Goal: Task Accomplishment & Management: Manage account settings

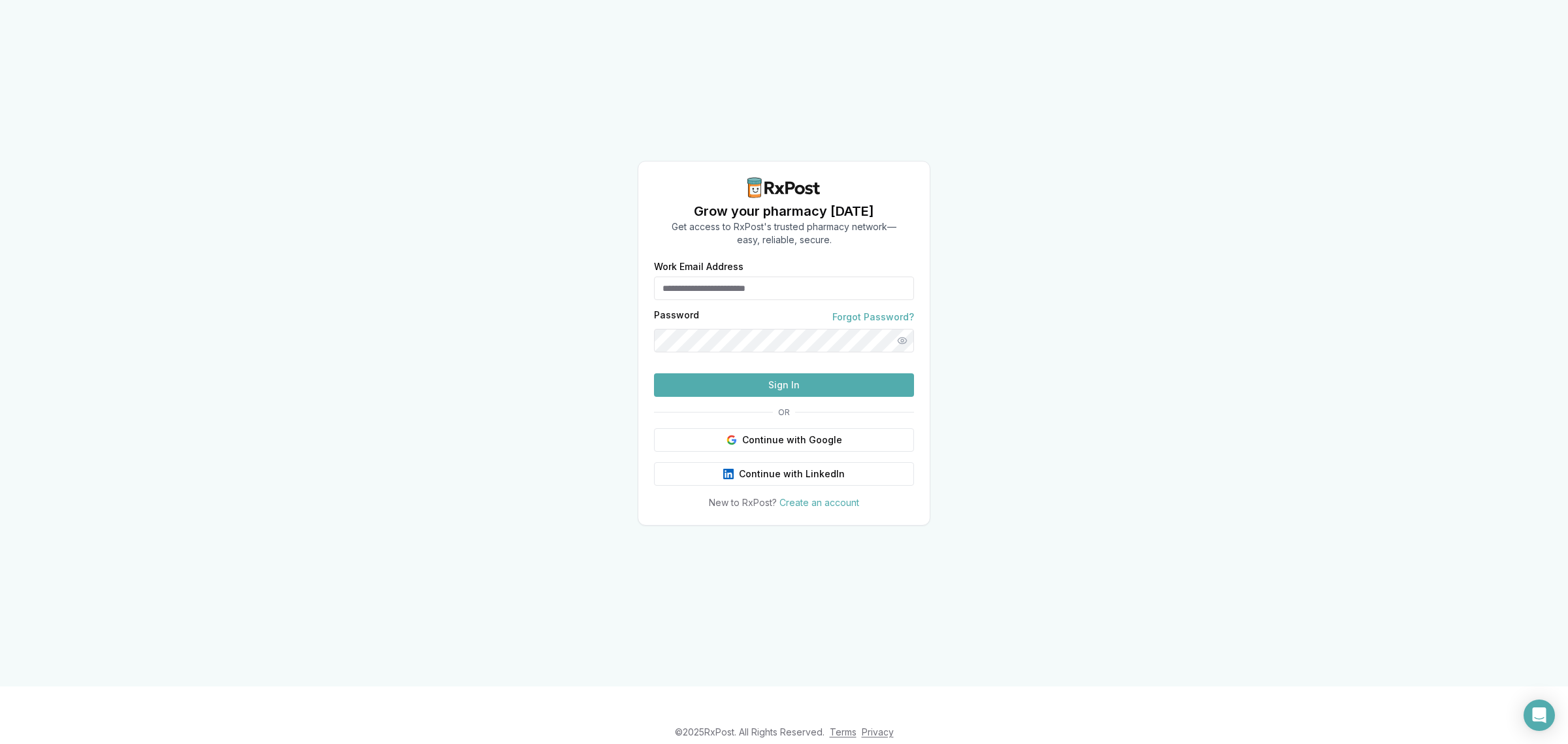
type input "**********"
click at [752, 397] on button "Sign In" at bounding box center [784, 385] width 260 height 23
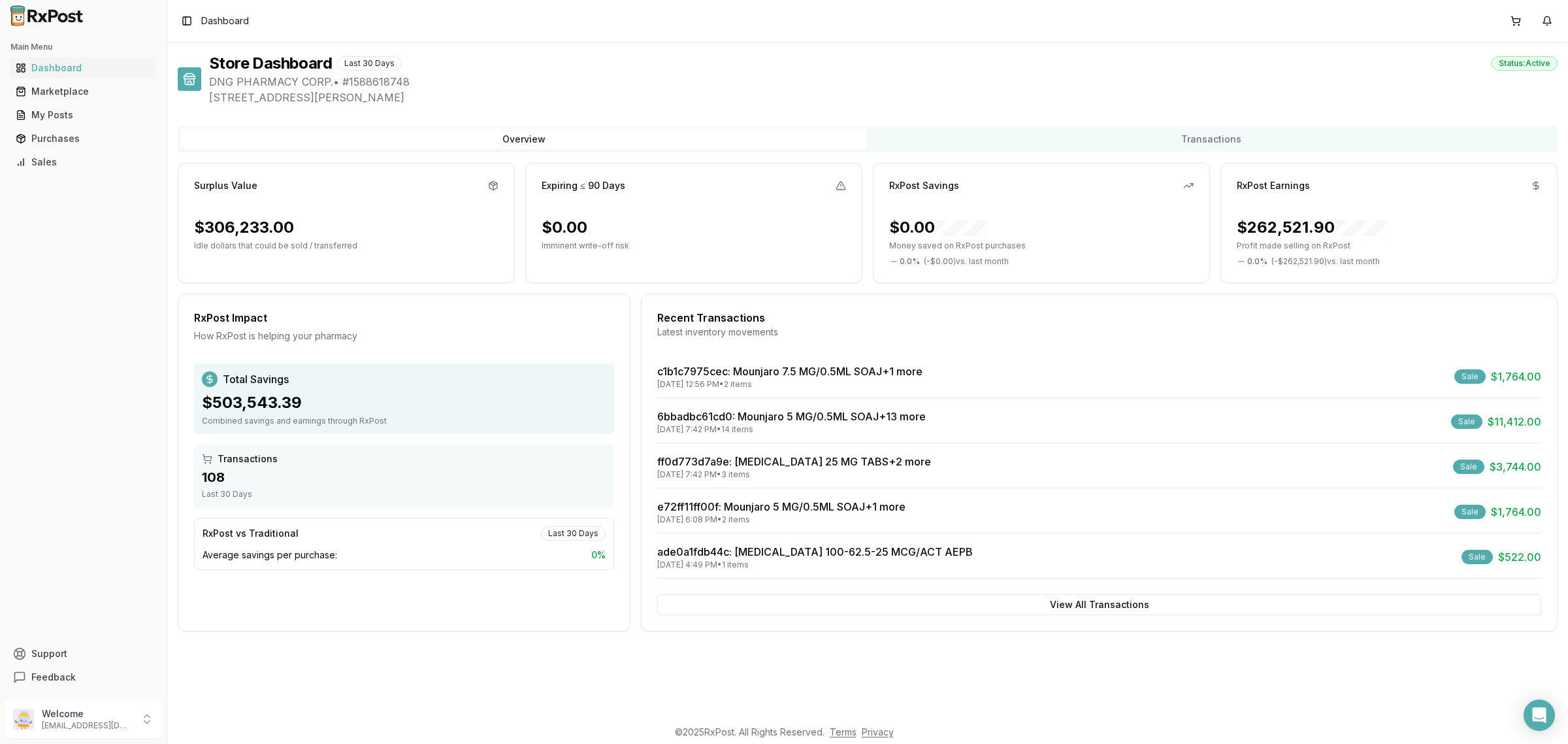
click at [777, 409] on div "6bbadbc61cd0 : Mounjaro 5 MG/0.5ML SOAJ +13 more" at bounding box center [792, 416] width 268 height 16
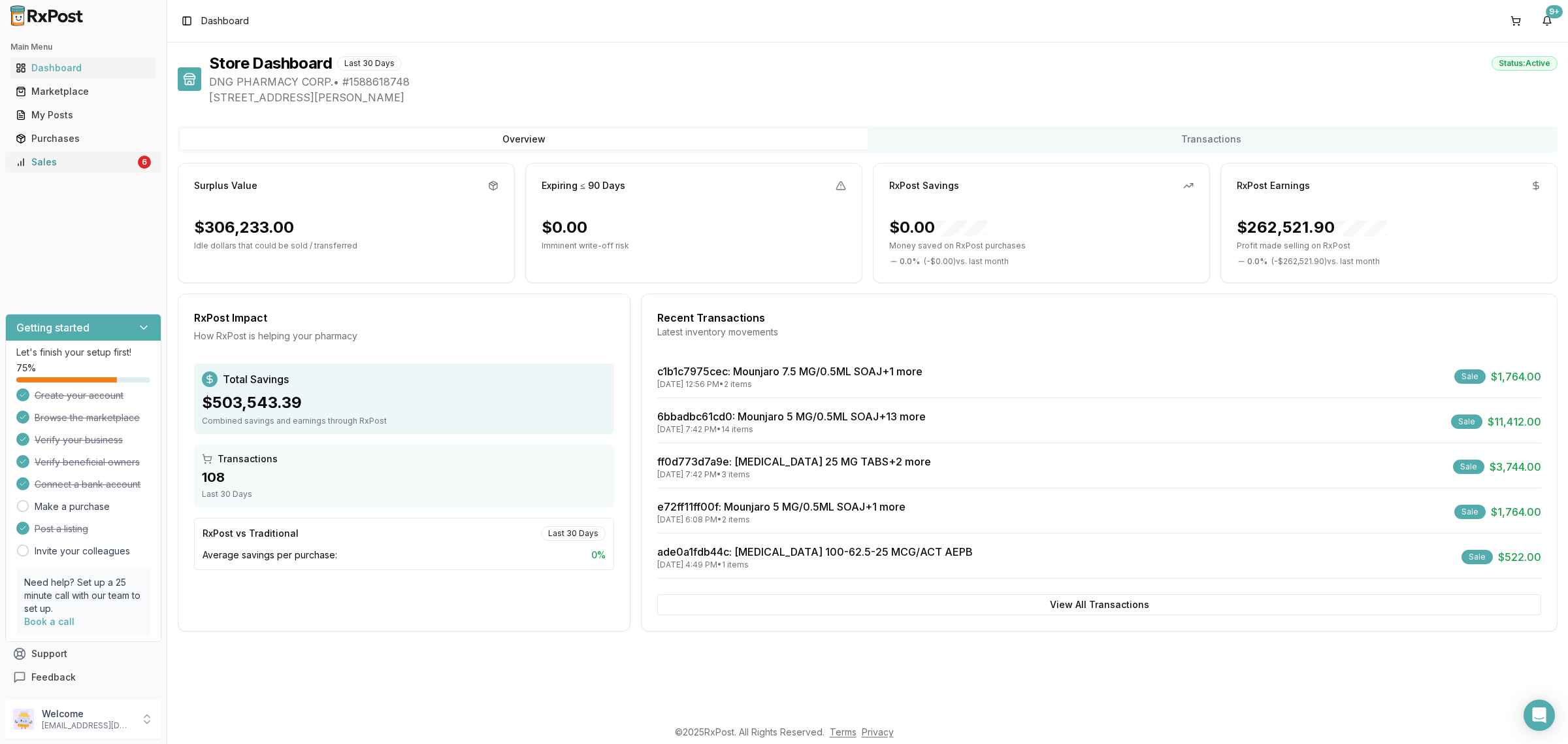
click at [54, 168] on link "Sales 6" at bounding box center [83, 162] width 146 height 23
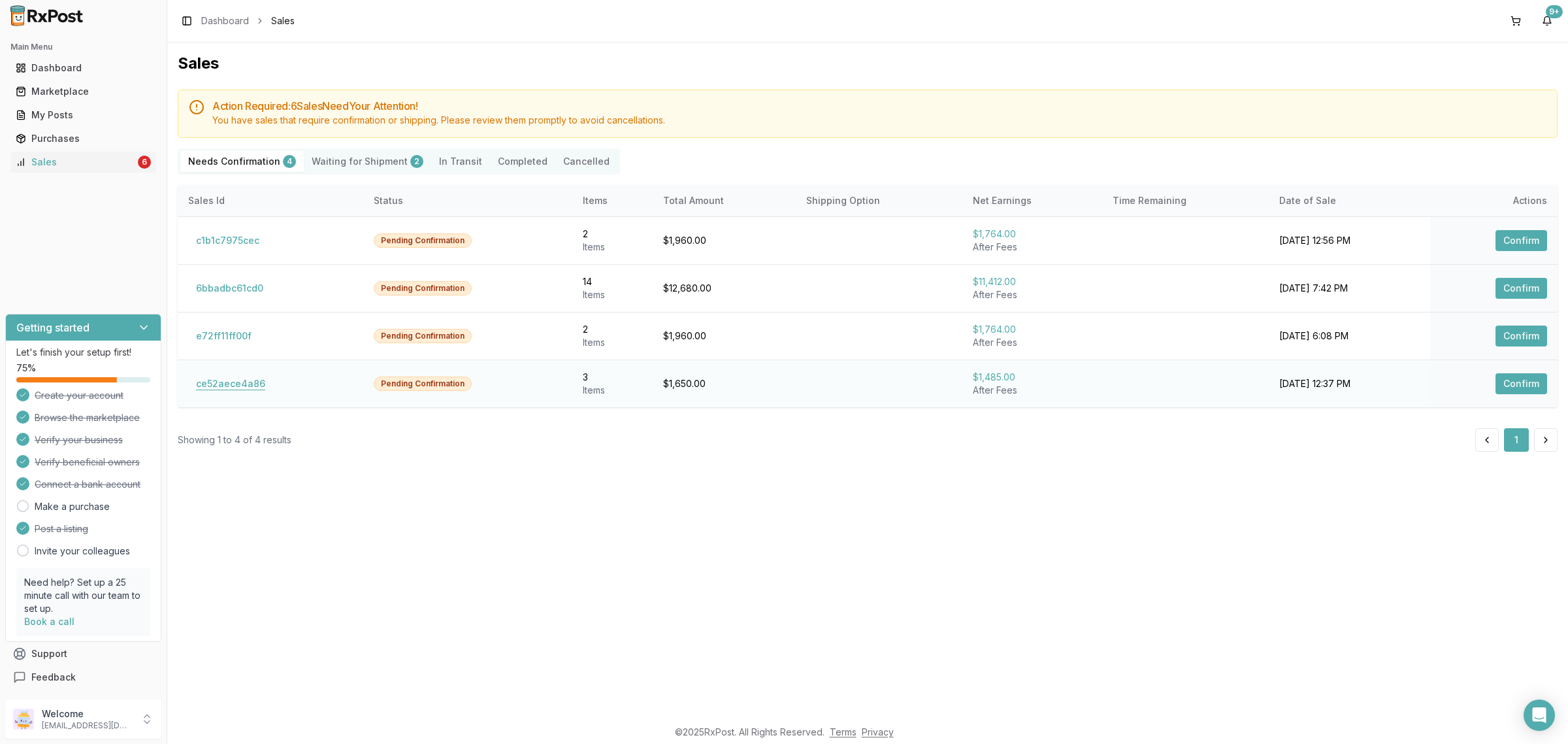
click at [228, 389] on button "ce52aece4a86" at bounding box center [231, 384] width 85 height 21
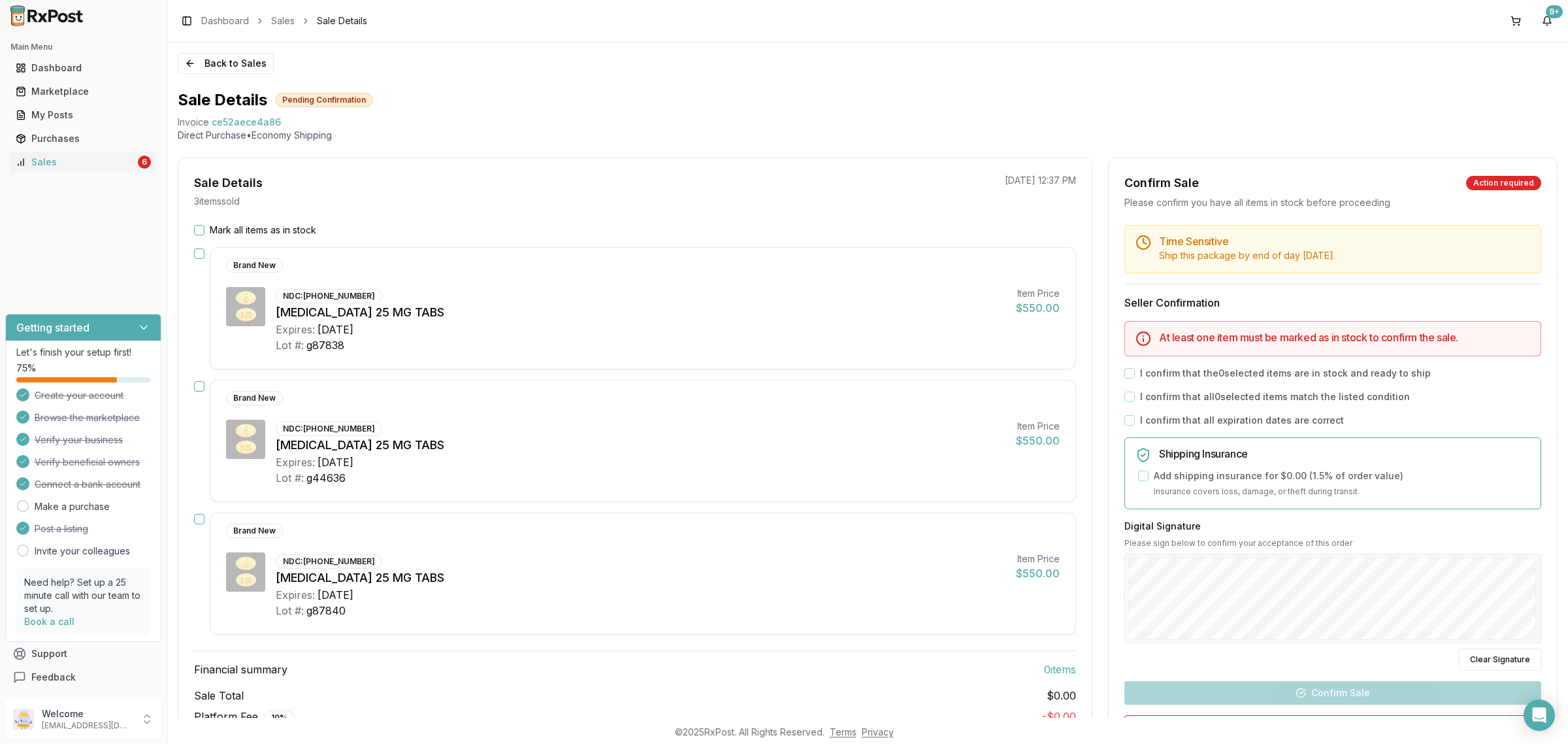
click at [196, 250] on button "button" at bounding box center [199, 253] width 10 height 10
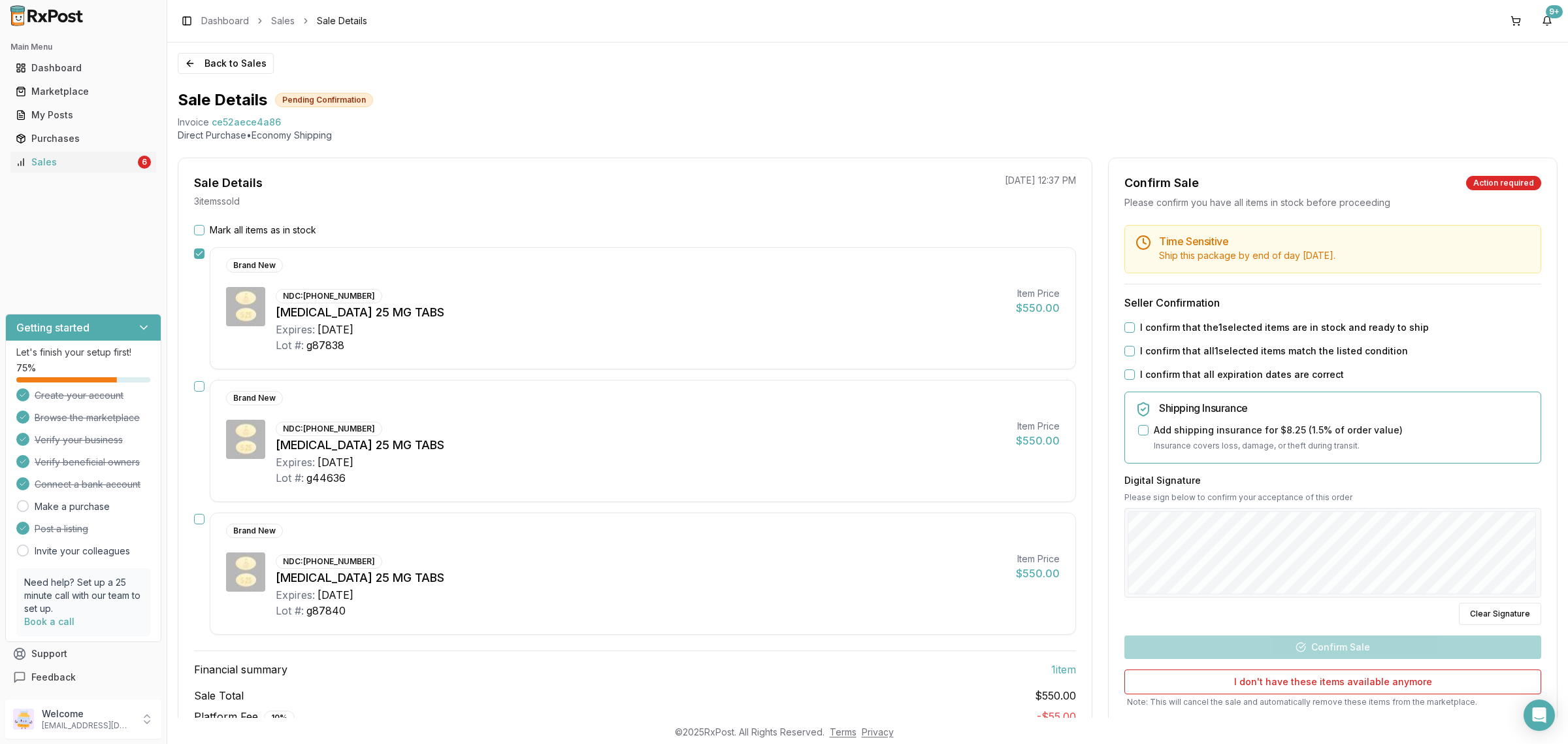
click at [195, 524] on button "button" at bounding box center [199, 518] width 10 height 10
click at [1132, 327] on div "I confirm that the 2 selected items are in stock and ready to ship" at bounding box center [1332, 327] width 417 height 13
click at [1128, 331] on button "I confirm that the 2 selected items are in stock and ready to ship" at bounding box center [1129, 327] width 10 height 10
click at [1128, 327] on button "I confirm that the 2 selected items are in stock and ready to ship" at bounding box center [1129, 327] width 10 height 10
click at [1127, 323] on button "I confirm that the 2 selected items are in stock and ready to ship" at bounding box center [1129, 327] width 10 height 10
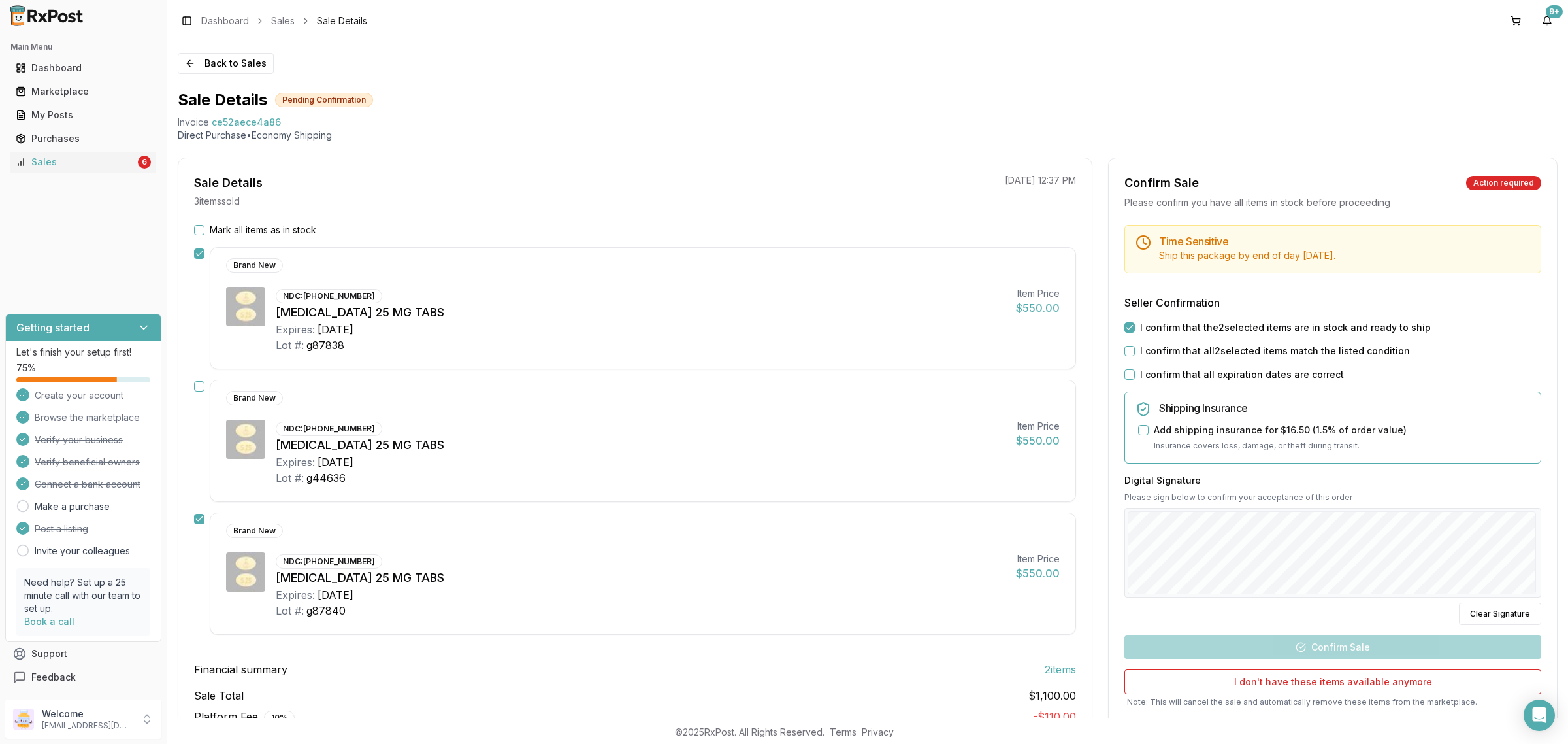
click at [1124, 347] on button "I confirm that all 2 selected items match the listed condition" at bounding box center [1129, 351] width 10 height 10
click at [1124, 379] on button "I confirm that all expiration dates are correct" at bounding box center [1129, 374] width 10 height 10
click at [1303, 563] on div "Digital Signature Please sign below to confirm your acceptance of this order Cl…" at bounding box center [1332, 549] width 417 height 152
click at [1372, 642] on button "Confirm Sale" at bounding box center [1332, 647] width 417 height 23
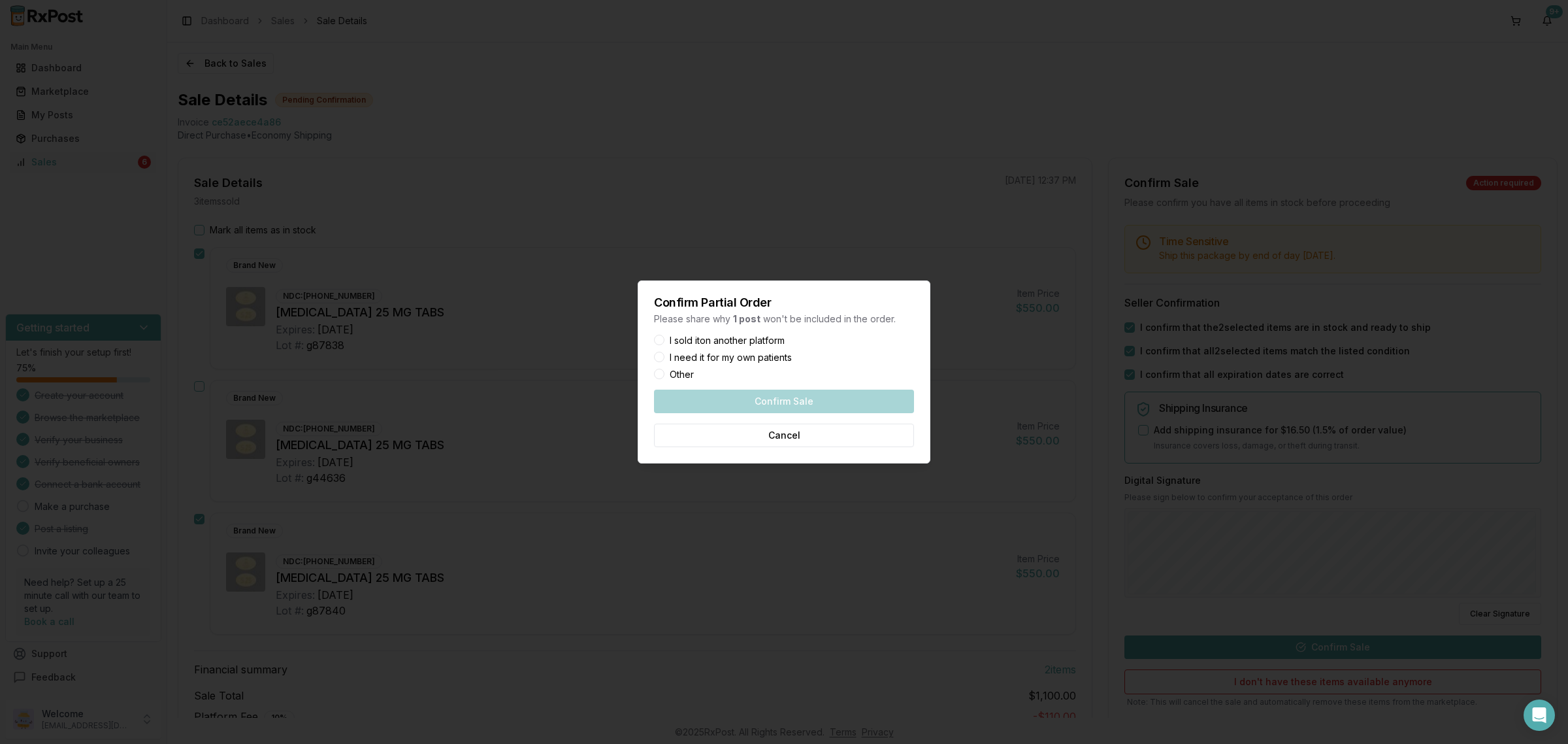
click at [658, 373] on button "Other" at bounding box center [659, 373] width 10 height 10
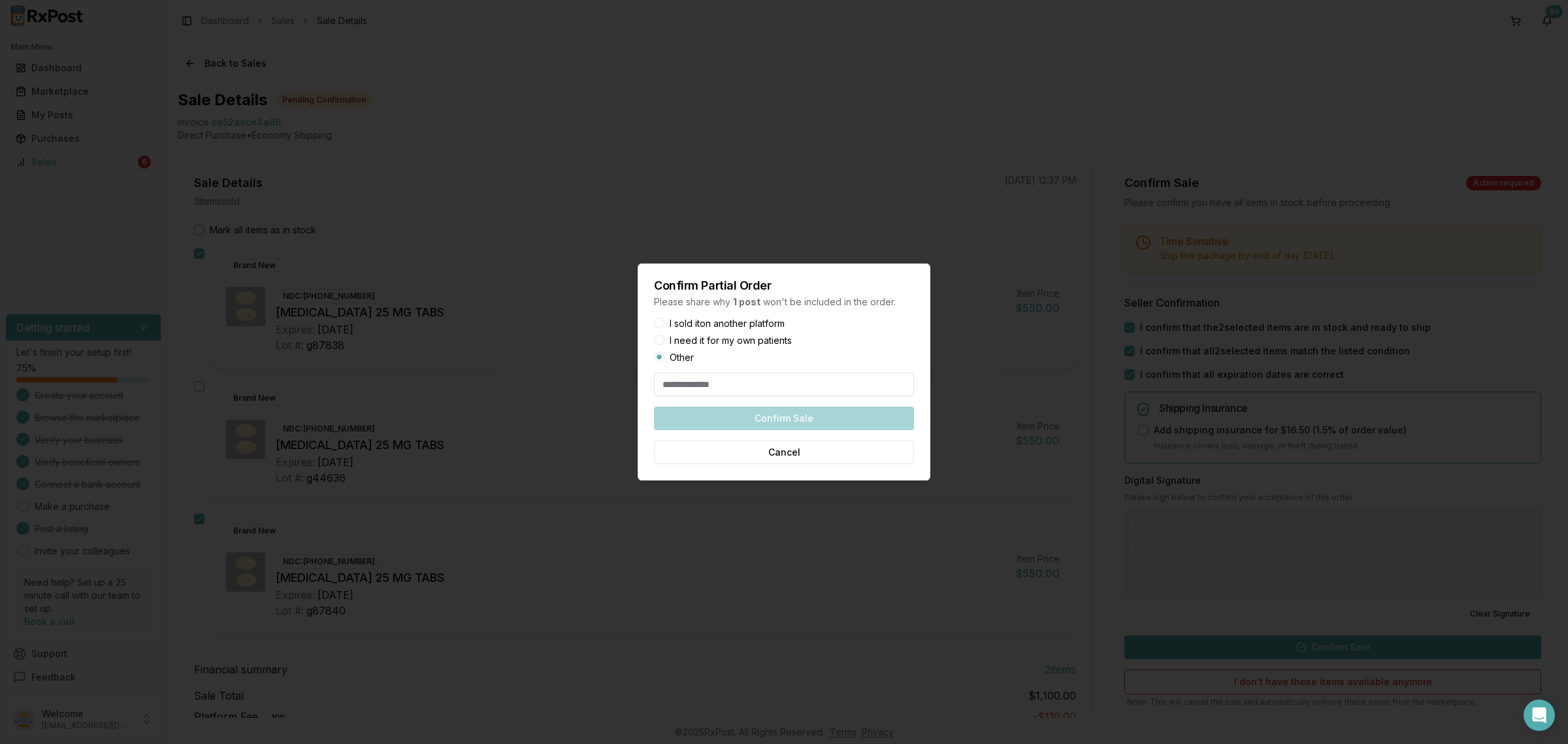
click at [684, 383] on input at bounding box center [784, 384] width 260 height 23
type input "**"
click at [792, 420] on button "Confirm Sale" at bounding box center [784, 418] width 260 height 23
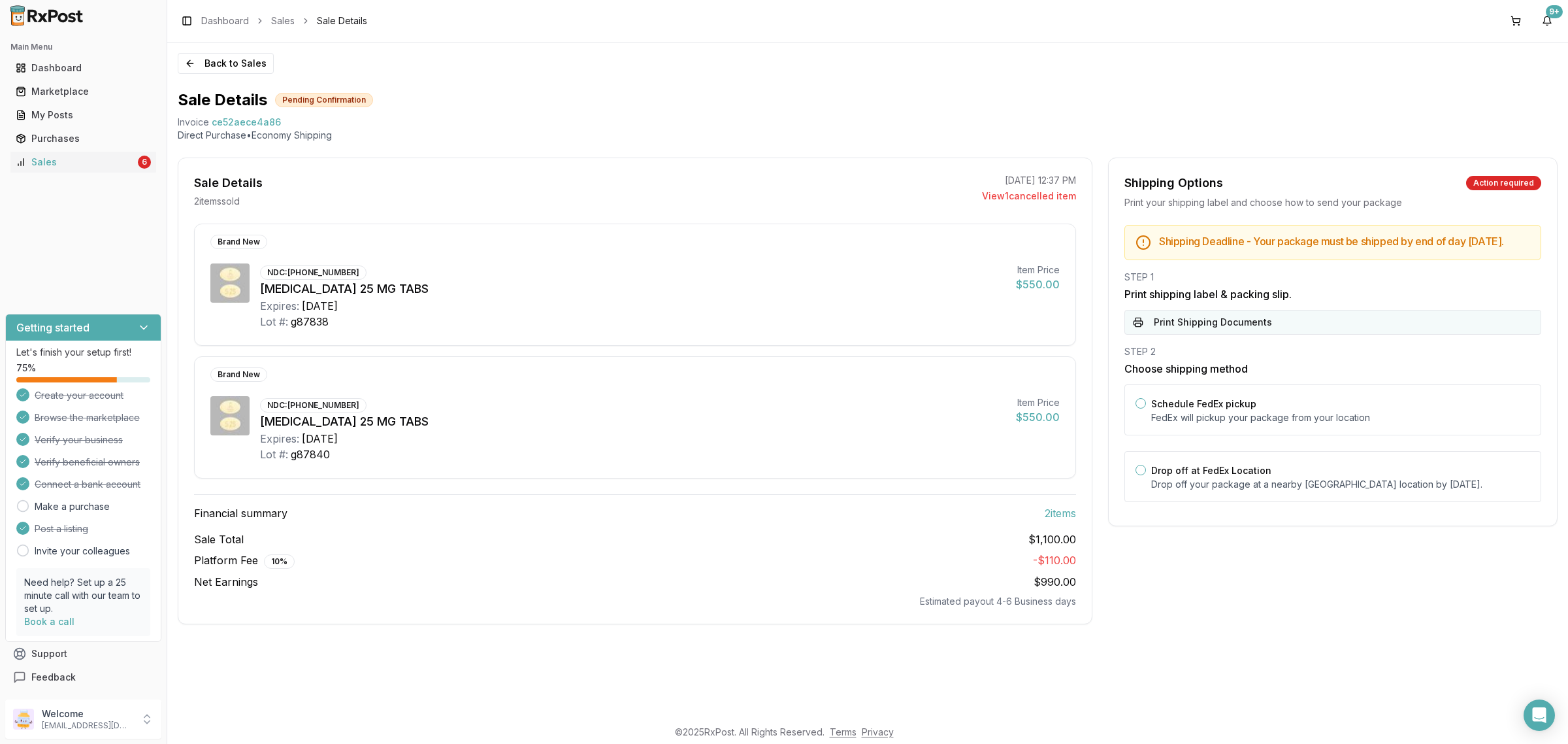
click at [1287, 325] on button "Print Shipping Documents" at bounding box center [1332, 322] width 417 height 25
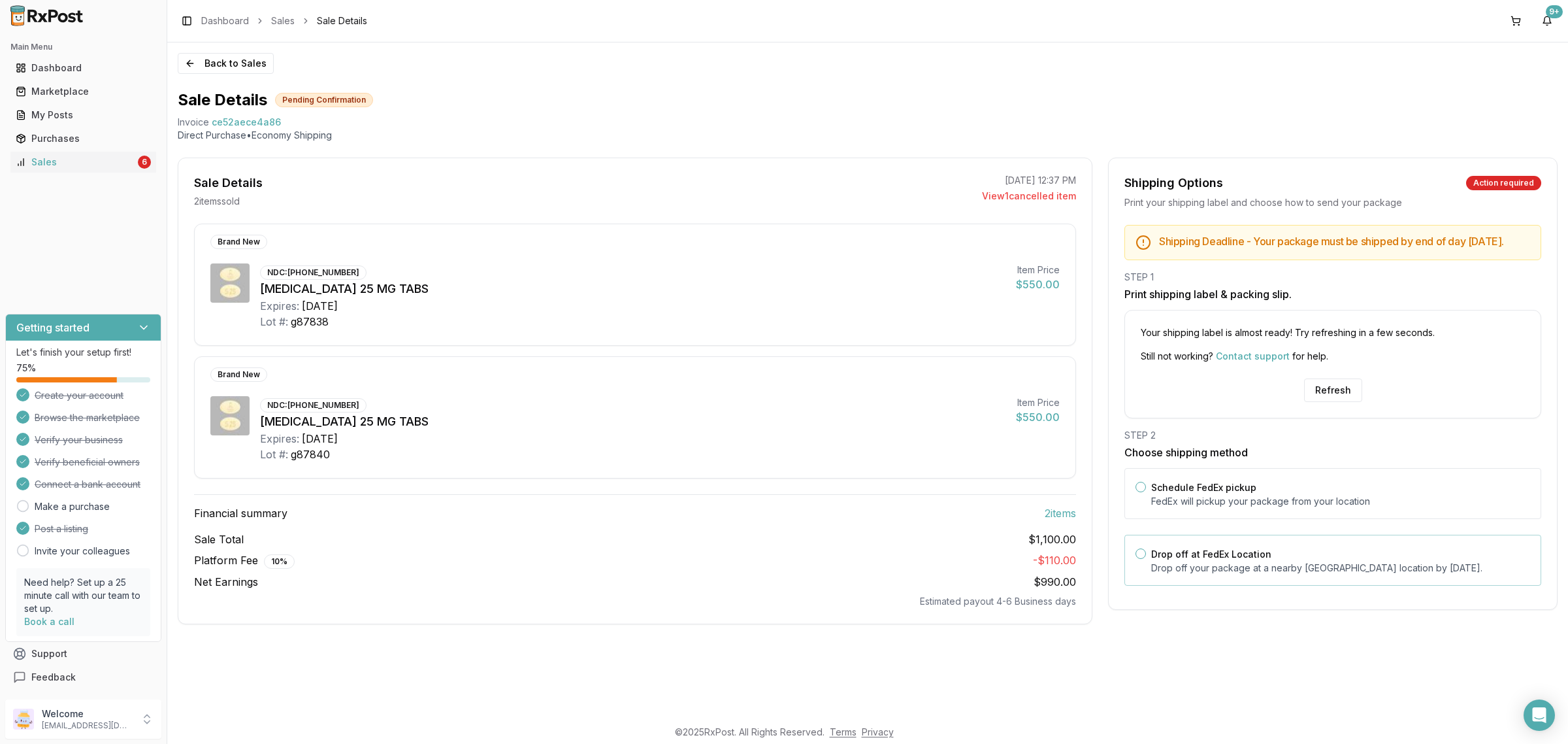
click at [1327, 559] on div "Drop off at FedEx Location Drop off your package at a nearby FedEx location by …" at bounding box center [1340, 560] width 379 height 29
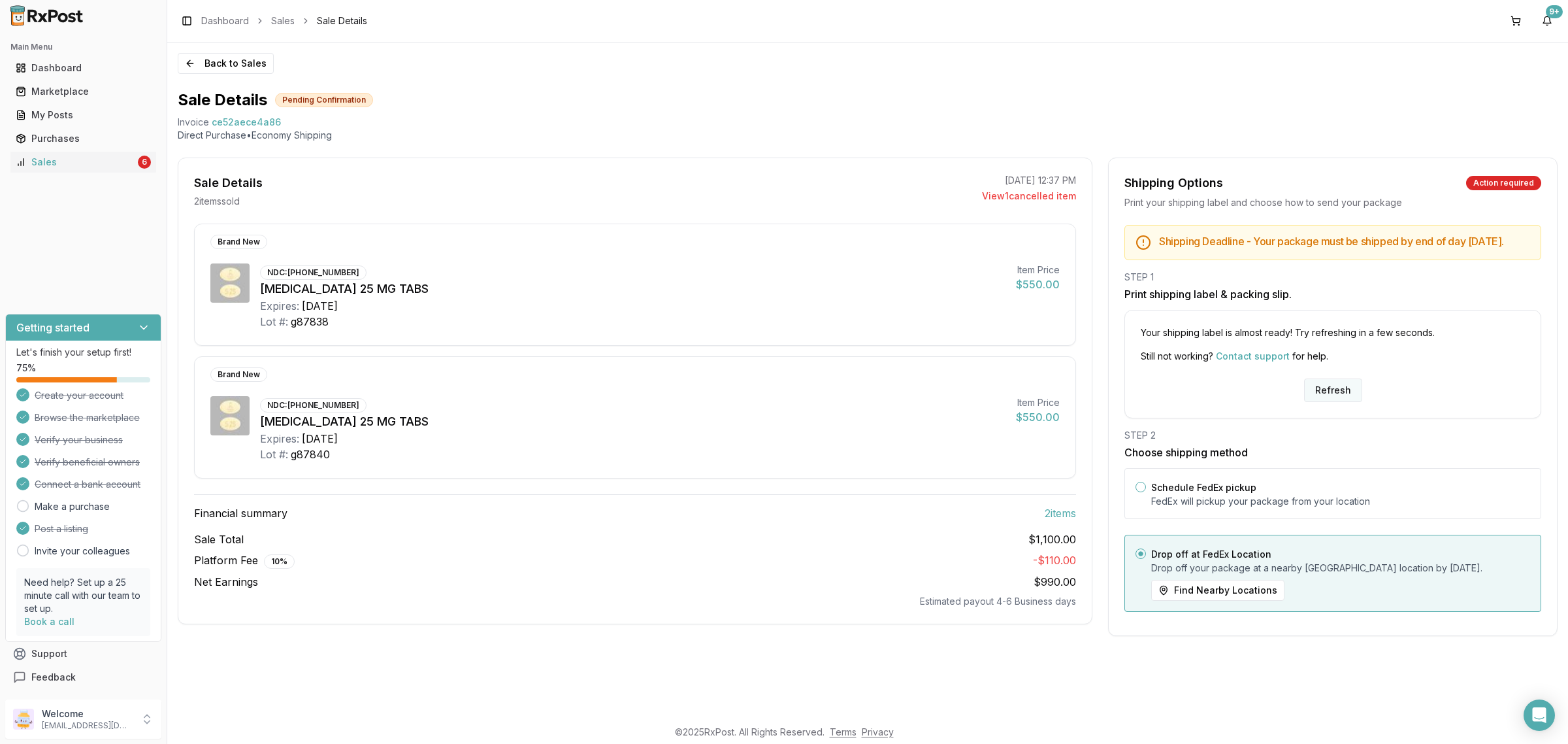
click at [1331, 400] on button "Refresh" at bounding box center [1333, 390] width 58 height 23
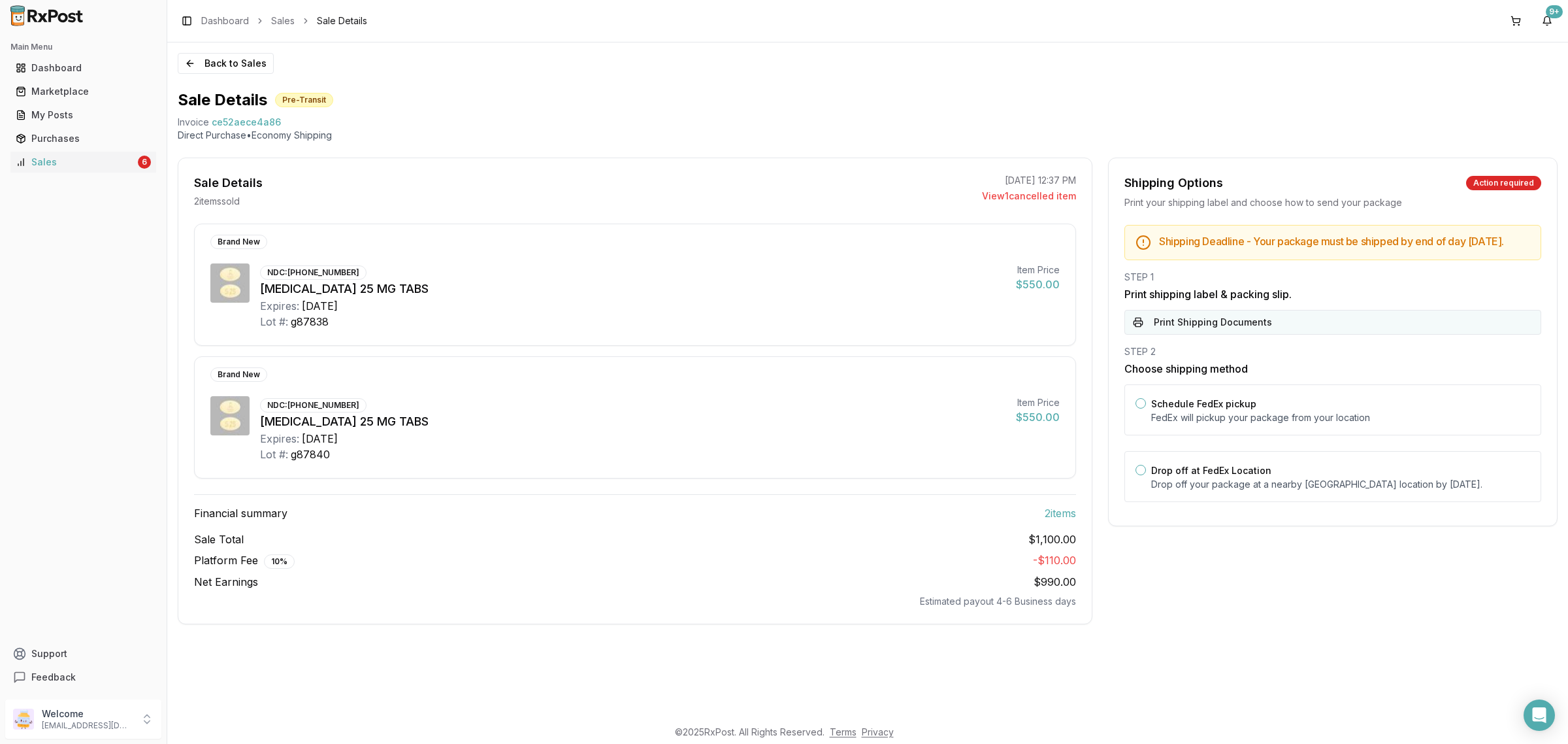
click at [1200, 334] on button "Print Shipping Documents" at bounding box center [1332, 322] width 417 height 25
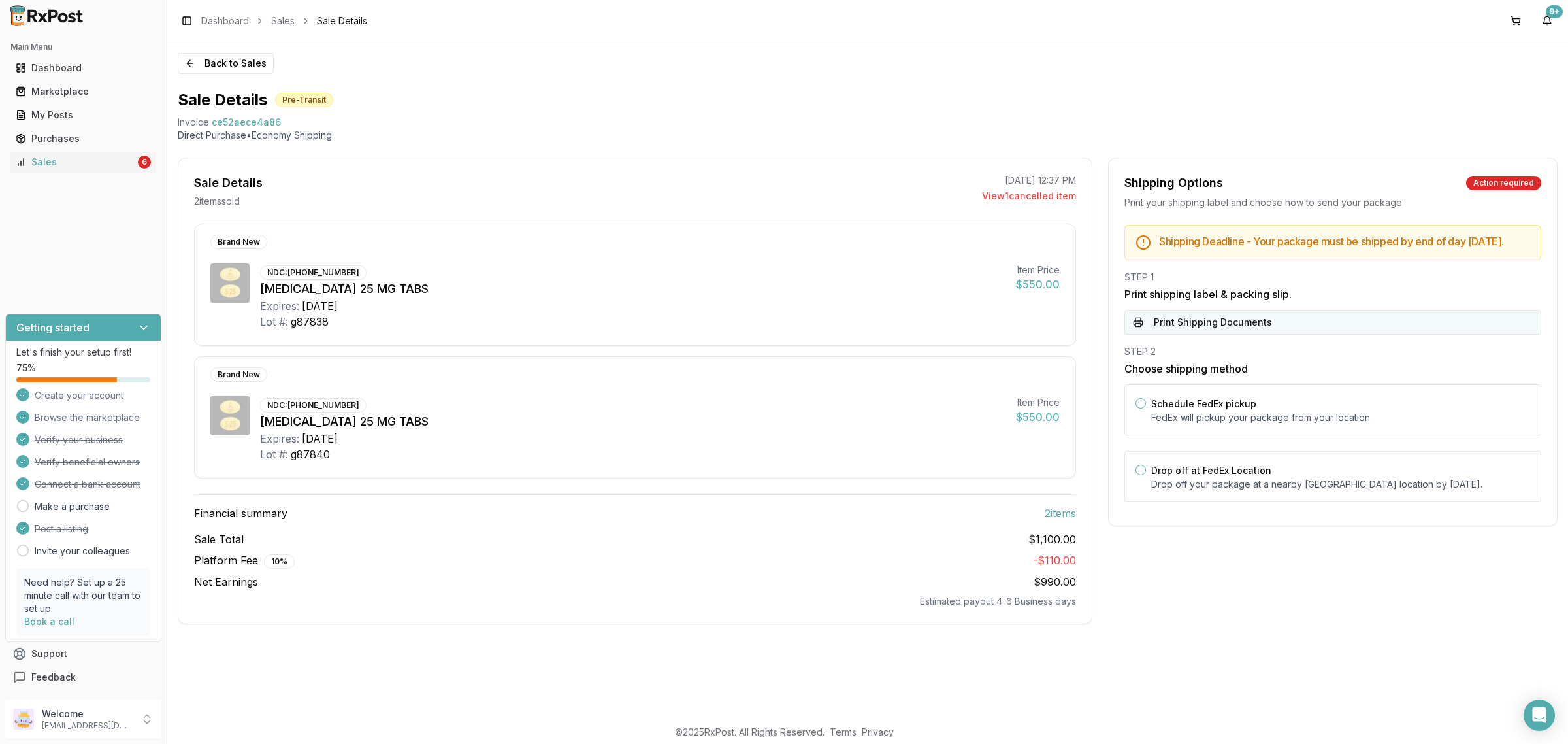
click at [1214, 334] on button "Print Shipping Documents" at bounding box center [1332, 322] width 417 height 25
click at [189, 56] on button "Back to Sales" at bounding box center [225, 63] width 96 height 21
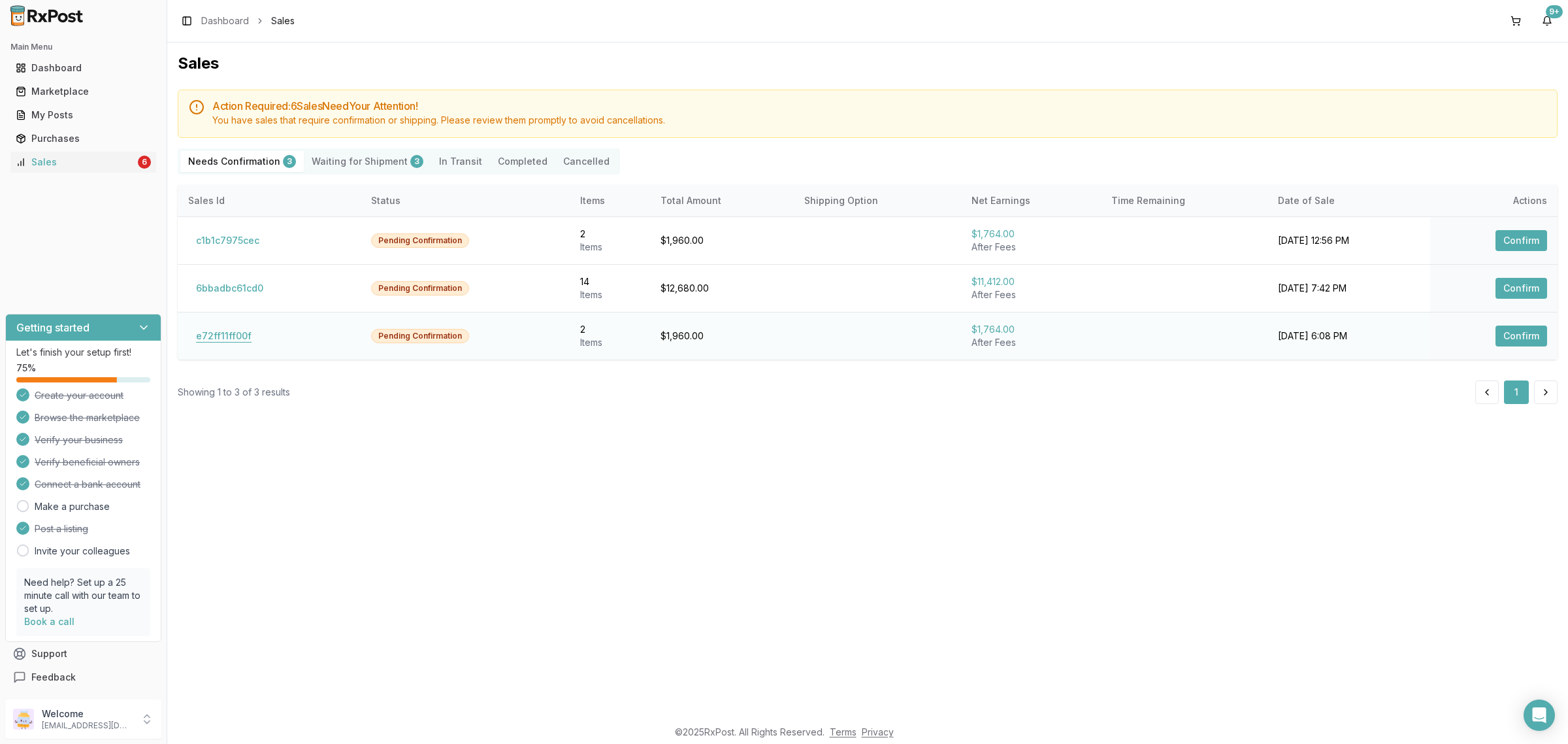
click at [248, 347] on button "e72ff11ff00f" at bounding box center [224, 336] width 71 height 21
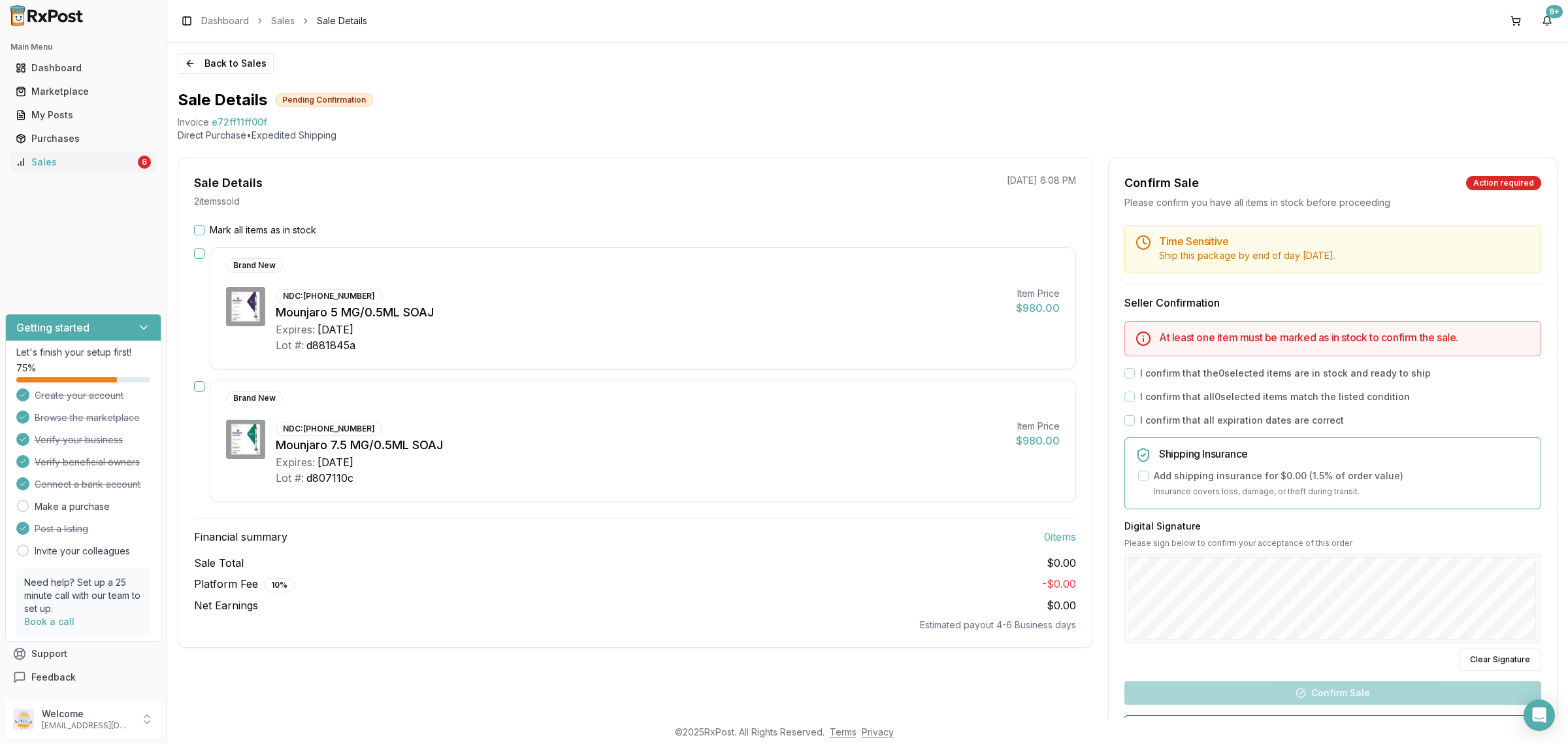
click at [198, 228] on button "Mark all items as in stock" at bounding box center [199, 230] width 10 height 10
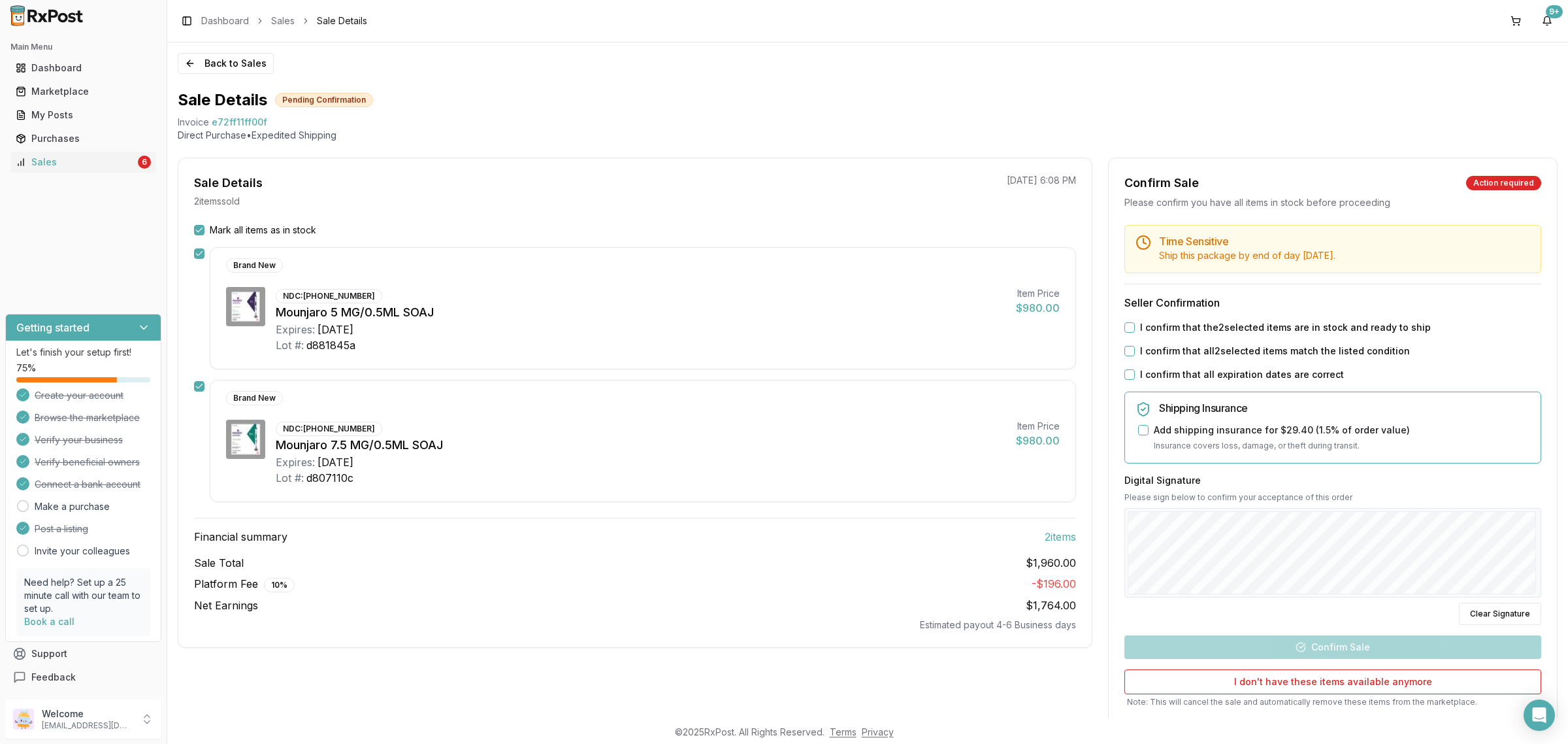
click at [1125, 376] on button "I confirm that all expiration dates are correct" at bounding box center [1129, 374] width 10 height 10
click at [1124, 347] on button "I confirm that all 2 selected items match the listed condition" at bounding box center [1129, 351] width 10 height 10
click at [1127, 323] on button "I confirm that the 2 selected items are in stock and ready to ship" at bounding box center [1129, 327] width 10 height 10
click at [1337, 649] on button "Confirm Sale" at bounding box center [1332, 647] width 417 height 23
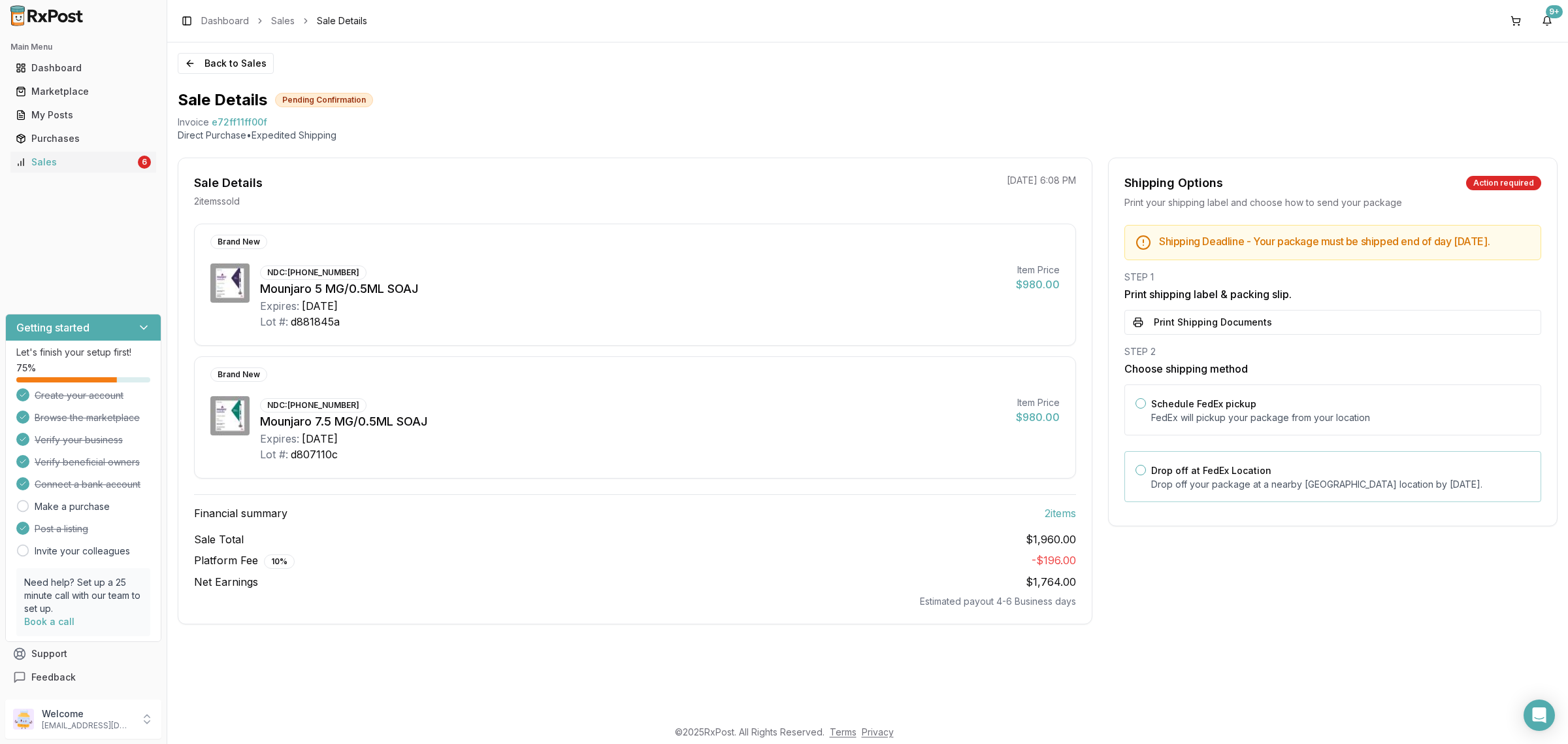
drag, startPoint x: 1311, startPoint y: 495, endPoint x: 1307, endPoint y: 486, distance: 9.8
click at [1311, 492] on div "Drop off at FedEx Location Drop off your package at a nearby FedEx location by …" at bounding box center [1332, 476] width 417 height 51
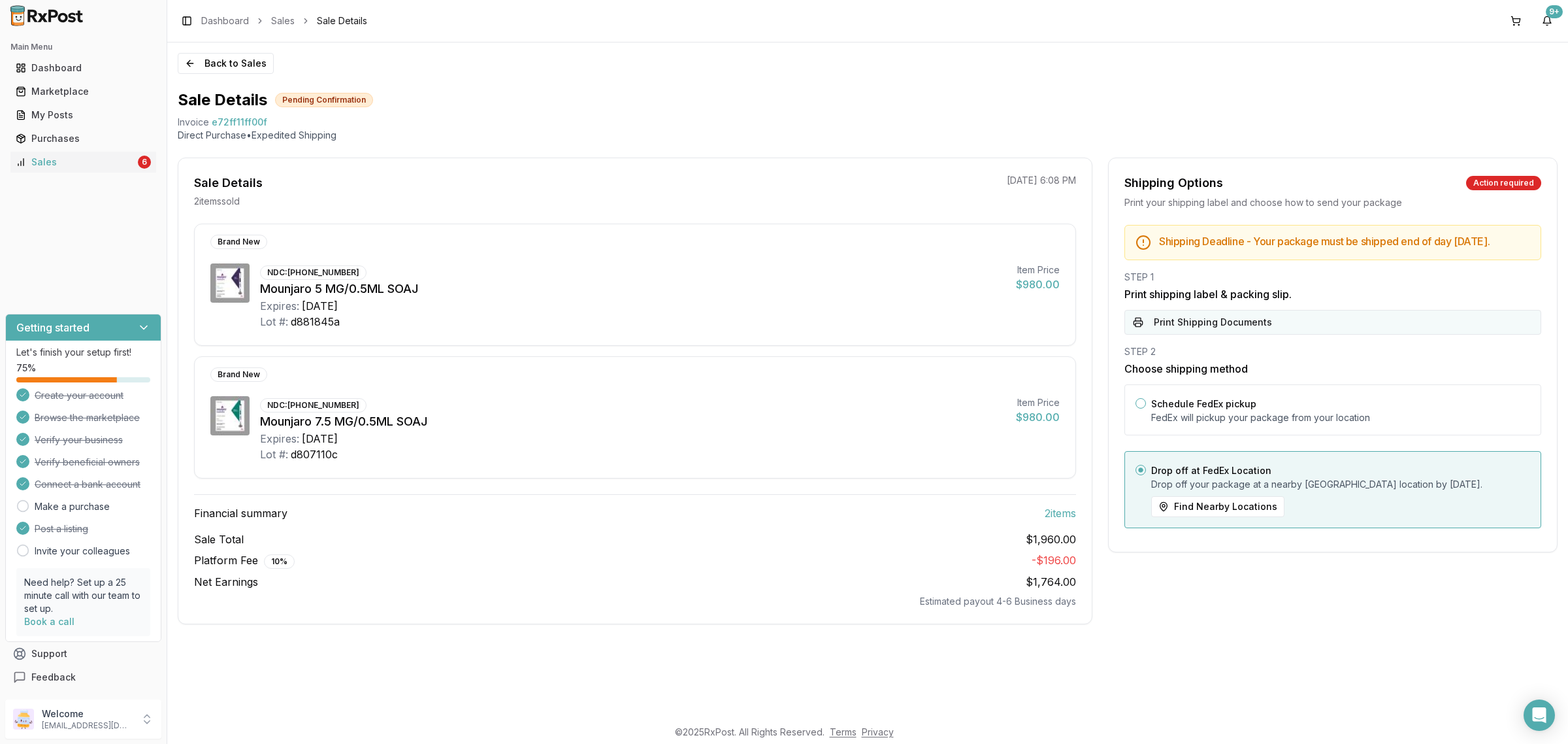
click at [1306, 315] on button "Print Shipping Documents" at bounding box center [1332, 322] width 417 height 25
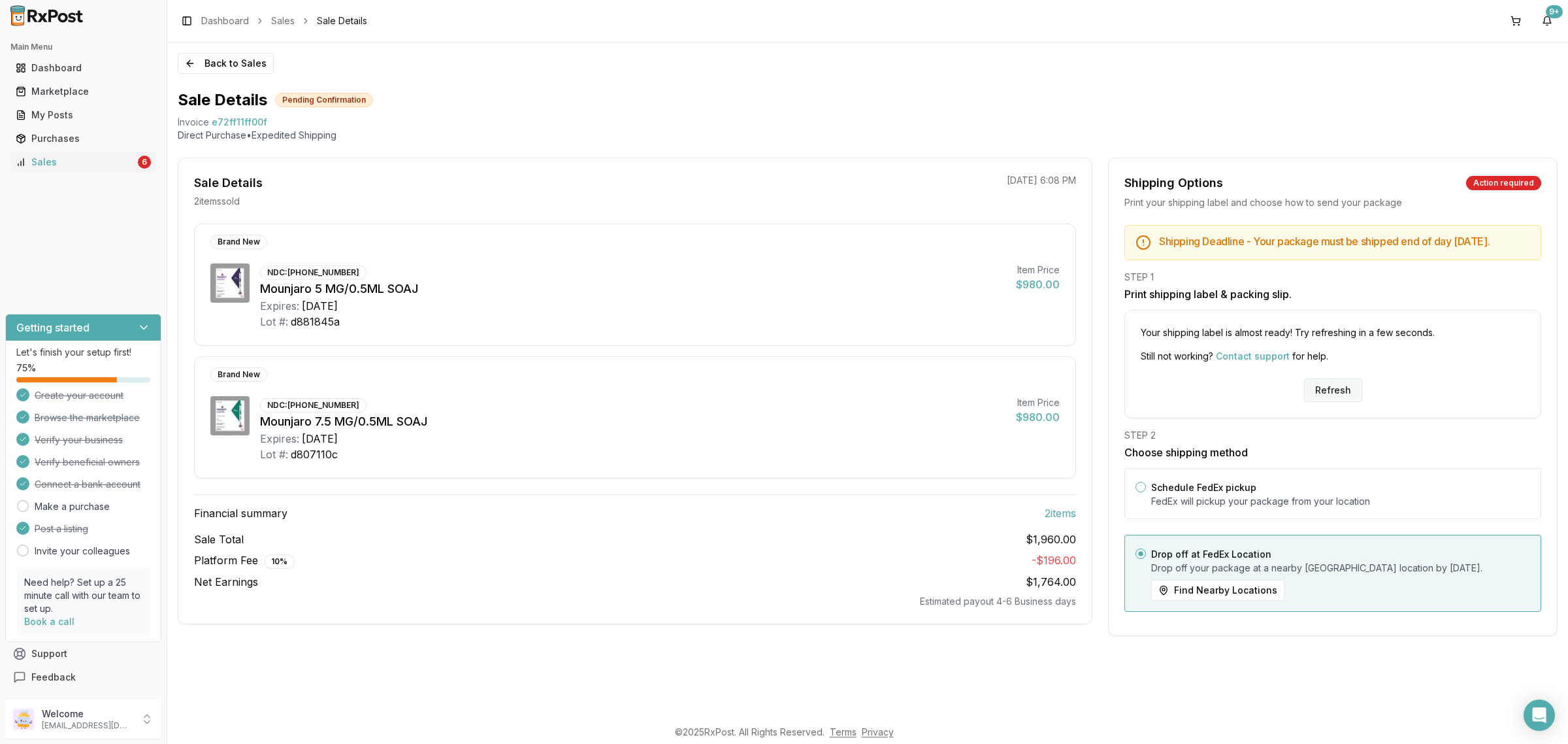
click at [1325, 387] on button "Refresh" at bounding box center [1333, 390] width 58 height 23
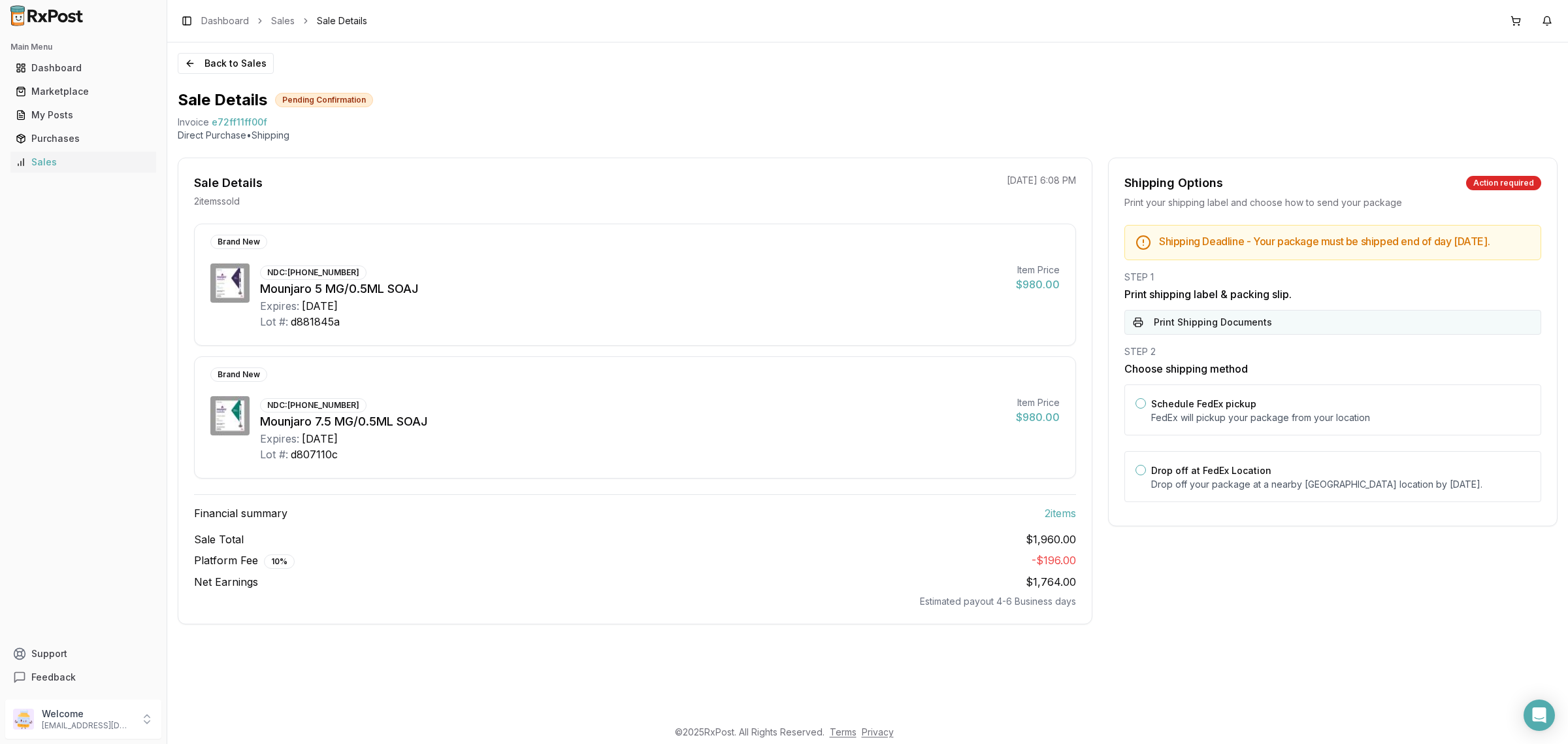
click at [1272, 323] on button "Print Shipping Documents" at bounding box center [1332, 322] width 417 height 25
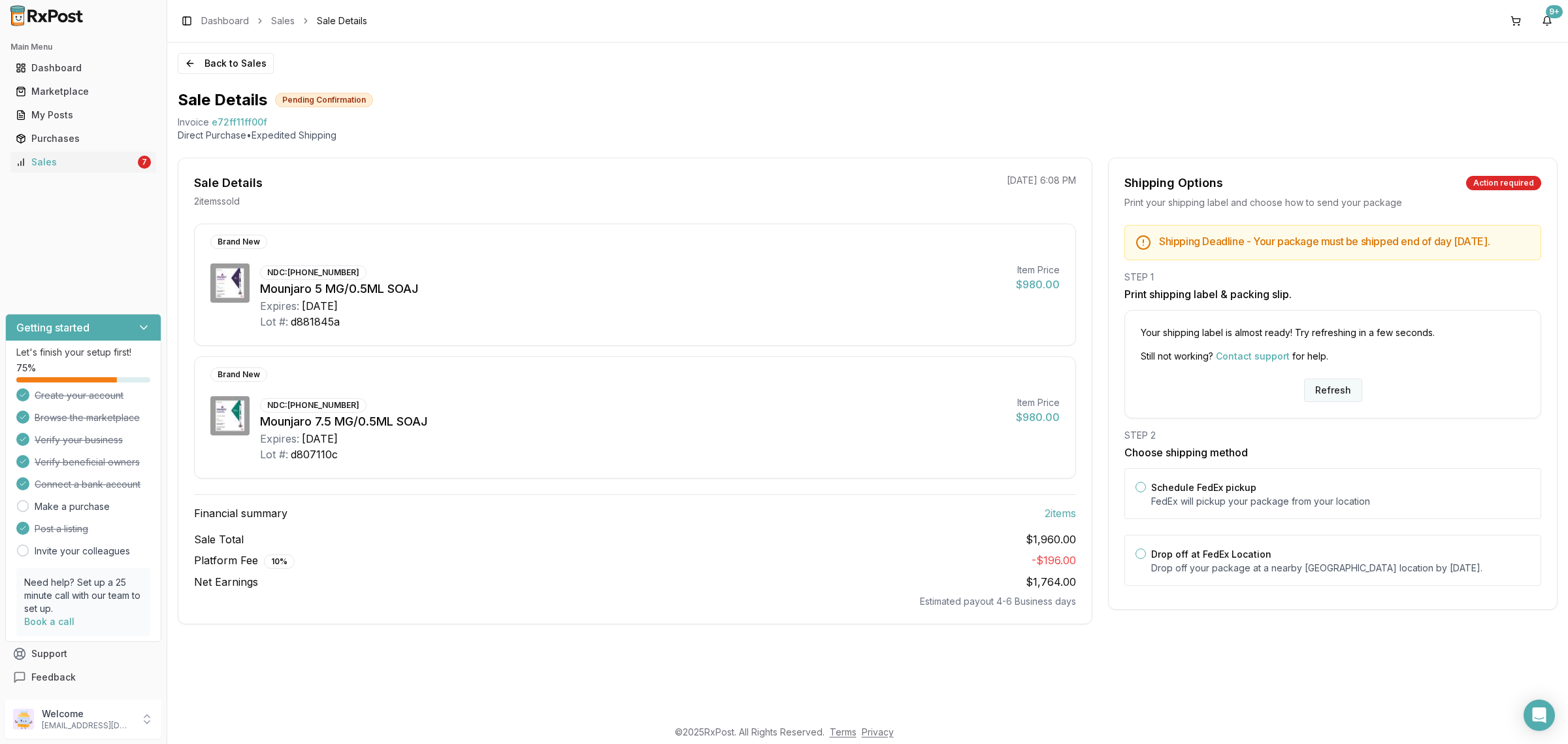
click at [1320, 387] on button "Refresh" at bounding box center [1333, 390] width 58 height 23
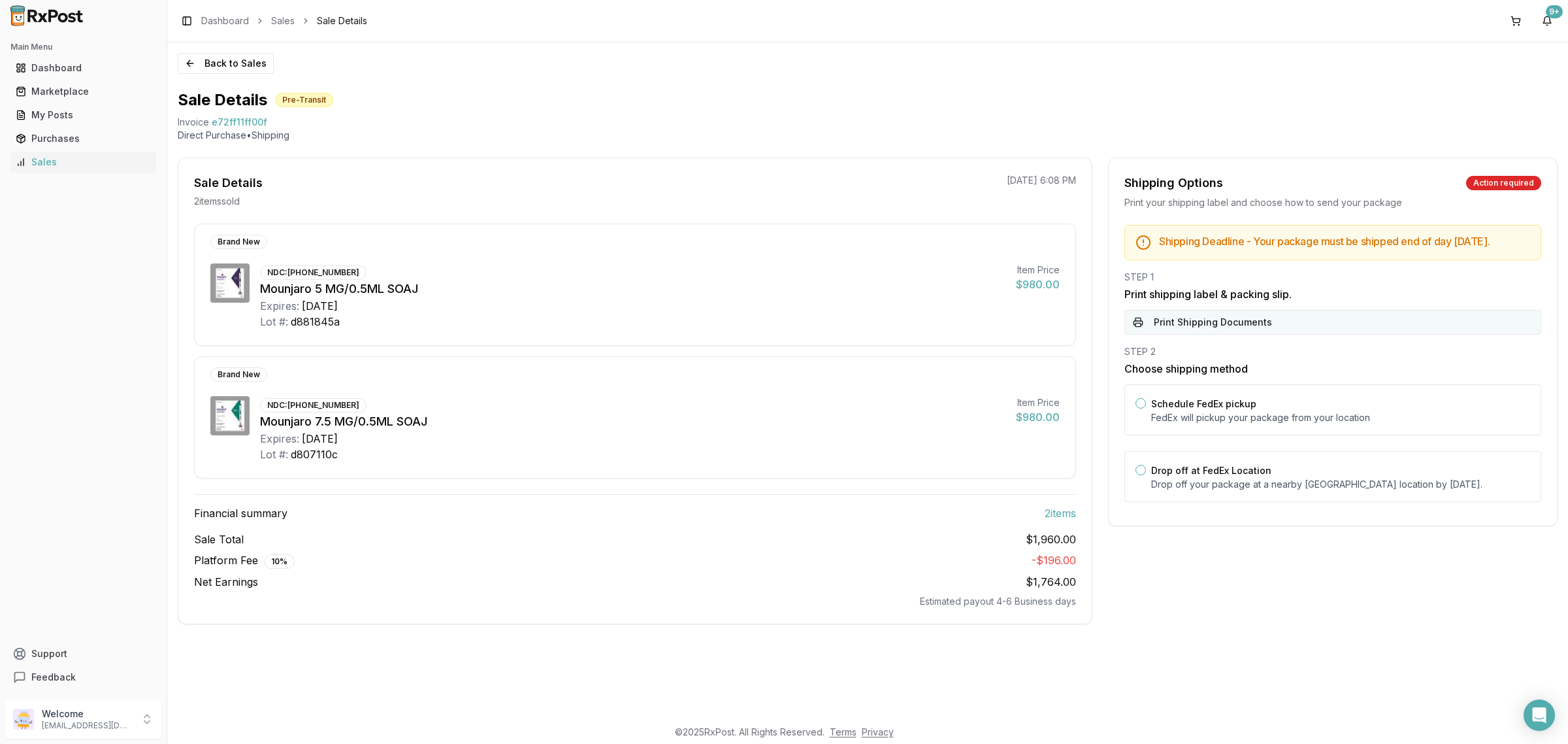
click at [1262, 334] on button "Print Shipping Documents" at bounding box center [1332, 322] width 417 height 25
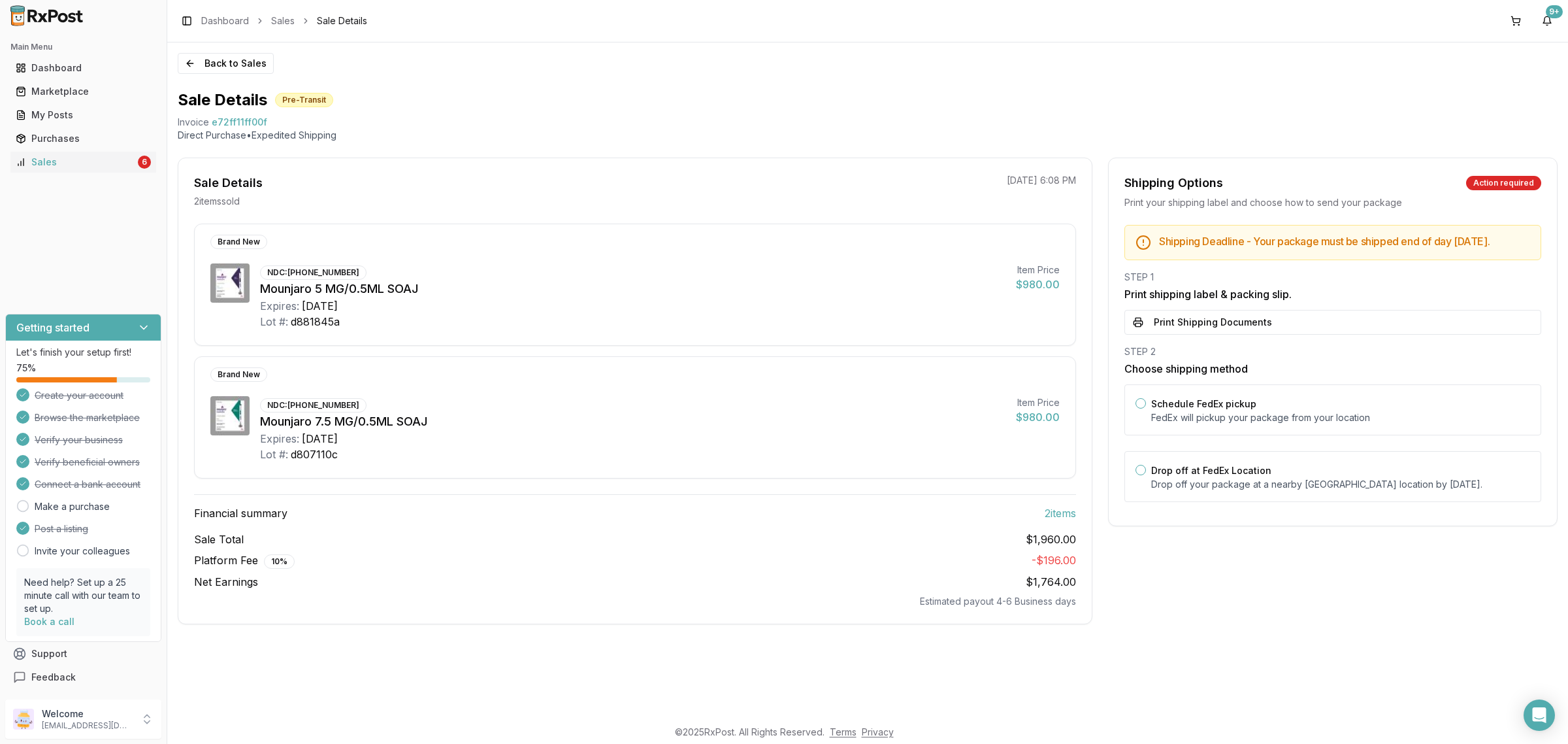
click at [1325, 337] on div "Shipping Deadline - Your package must be shipped end of day today . STEP 1 Prin…" at bounding box center [1332, 367] width 448 height 285
click at [1323, 331] on button "Print Shipping Documents" at bounding box center [1332, 322] width 417 height 25
click at [204, 64] on button "Back to Sales" at bounding box center [225, 63] width 96 height 21
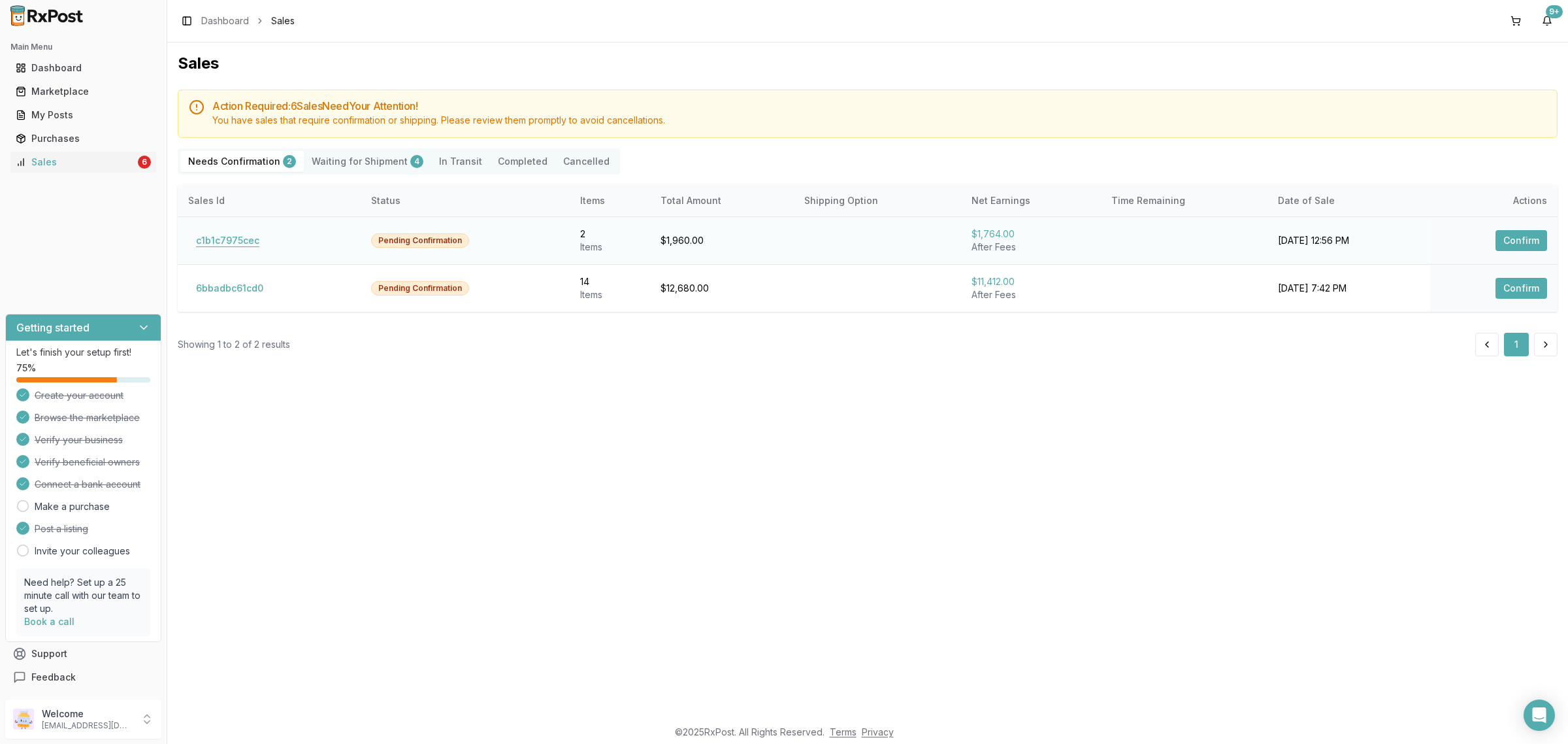
click at [229, 243] on button "c1b1c7975cec" at bounding box center [228, 240] width 79 height 21
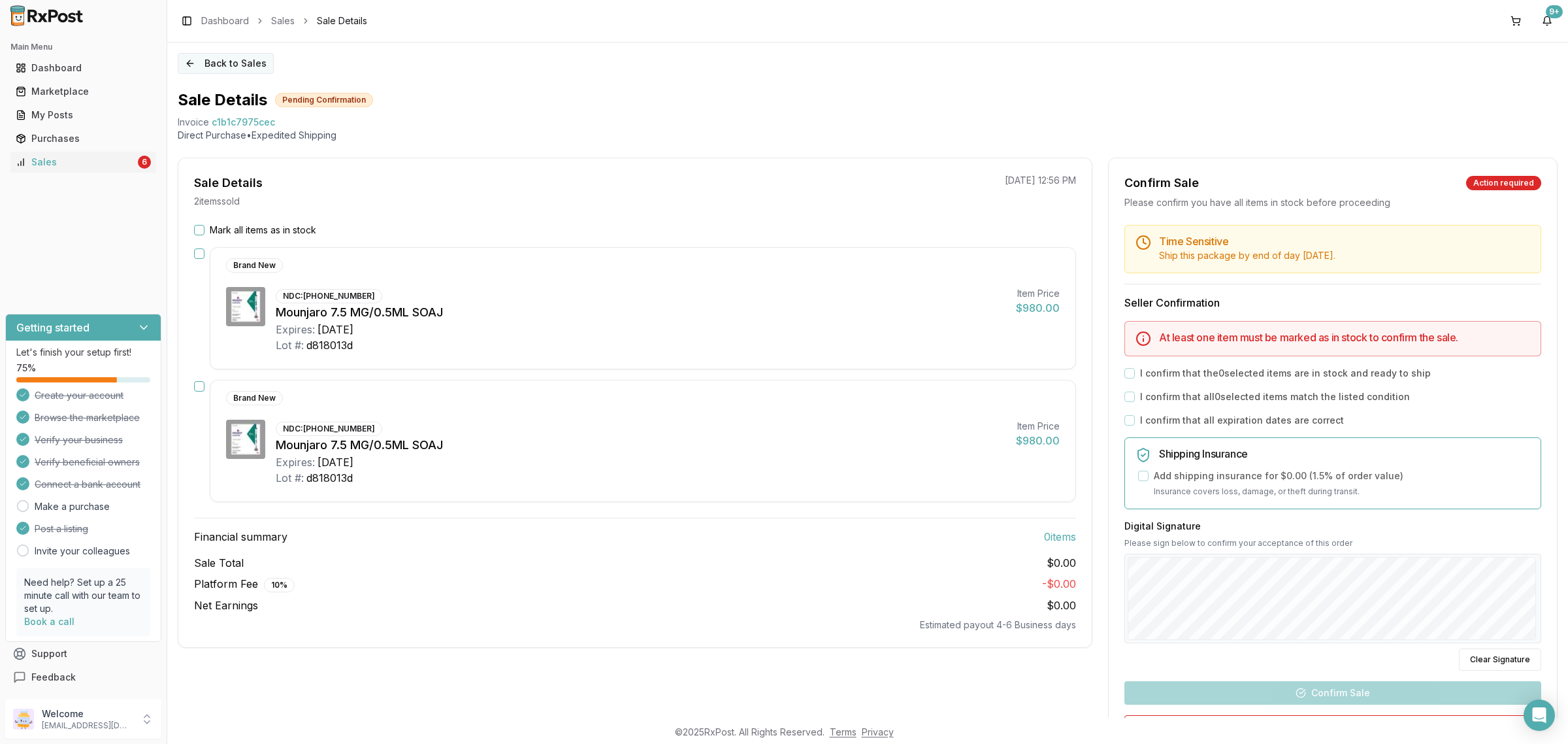
click at [215, 69] on button "Back to Sales" at bounding box center [225, 63] width 96 height 21
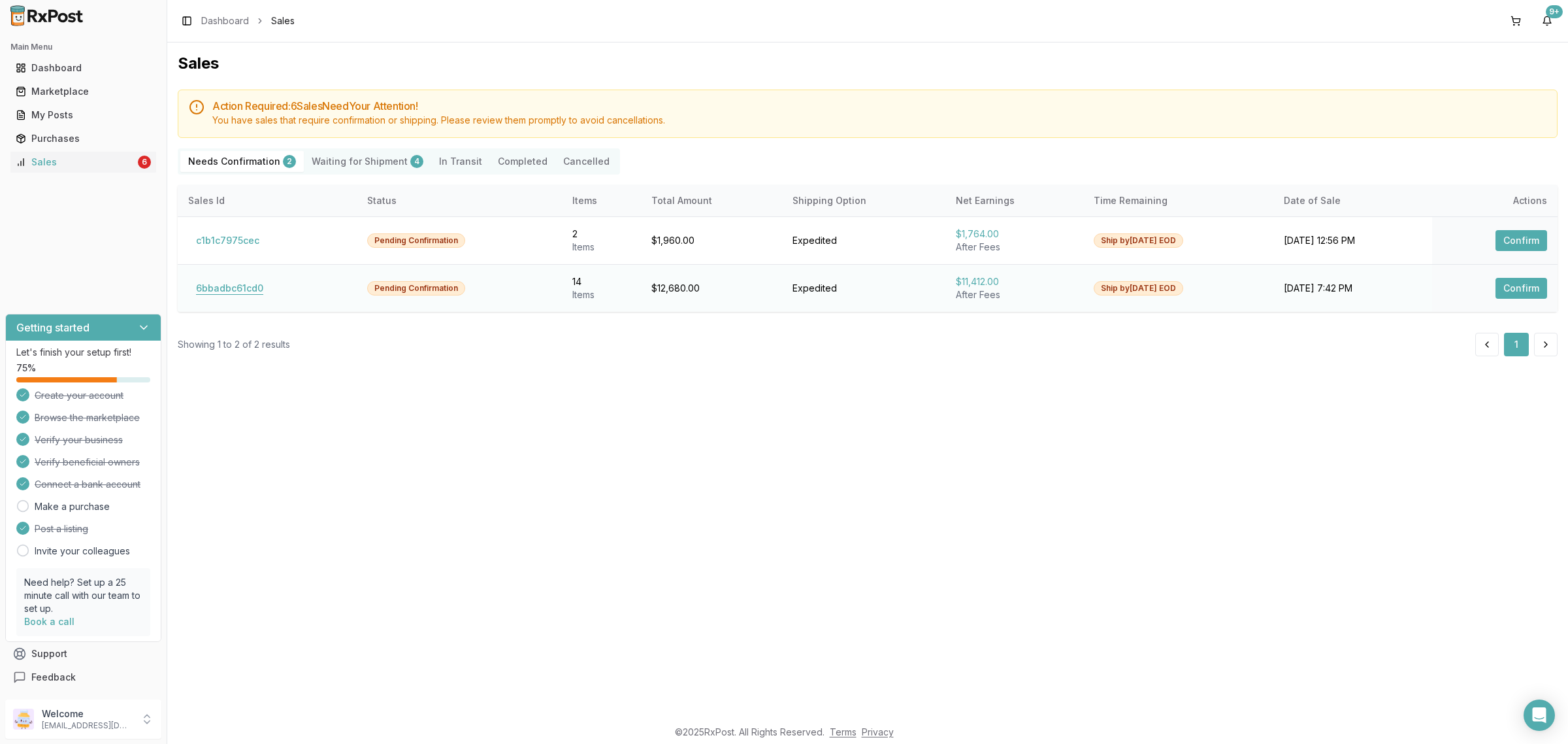
click at [238, 297] on button "6bbadbc61cd0" at bounding box center [230, 288] width 83 height 21
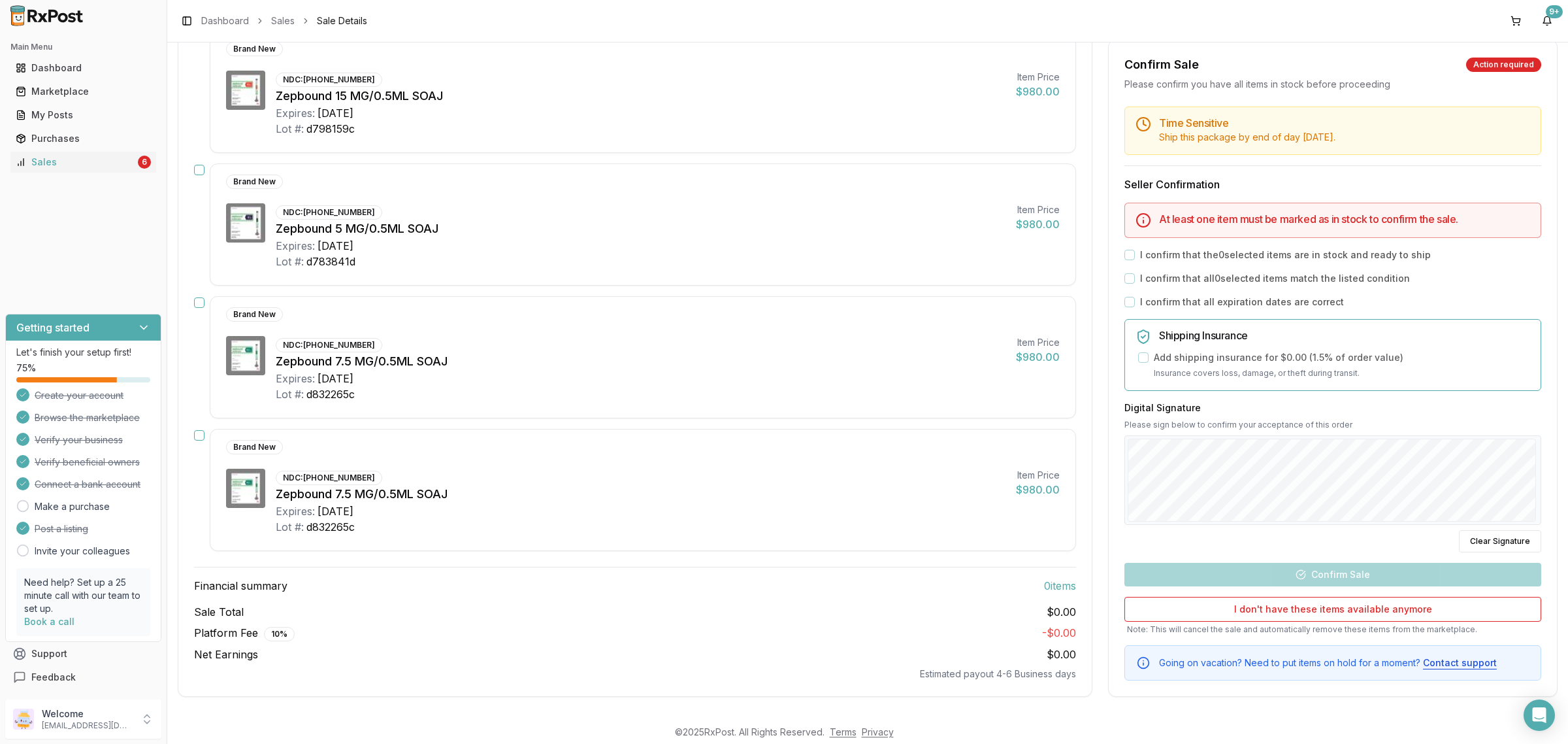
scroll to position [1552, 0]
click at [1548, 719] on div "Open Intercom Messenger" at bounding box center [1540, 715] width 35 height 35
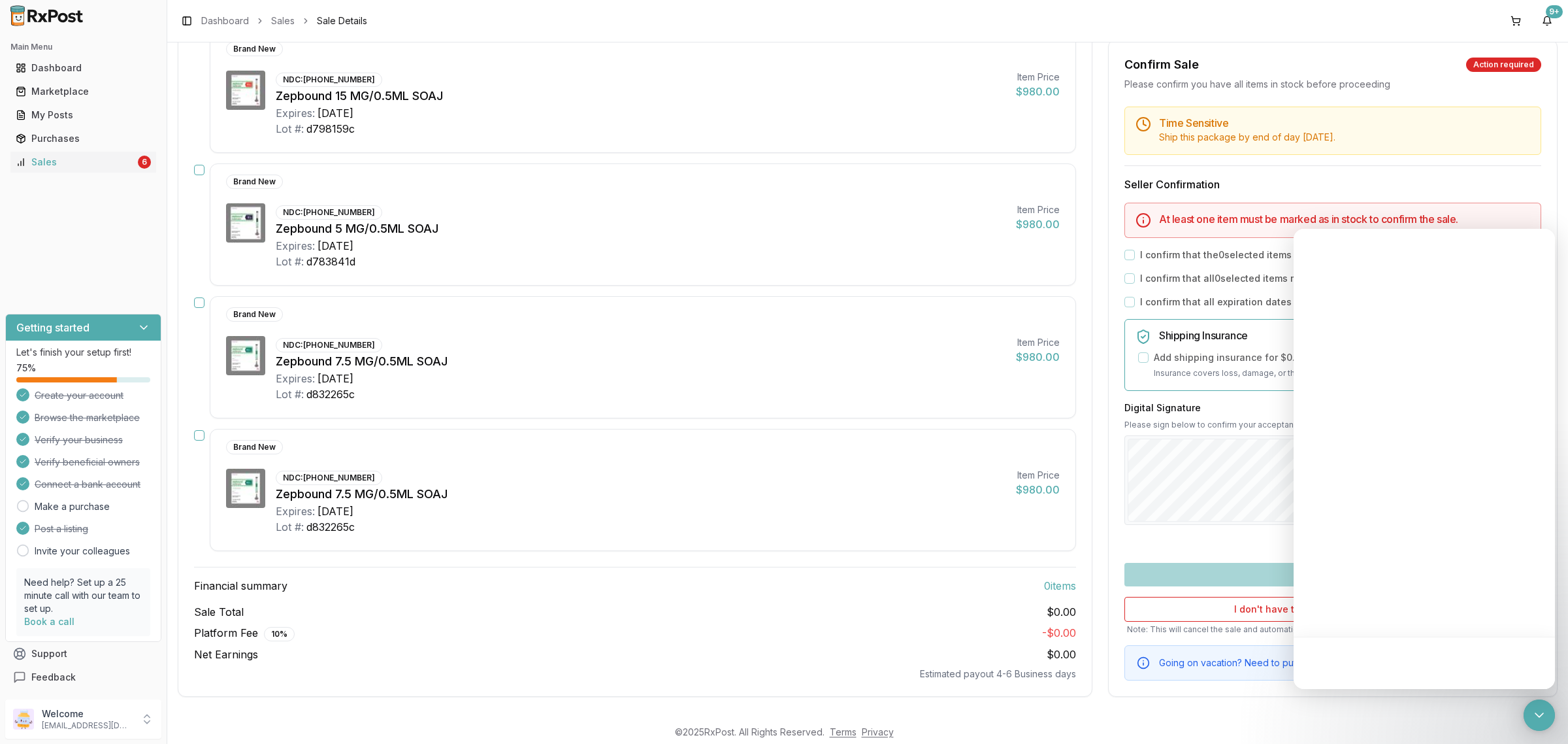
scroll to position [0, 0]
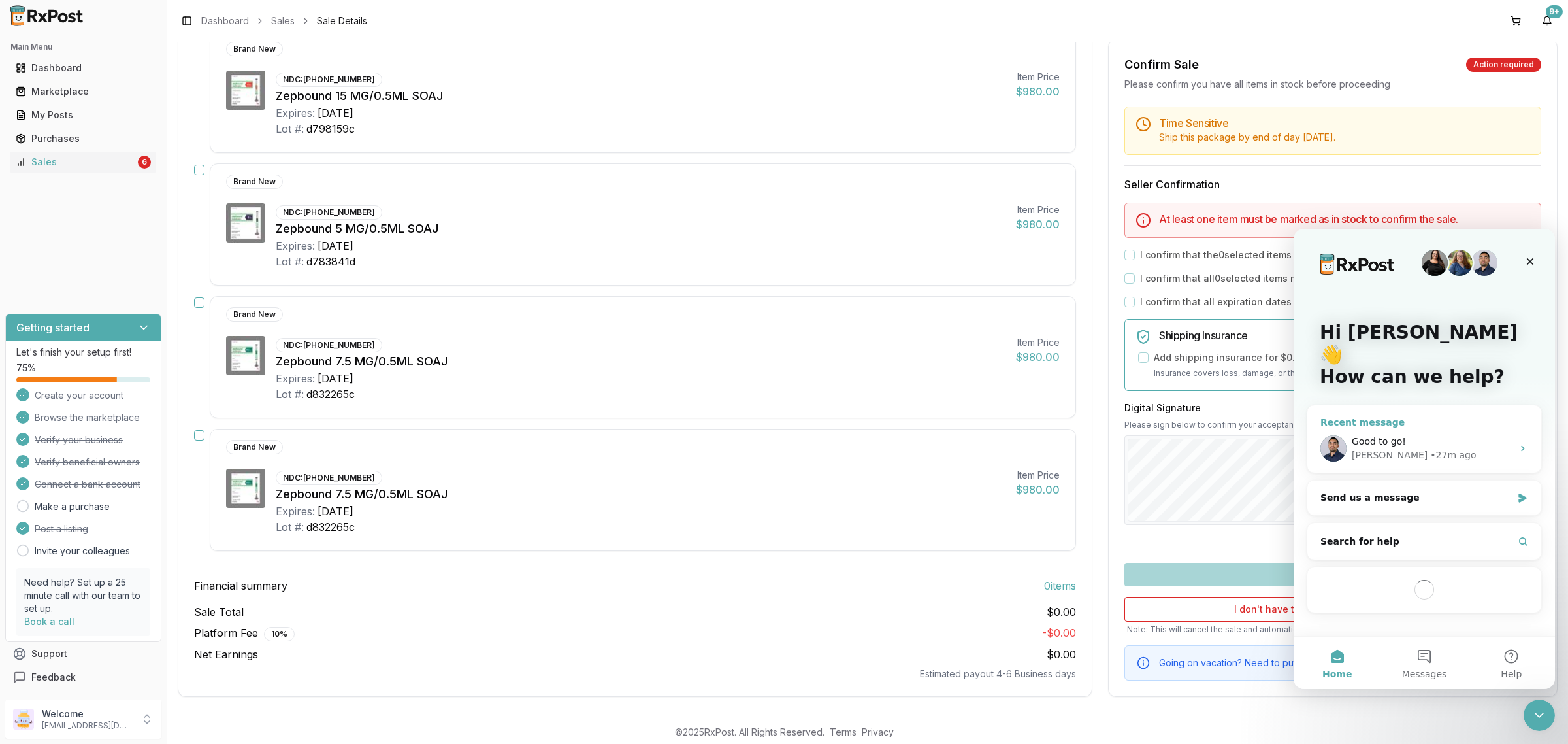
click at [1405, 424] on div "Good to go! Manuel • 27m ago" at bounding box center [1424, 448] width 234 height 49
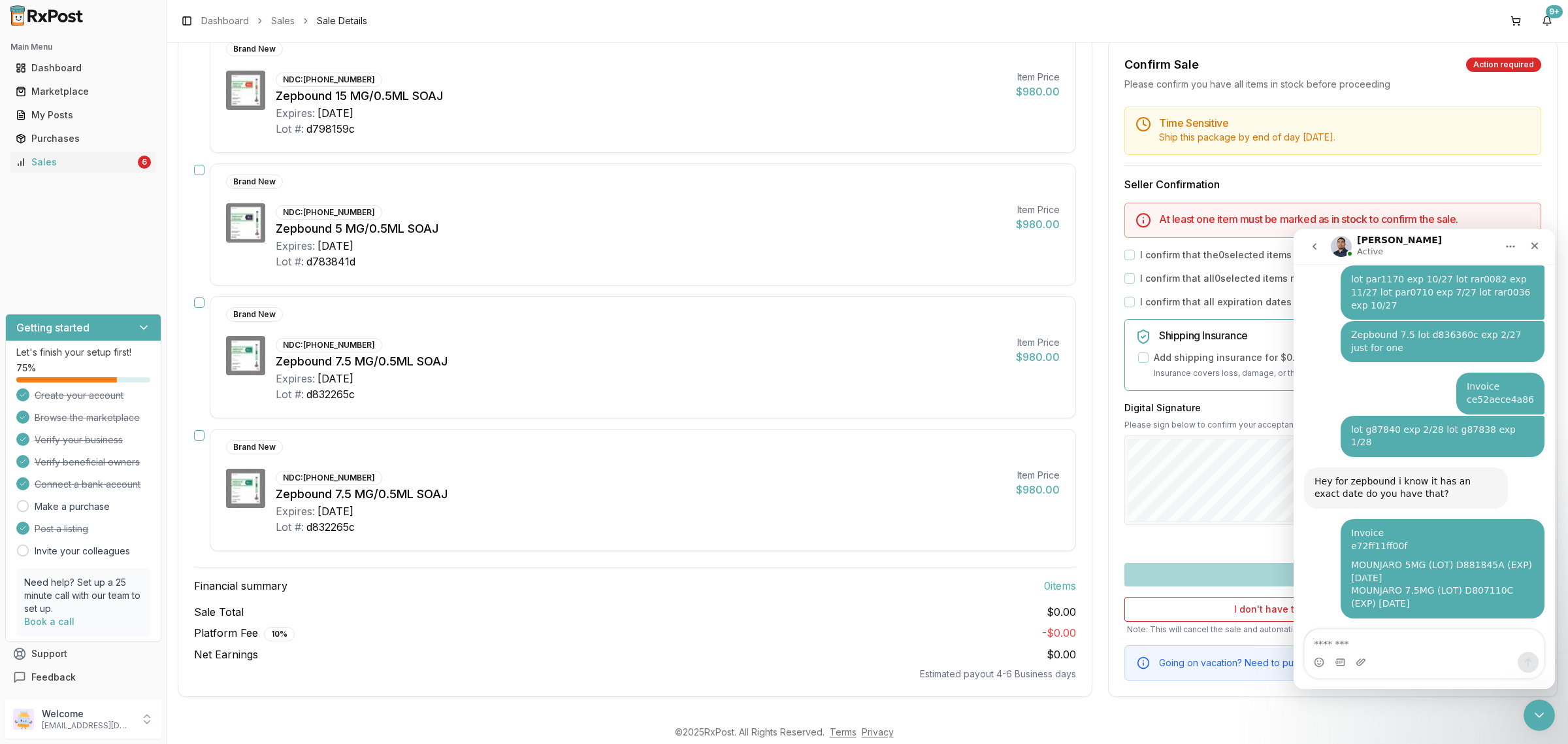
scroll to position [7696, 0]
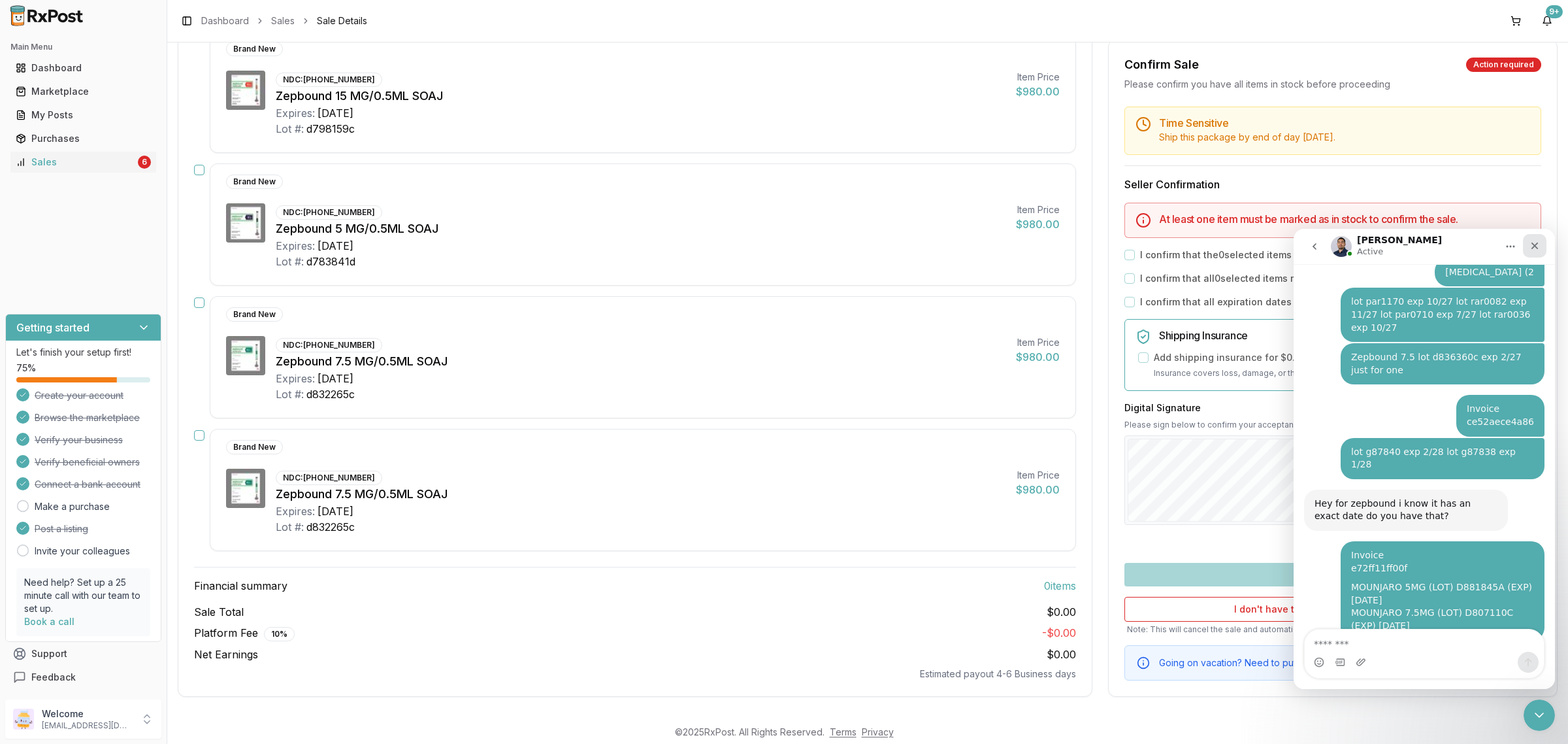
click at [1545, 248] on div "Close" at bounding box center [1535, 246] width 23 height 23
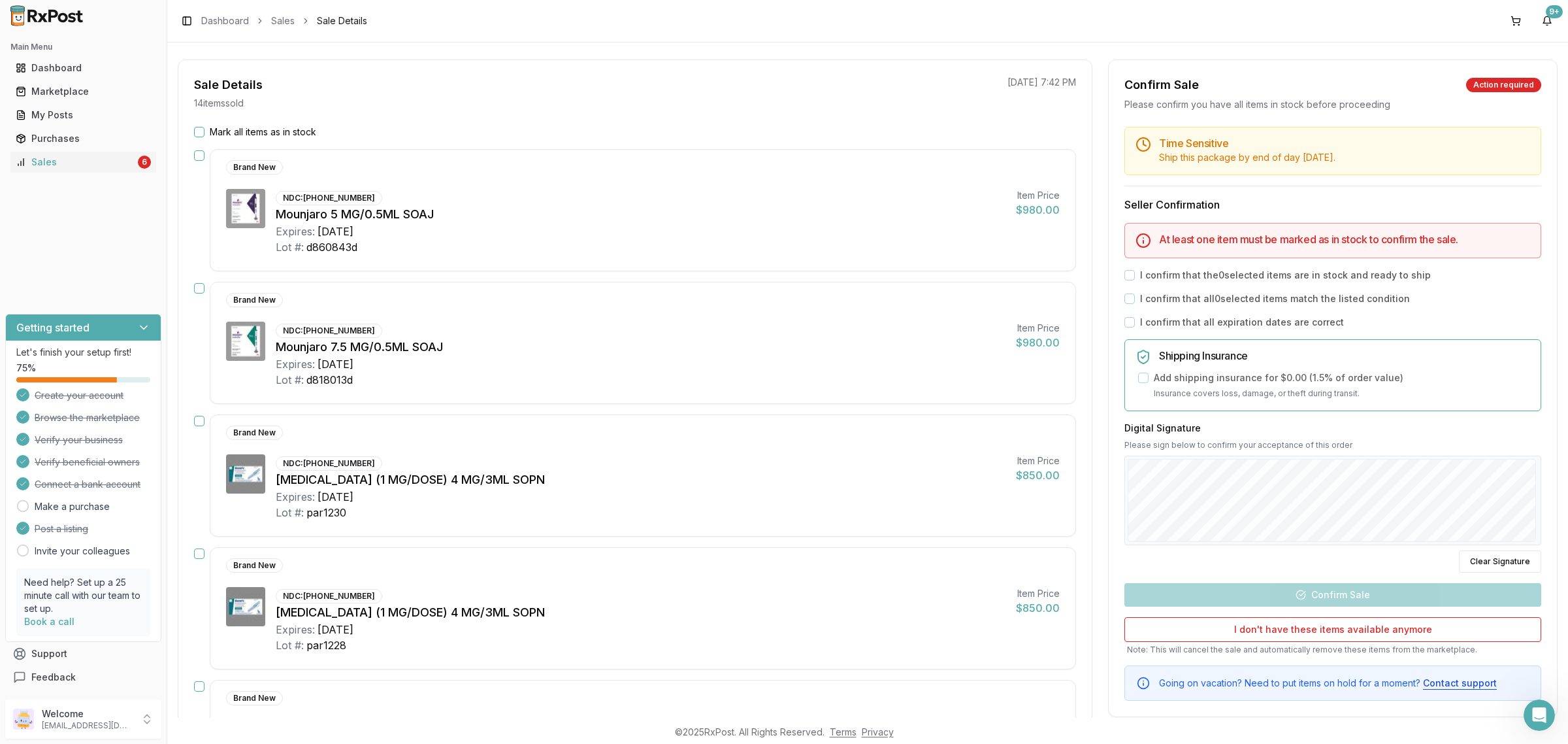
scroll to position [0, 0]
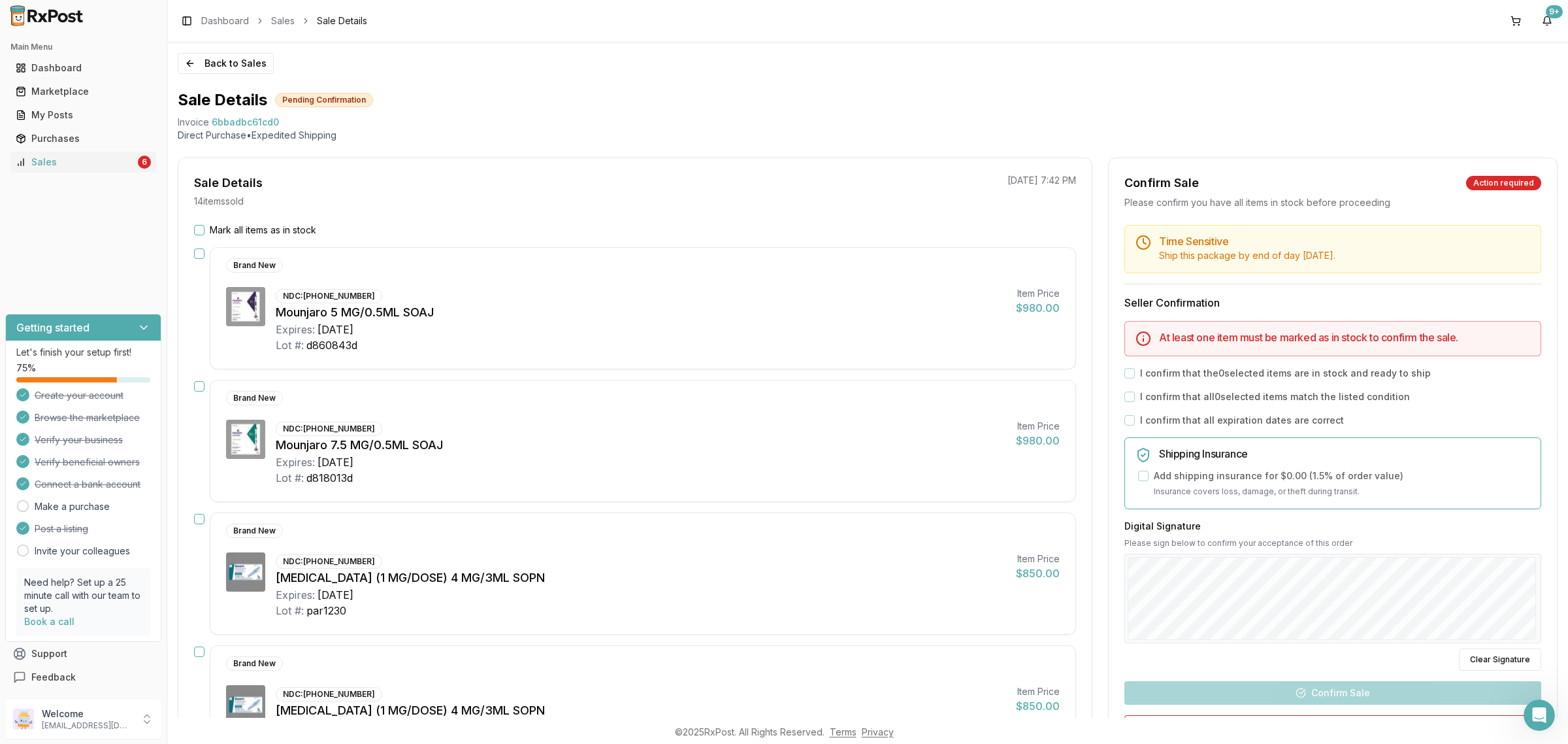
drag, startPoint x: 196, startPoint y: 233, endPoint x: 203, endPoint y: 233, distance: 7.0
click at [196, 233] on button "Mark all items as in stock" at bounding box center [199, 230] width 10 height 10
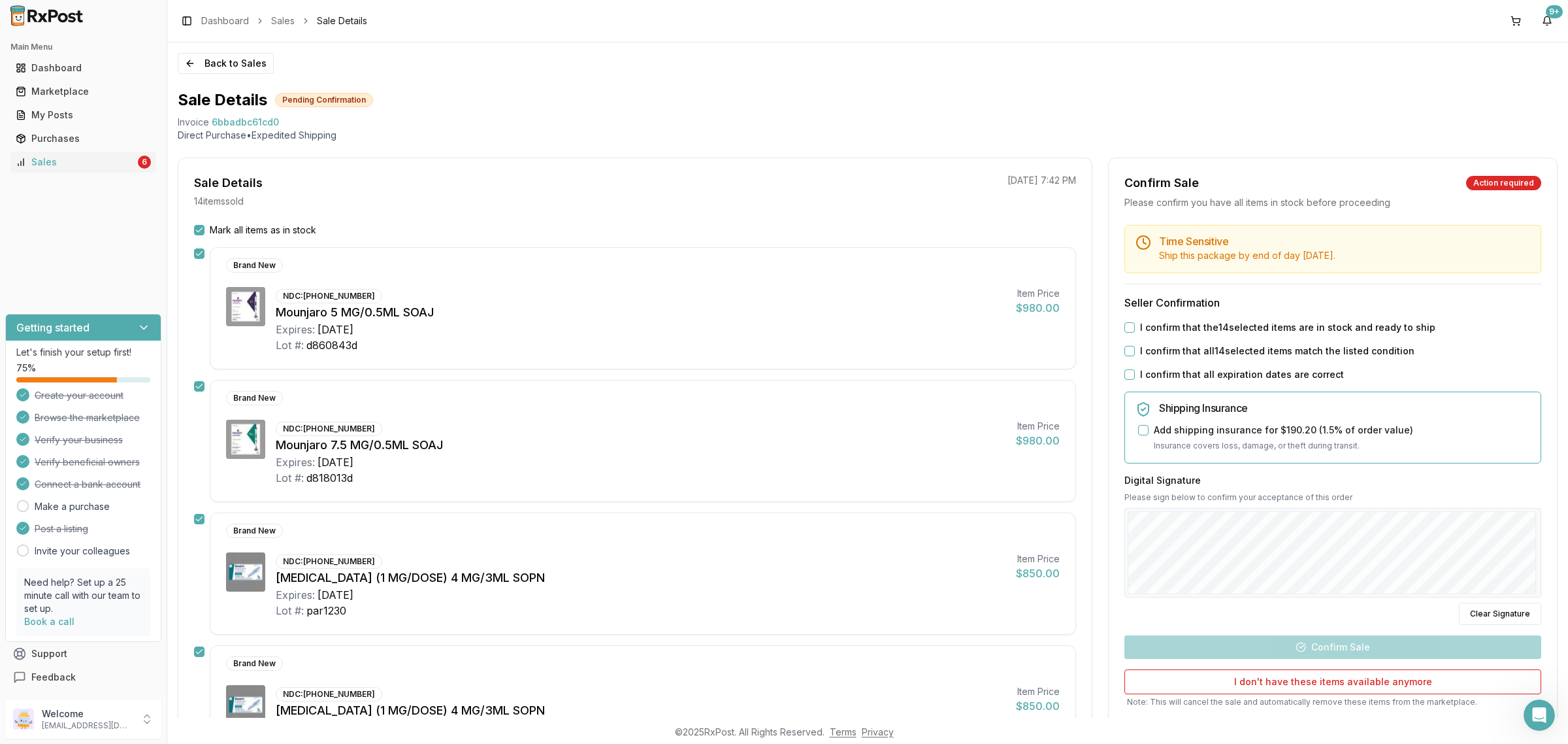
click at [1125, 331] on div "I confirm that the 14 selected items are in stock and ready to ship" at bounding box center [1332, 327] width 417 height 13
click at [1125, 327] on button "I confirm that the 14 selected items are in stock and ready to ship" at bounding box center [1129, 327] width 10 height 10
click at [1124, 347] on button "I confirm that all 14 selected items match the listed condition" at bounding box center [1129, 351] width 10 height 10
click at [1127, 374] on button "I confirm that all expiration dates are correct" at bounding box center [1129, 374] width 10 height 10
click at [1353, 645] on button "Confirm Sale" at bounding box center [1332, 647] width 417 height 23
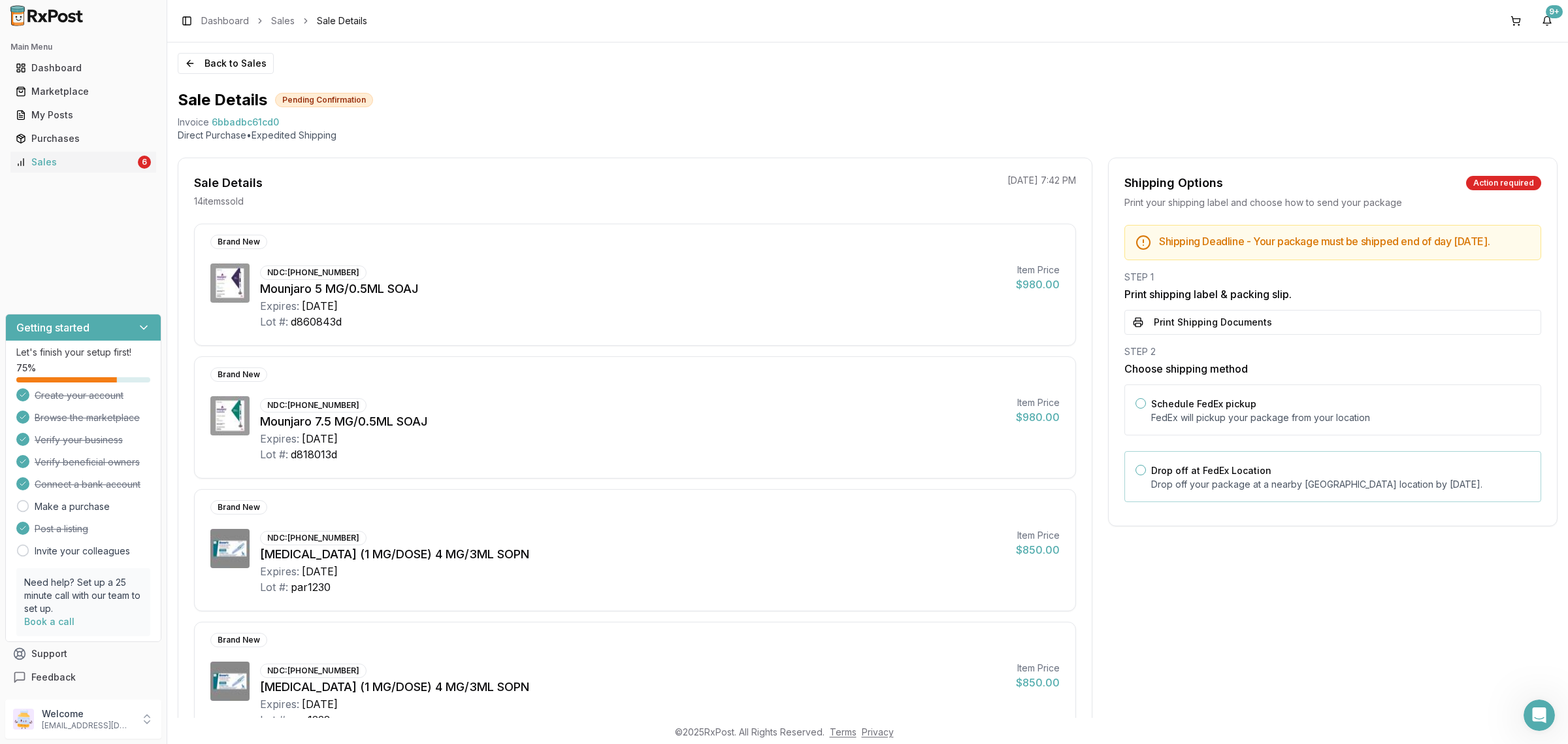
drag, startPoint x: 1302, startPoint y: 484, endPoint x: 1305, endPoint y: 426, distance: 58.1
click at [1302, 484] on p "Drop off your package at a nearby FedEx location by August 21, 2025 ." at bounding box center [1340, 484] width 379 height 13
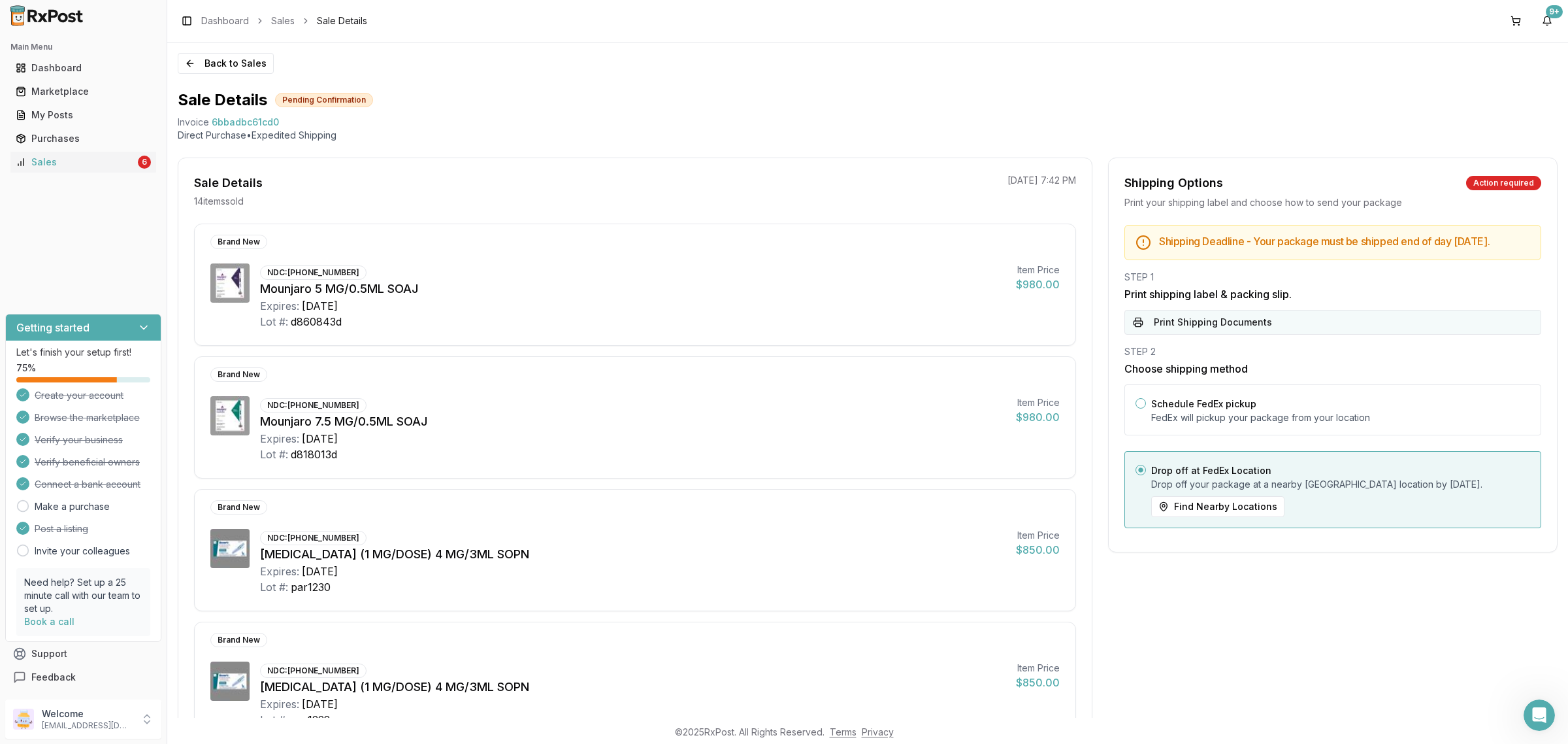
click at [1280, 325] on button "Print Shipping Documents" at bounding box center [1332, 322] width 417 height 25
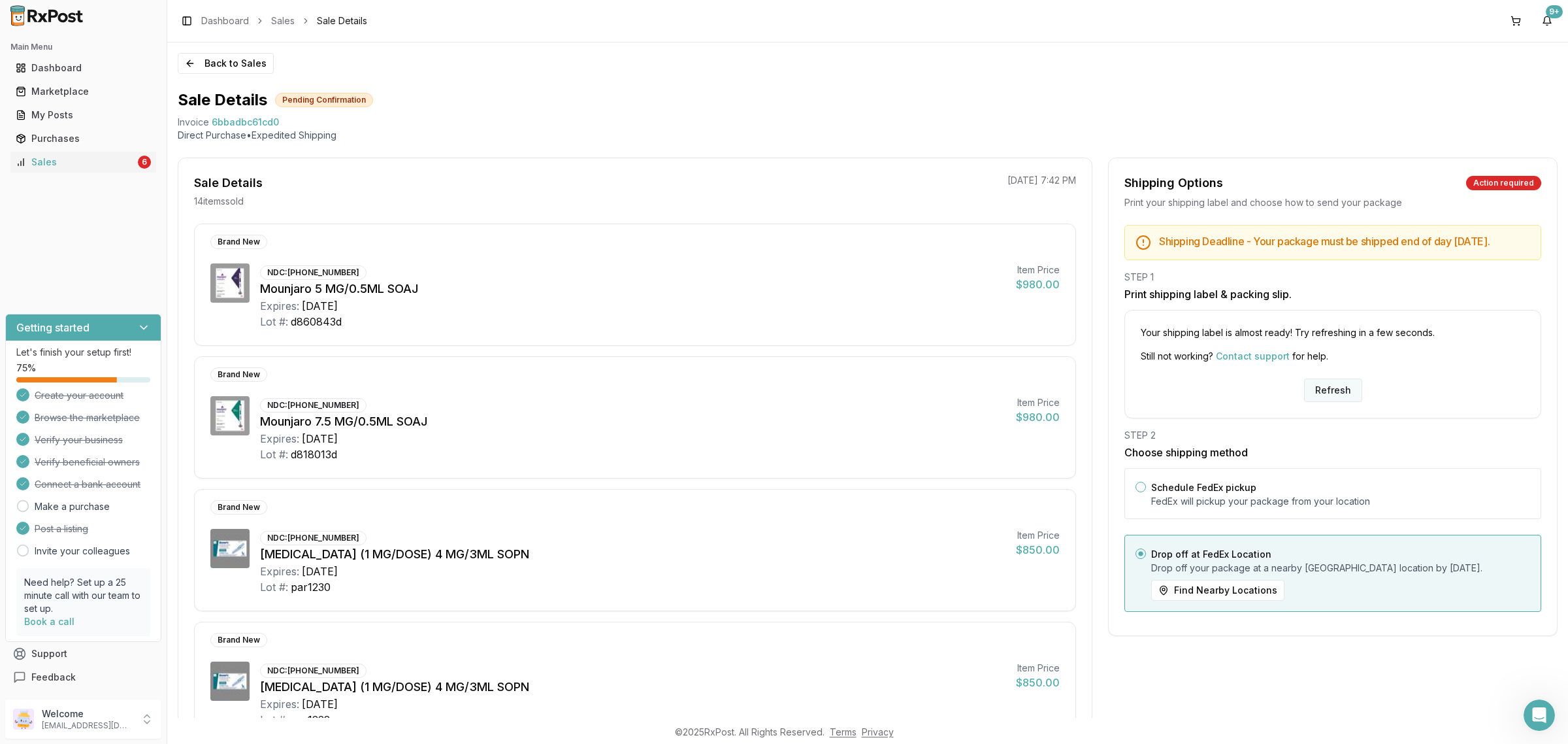
click at [1332, 391] on button "Refresh" at bounding box center [1333, 390] width 58 height 23
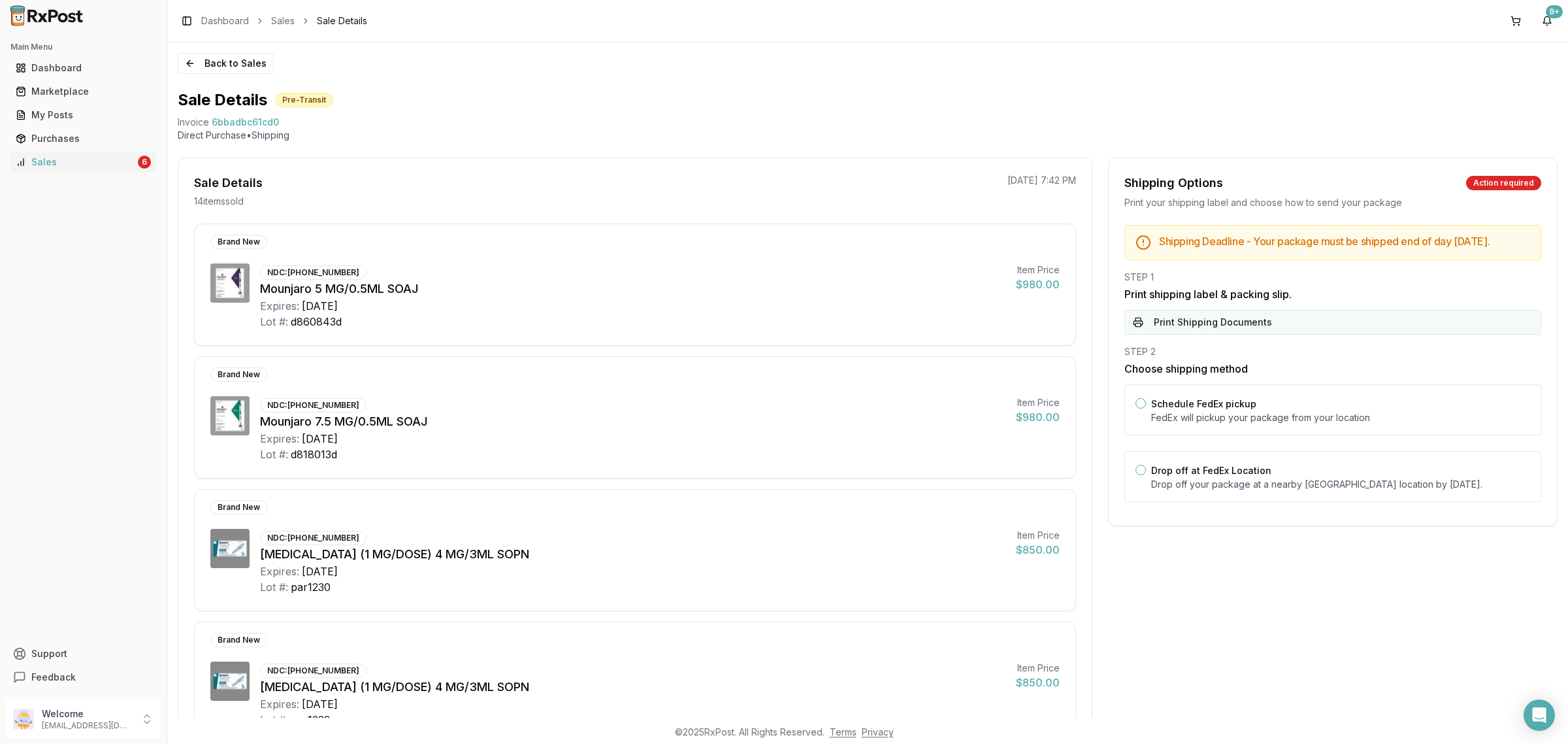
click at [1285, 311] on button "Print Shipping Documents" at bounding box center [1332, 322] width 417 height 25
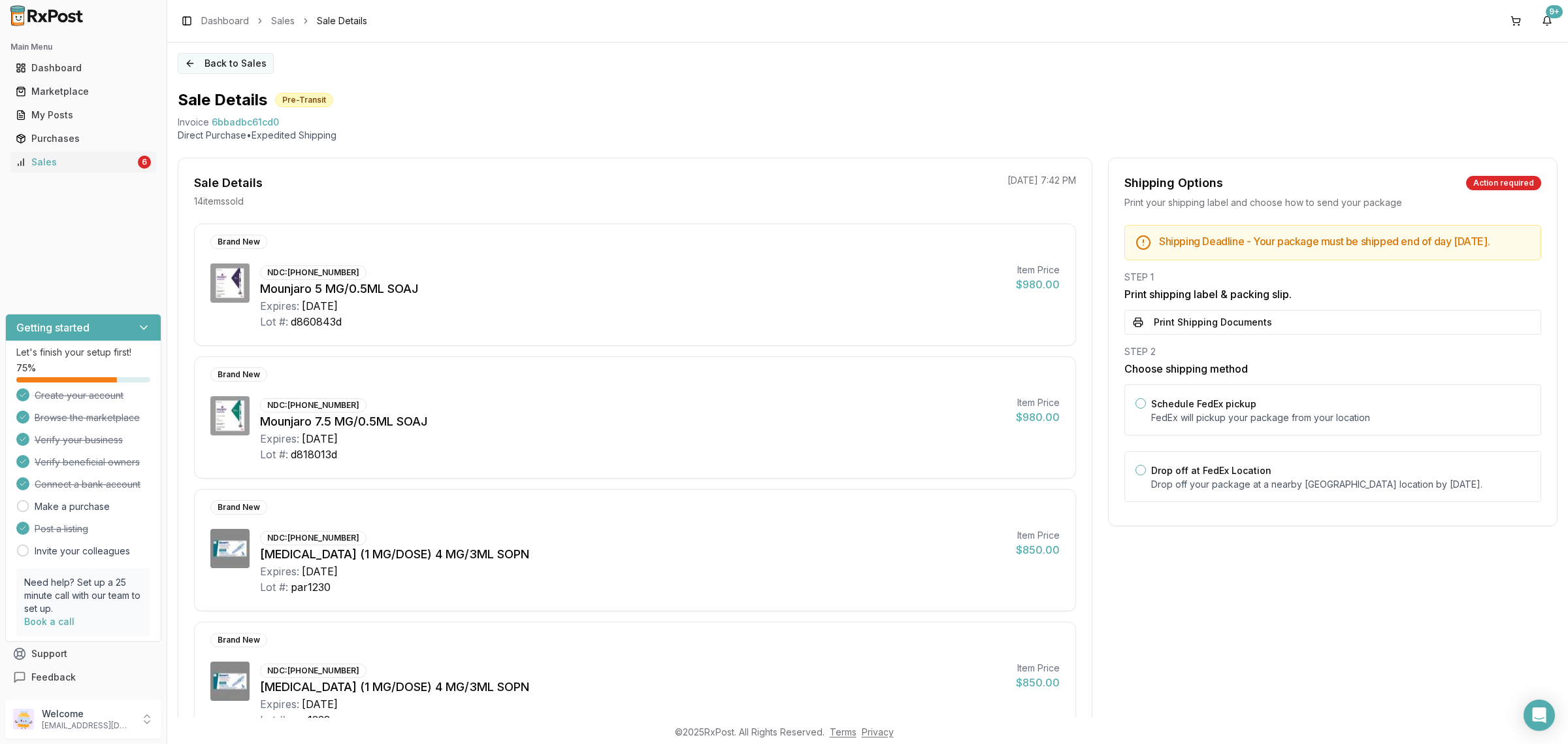
click at [253, 53] on button "Back to Sales" at bounding box center [225, 63] width 96 height 21
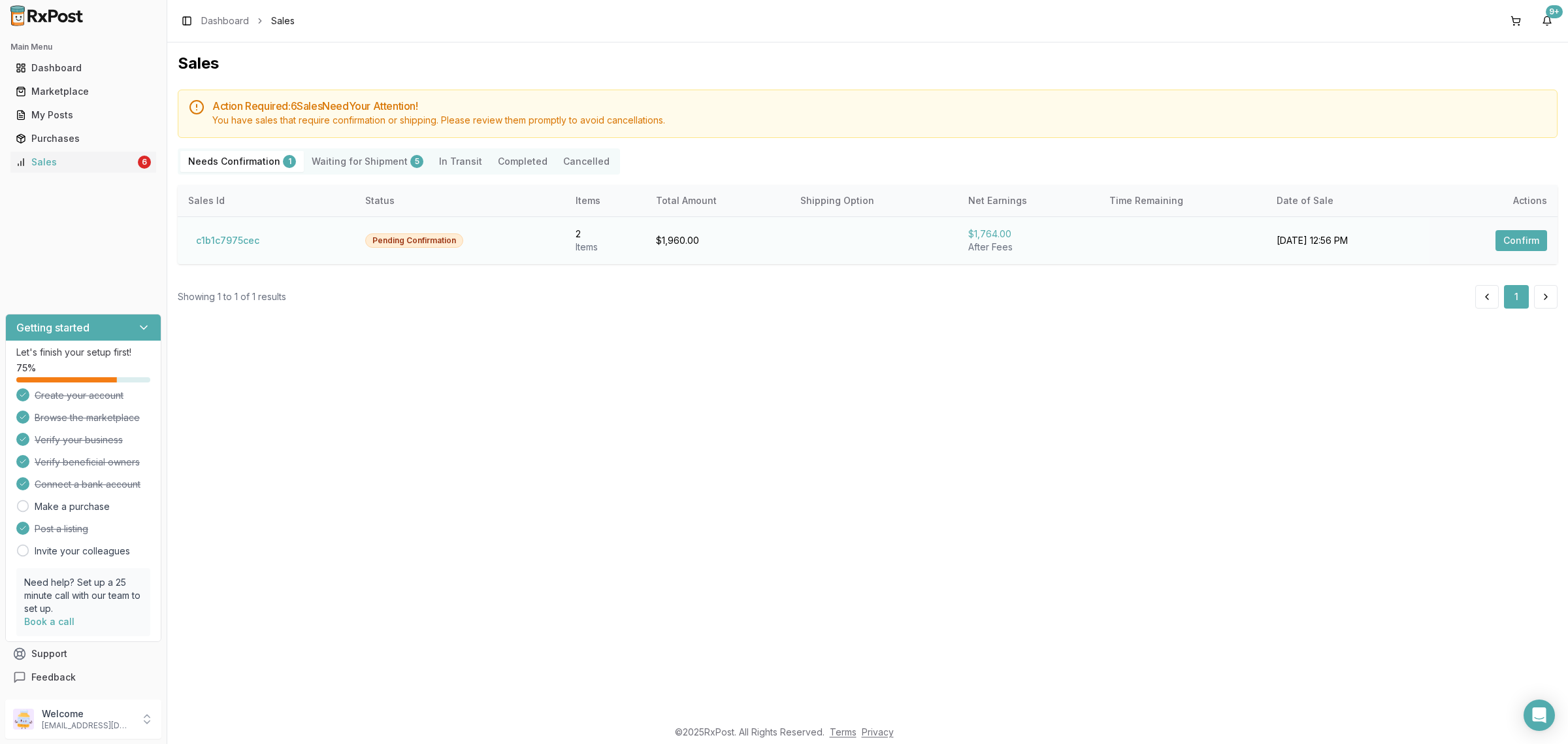
click at [221, 252] on td "c1b1c7975cec" at bounding box center [266, 240] width 177 height 48
click at [221, 240] on button "c1b1c7975cec" at bounding box center [228, 240] width 79 height 21
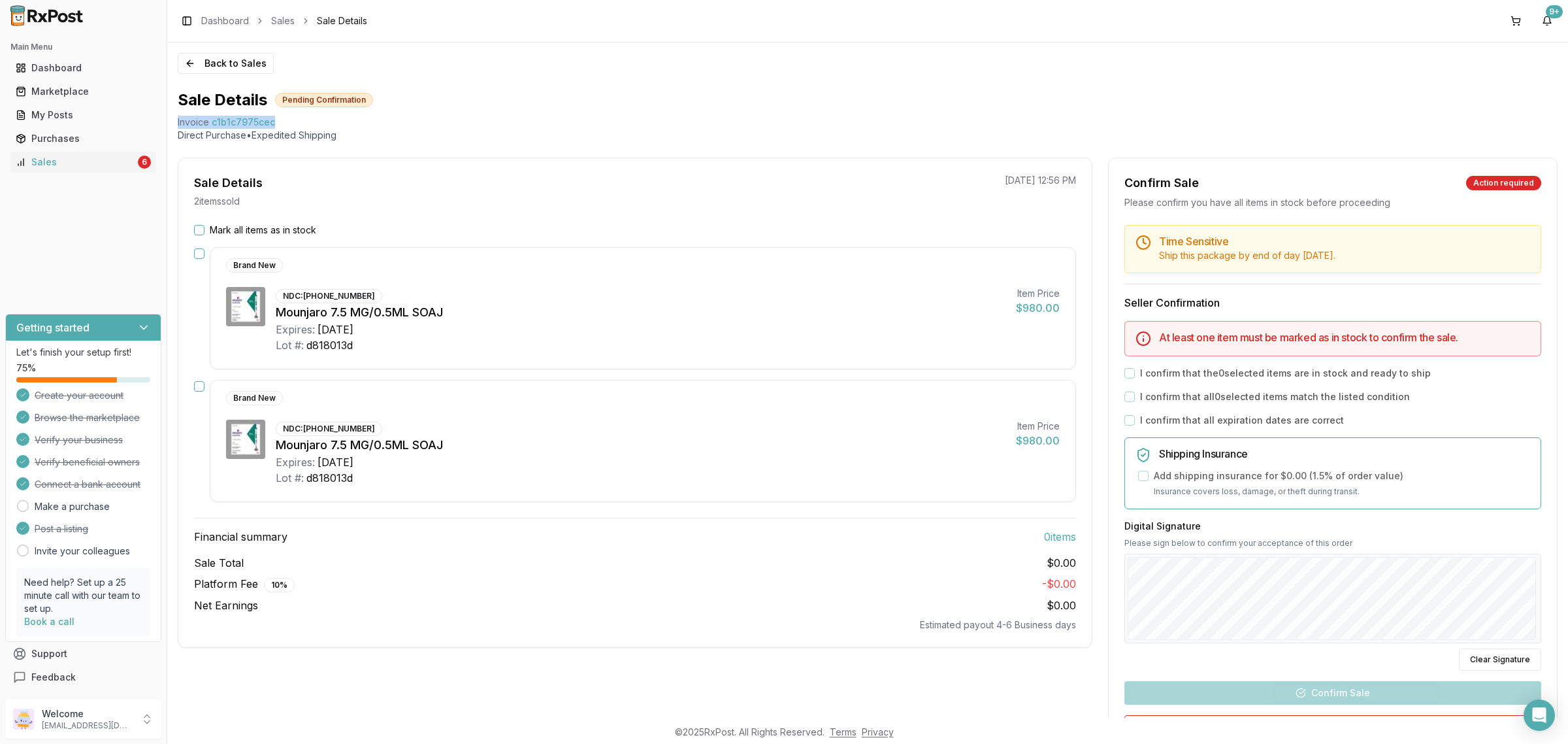
drag, startPoint x: 286, startPoint y: 125, endPoint x: 176, endPoint y: 123, distance: 110.0
click at [176, 123] on div "Back to Sales Sale Details Pending Confirmation Invoice c1b1c7975cec Direct Pur…" at bounding box center [868, 380] width 1401 height 675
copy div "Invoice c1b1c7975cec"
click at [1532, 711] on icon "Open Intercom Messenger" at bounding box center [1538, 714] width 17 height 17
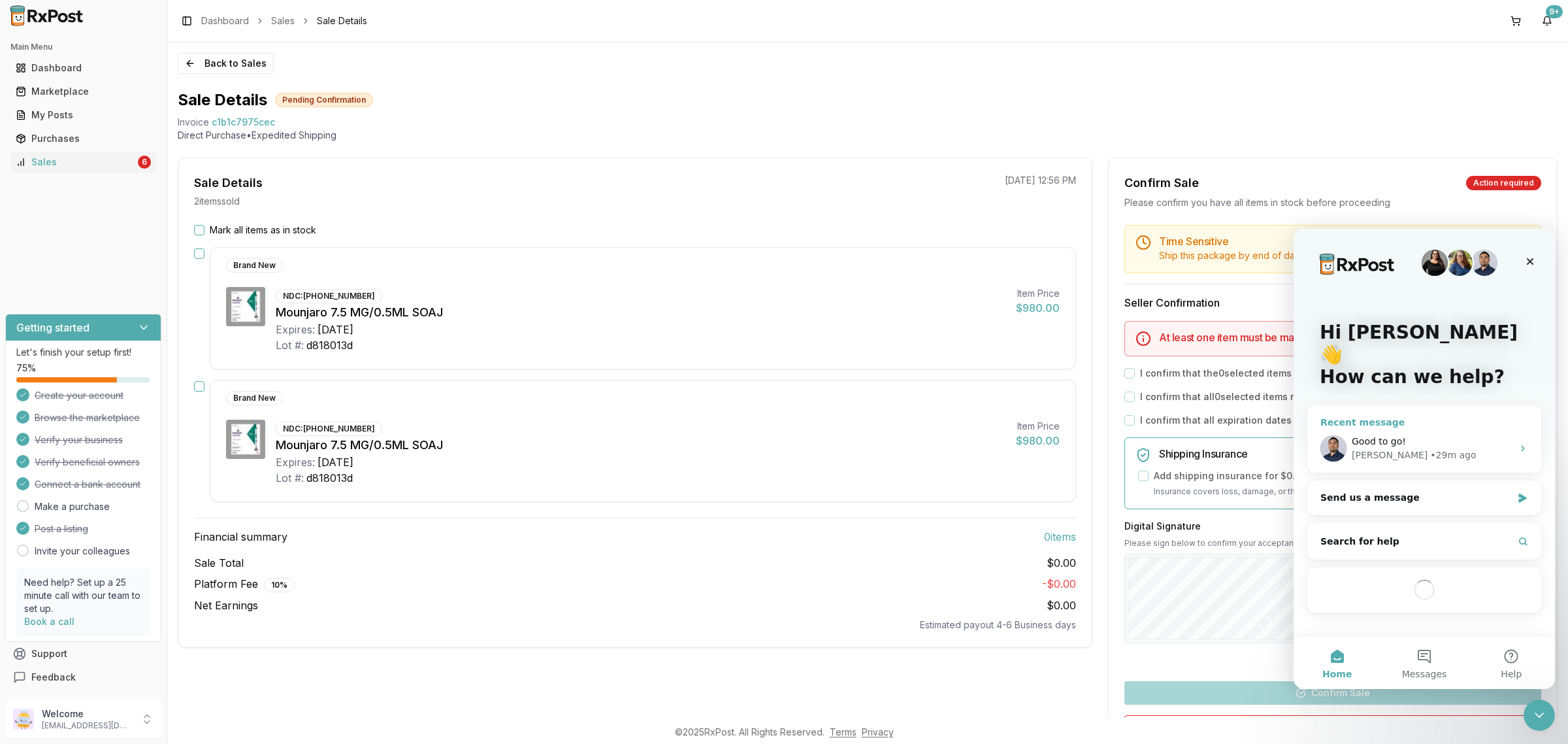
click at [1399, 434] on div "Good to go!" at bounding box center [1432, 441] width 161 height 14
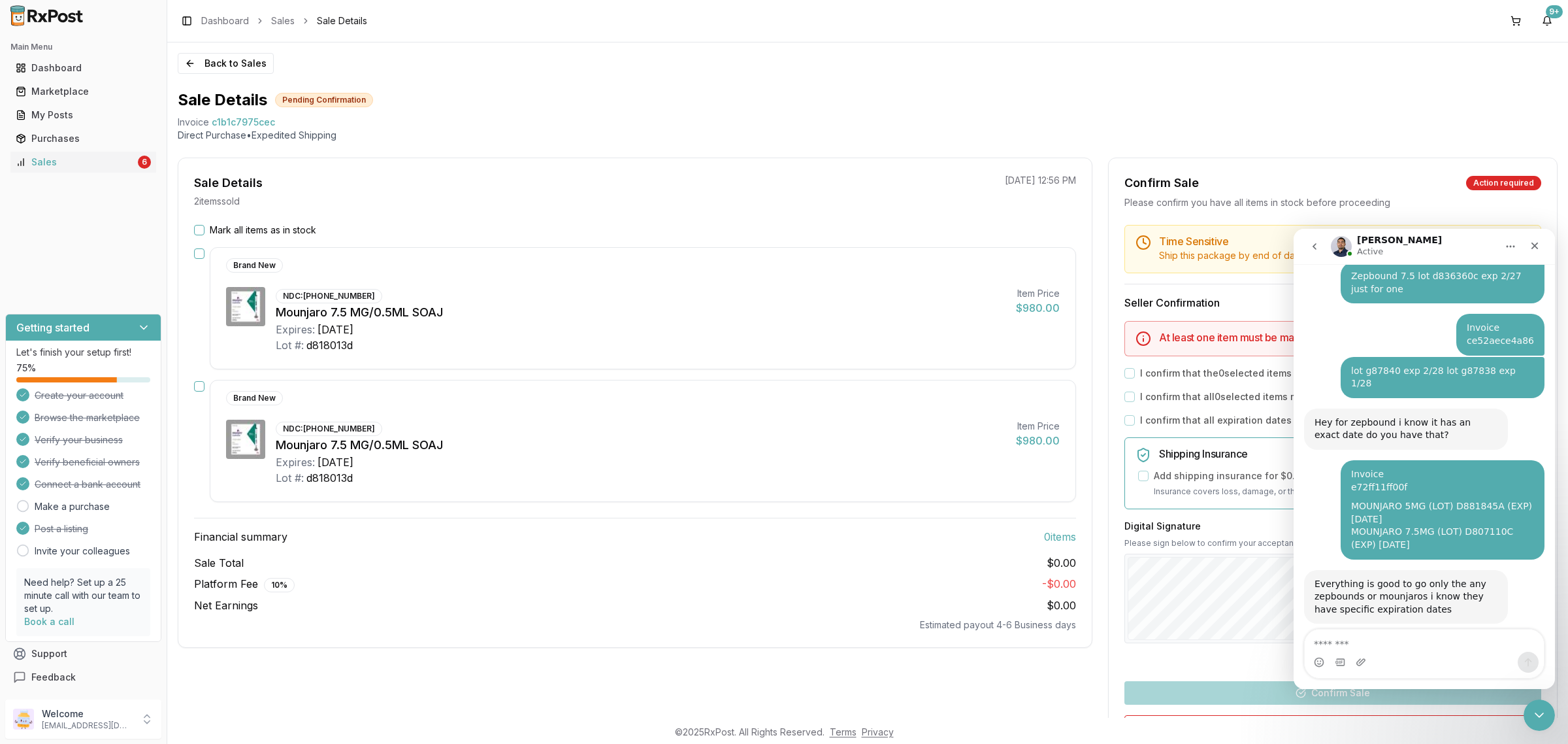
scroll to position [7778, 0]
click at [1385, 641] on textarea "Message…" at bounding box center [1424, 640] width 239 height 22
type textarea "*"
type textarea "**********"
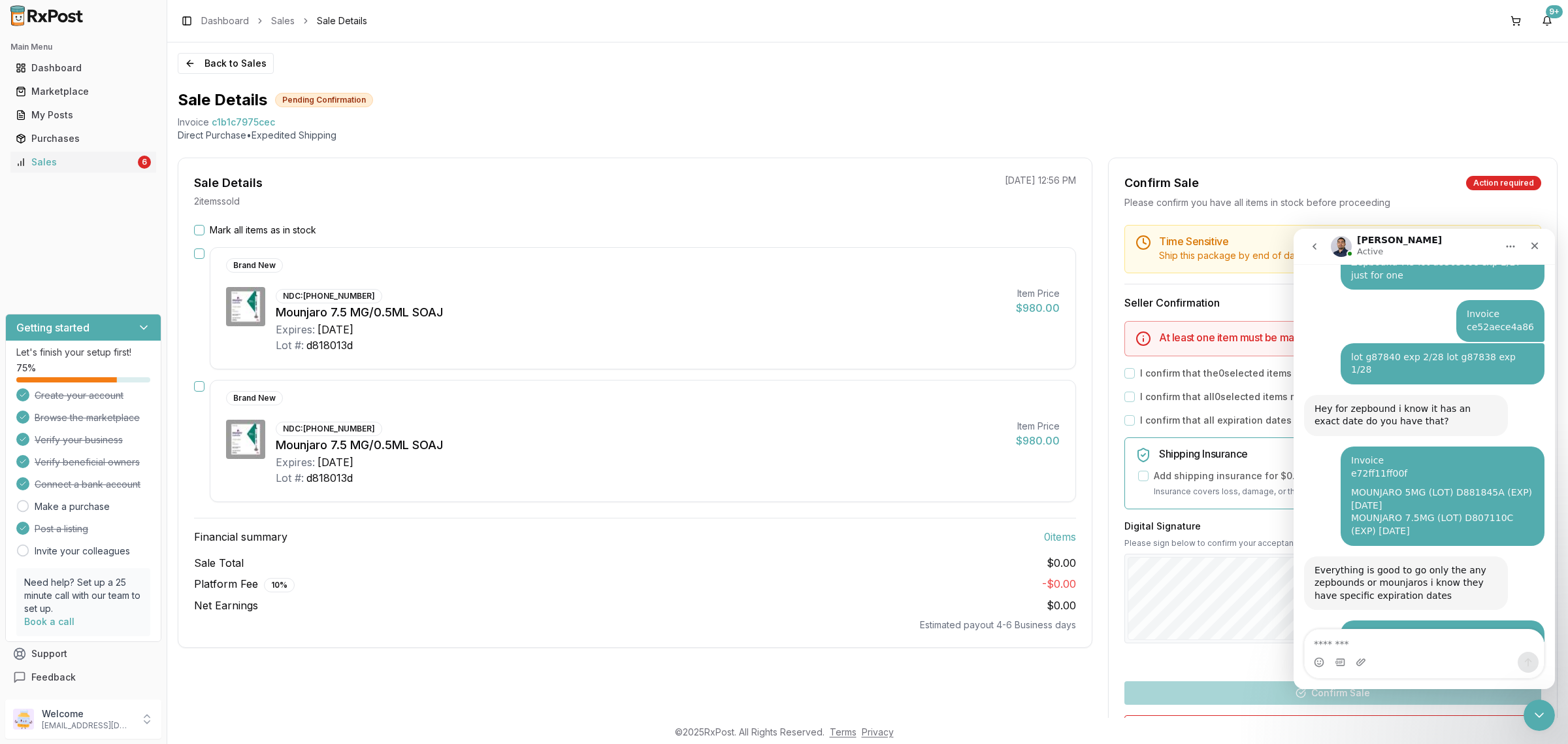
scroll to position [7829, 0]
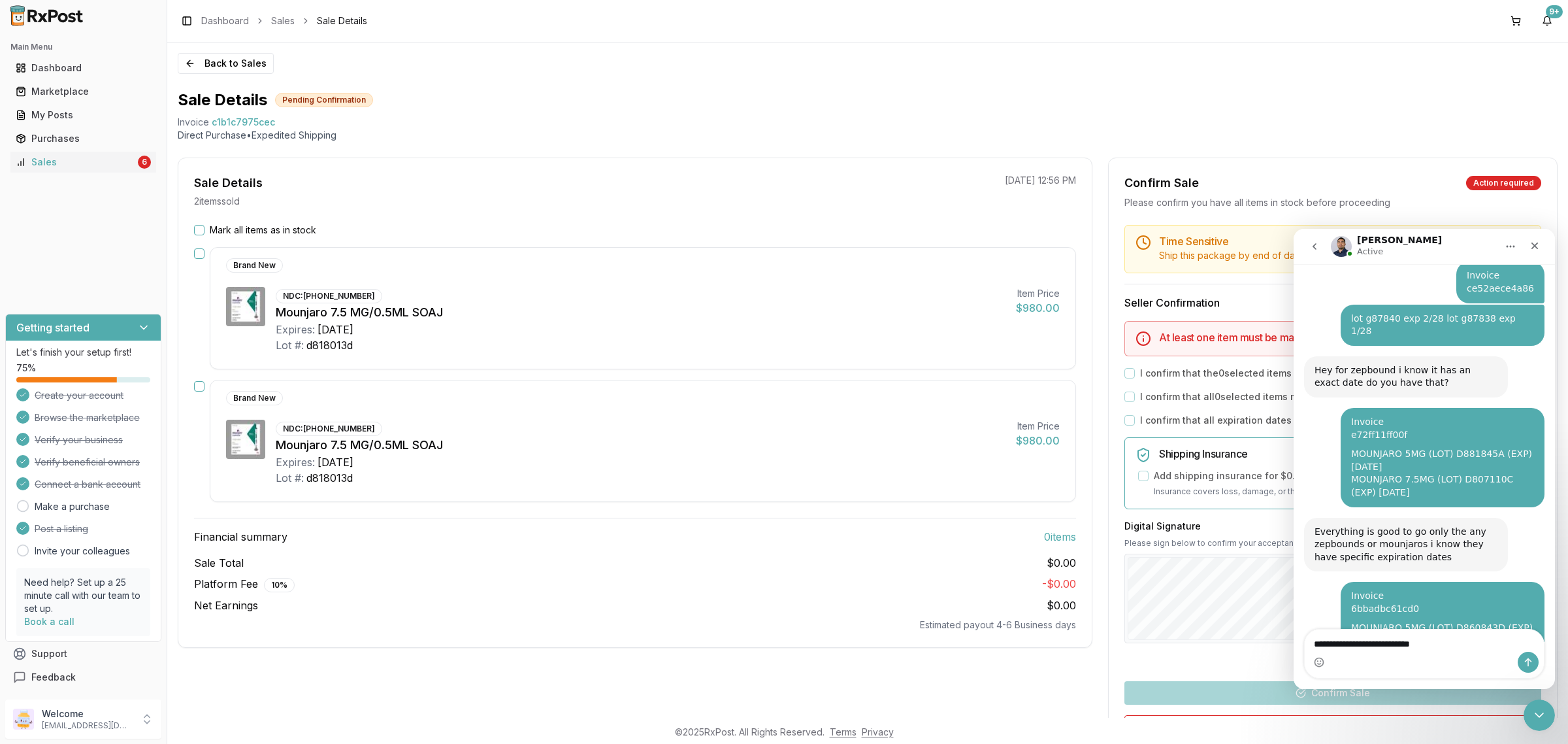
type textarea "**********"
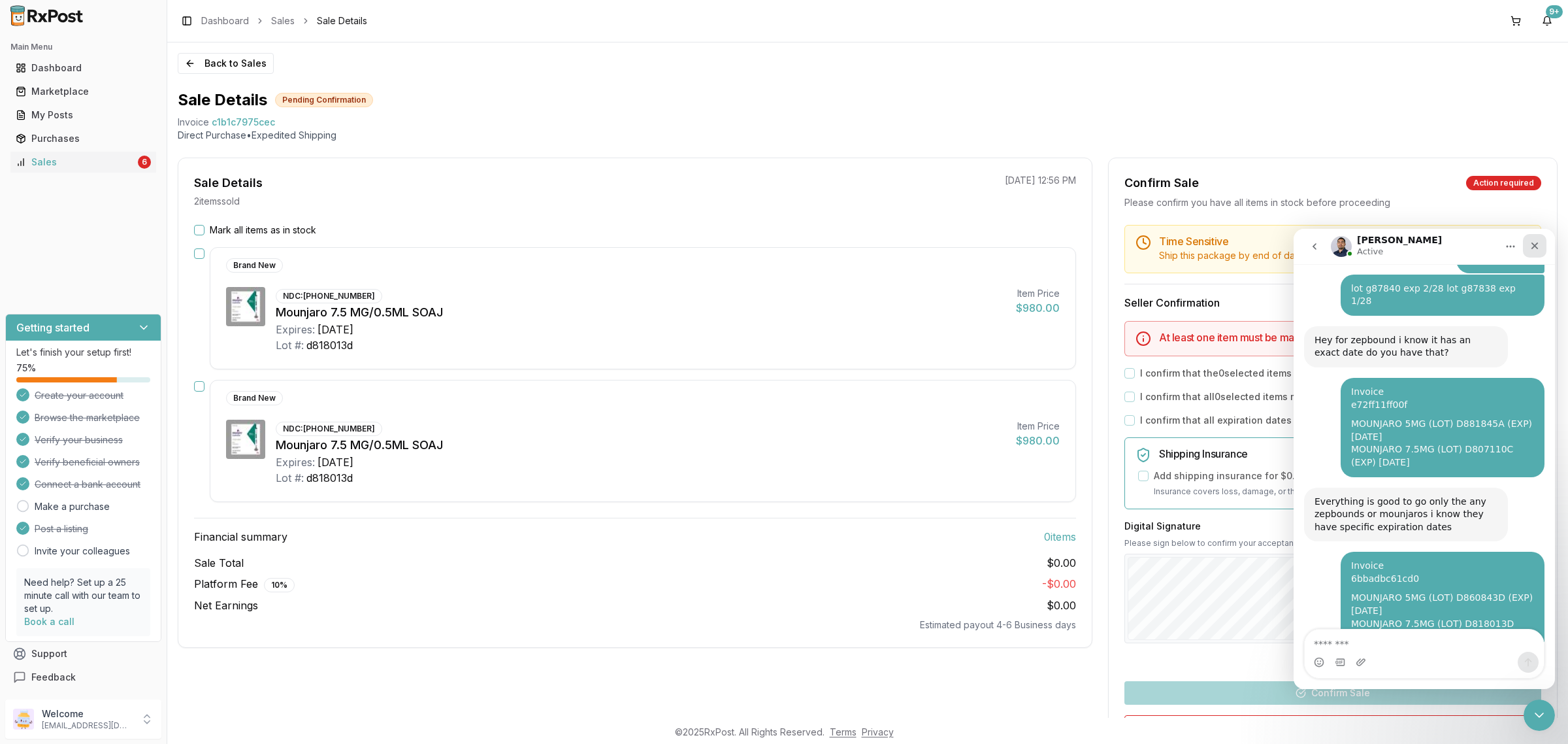
click at [1530, 249] on icon "Close" at bounding box center [1535, 246] width 10 height 10
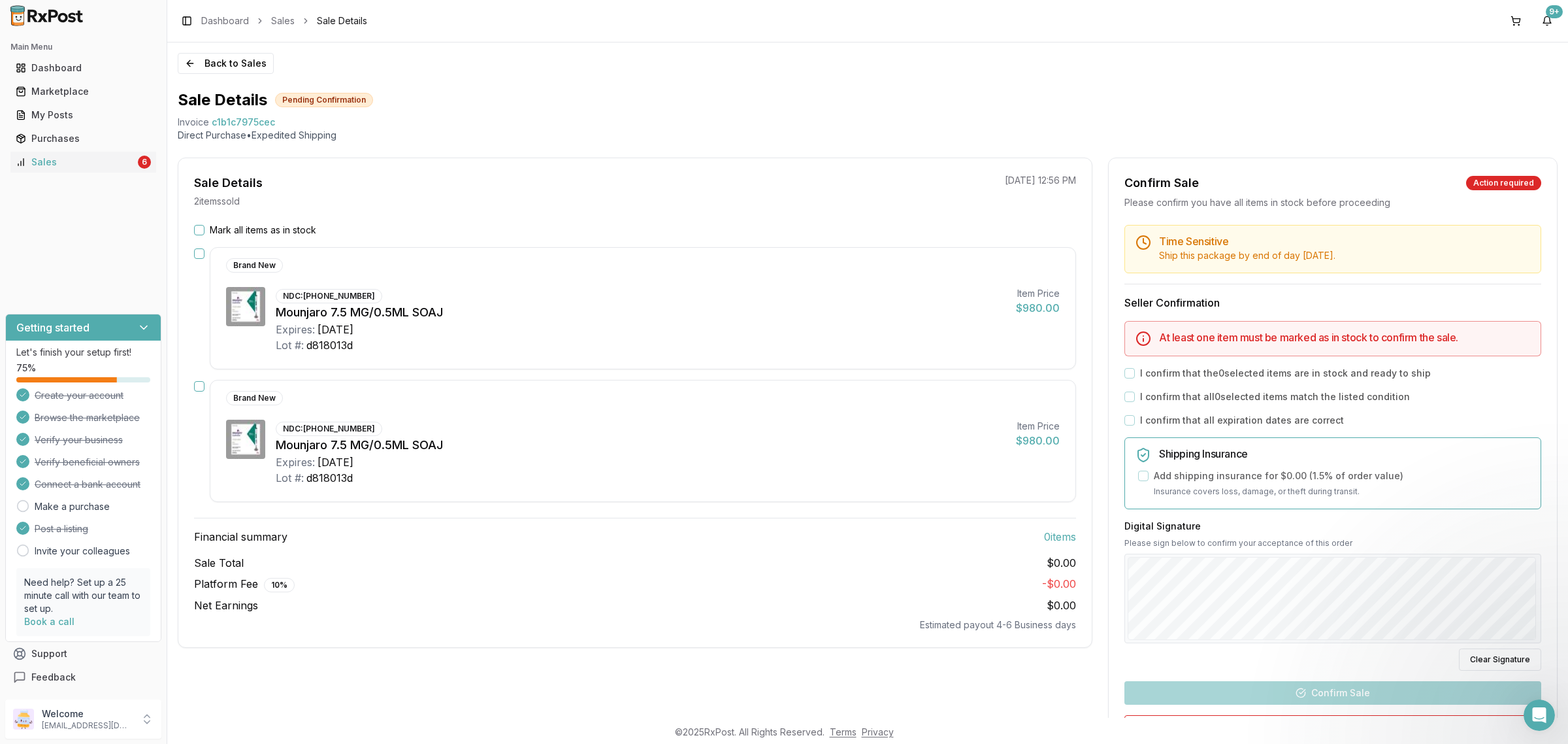
scroll to position [0, 0]
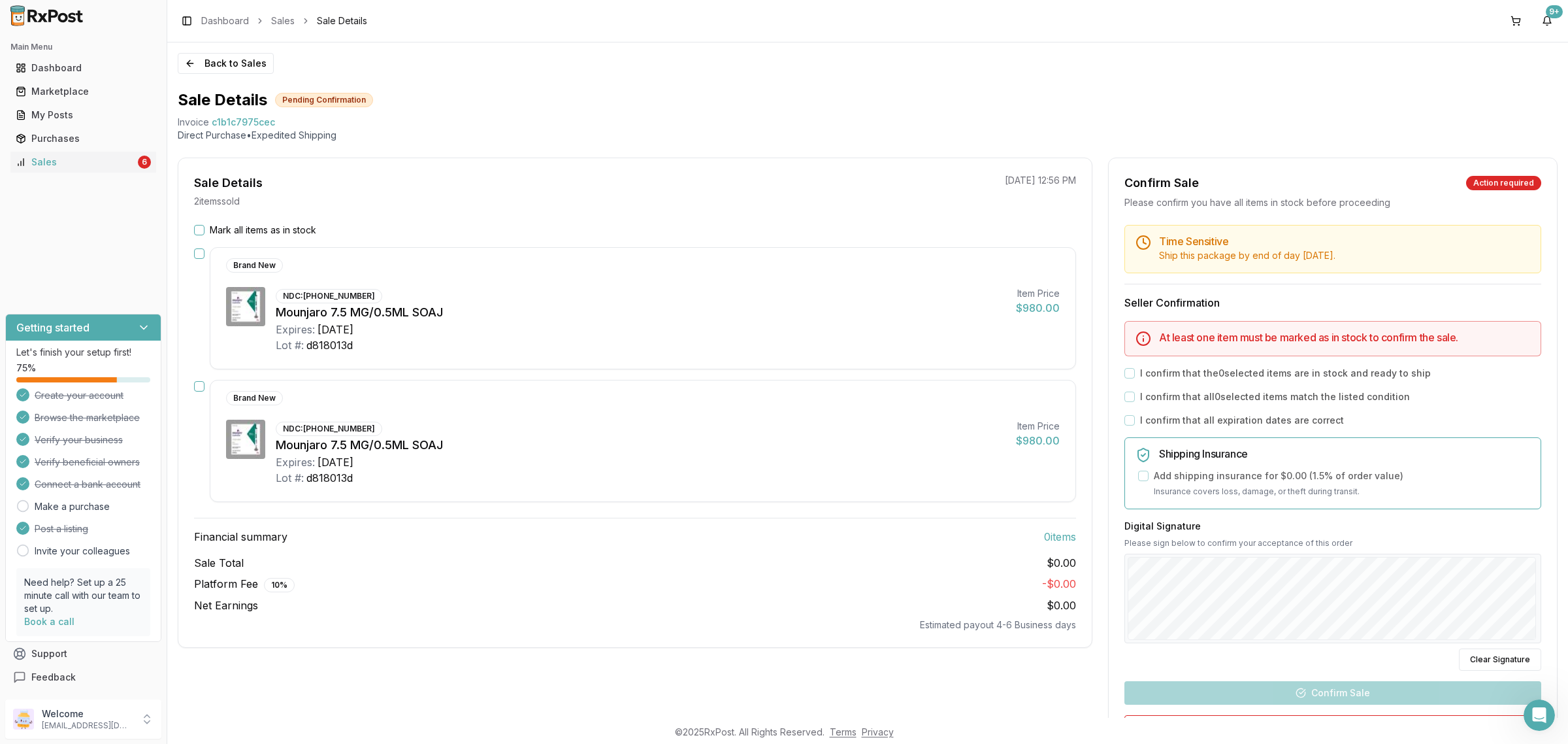
click at [203, 75] on div "Back to Sales Sale Details Pending Confirmation Invoice c1b1c7975cec Direct Pur…" at bounding box center [868, 380] width 1401 height 675
click at [202, 65] on button "Back to Sales" at bounding box center [225, 63] width 96 height 21
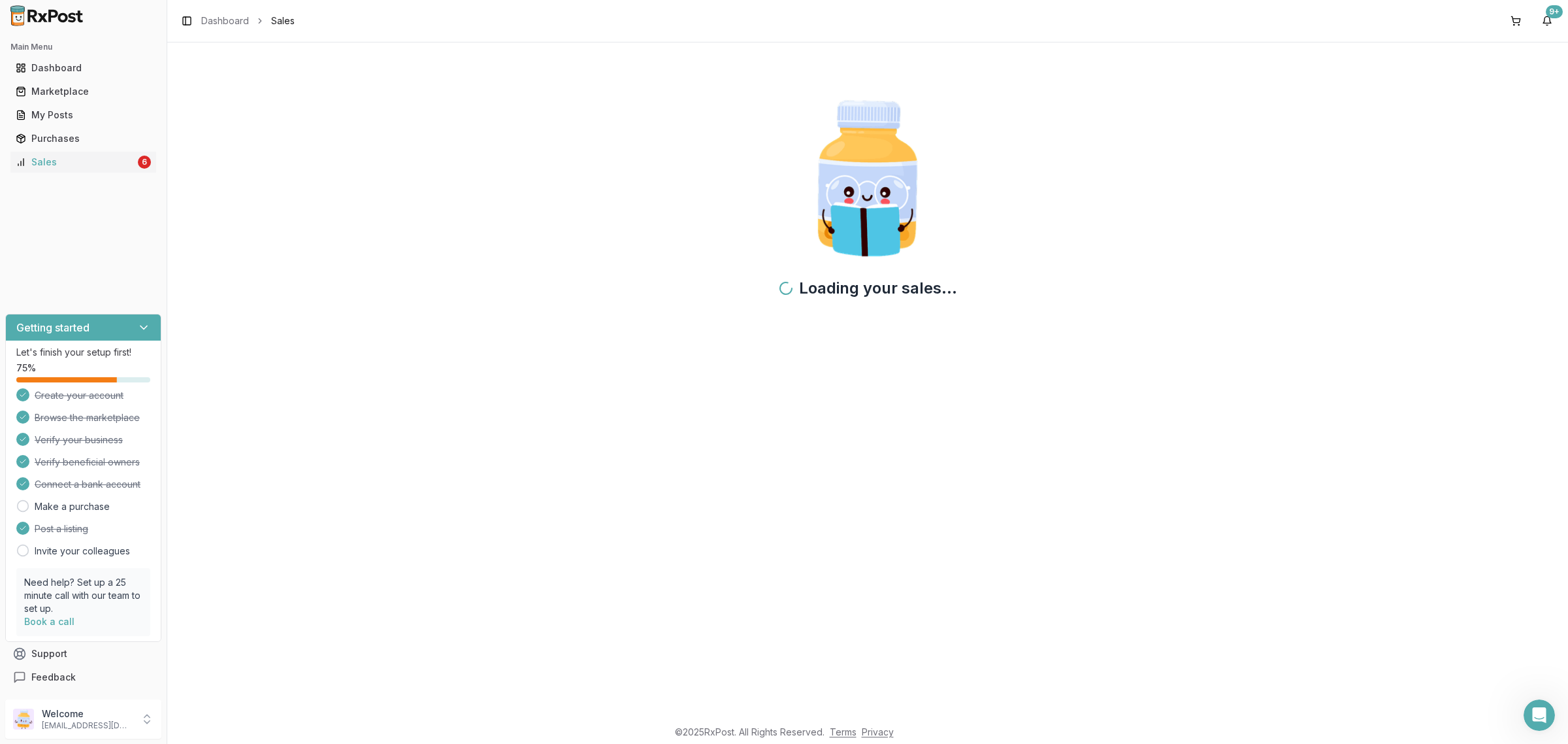
scroll to position [7859, 0]
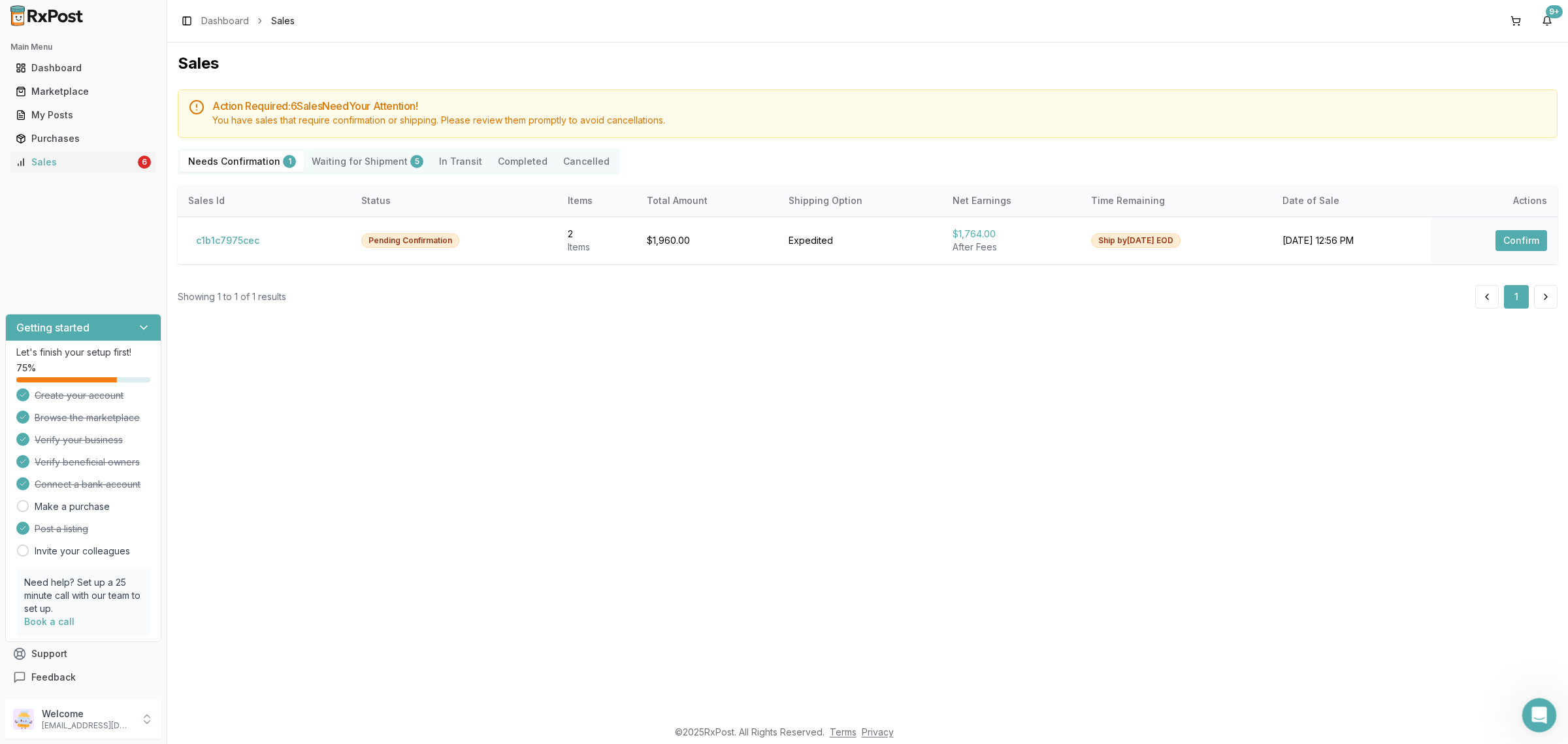
click at [1543, 717] on div "Open Intercom Messenger" at bounding box center [1537, 712] width 43 height 43
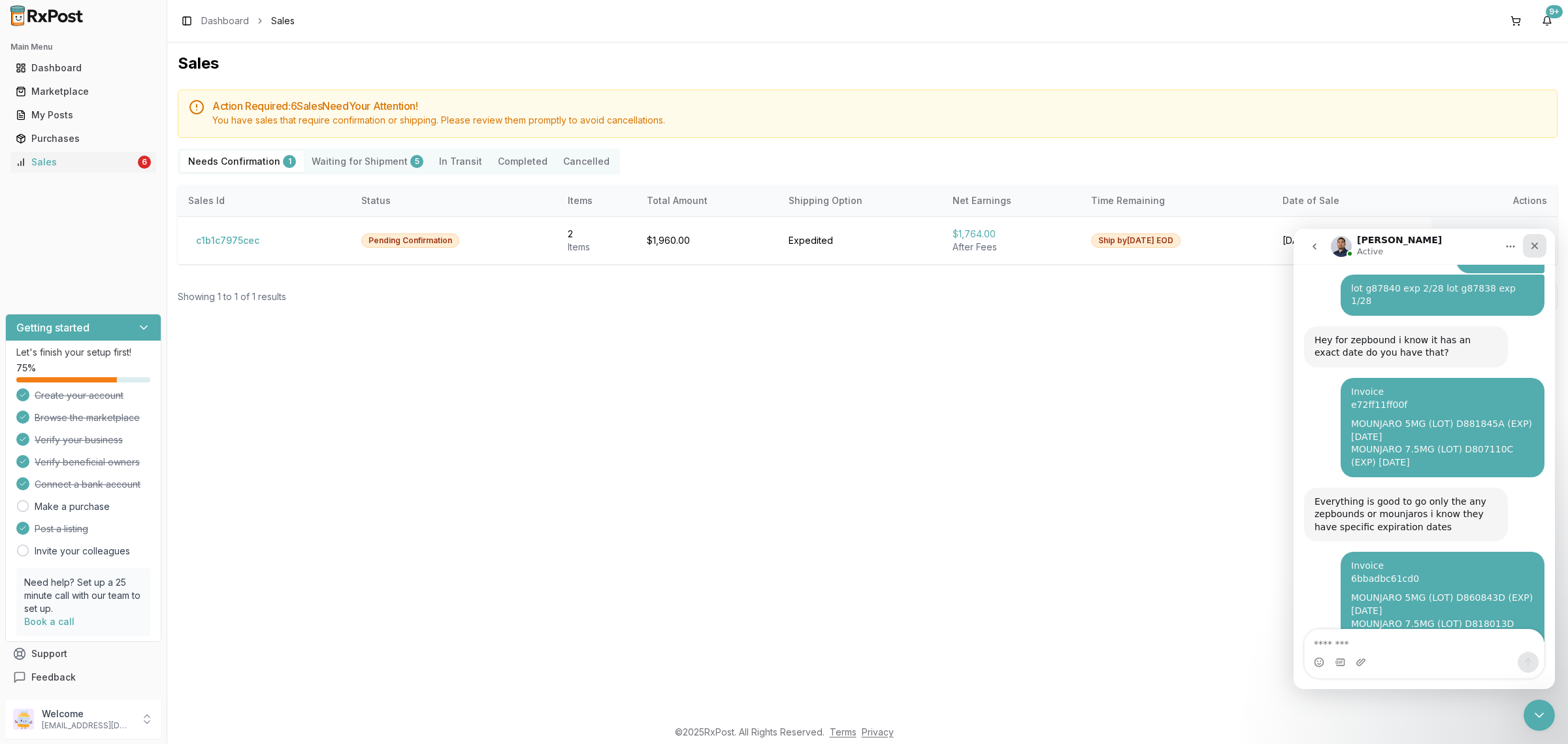
click at [1532, 239] on div "Close" at bounding box center [1535, 246] width 23 height 23
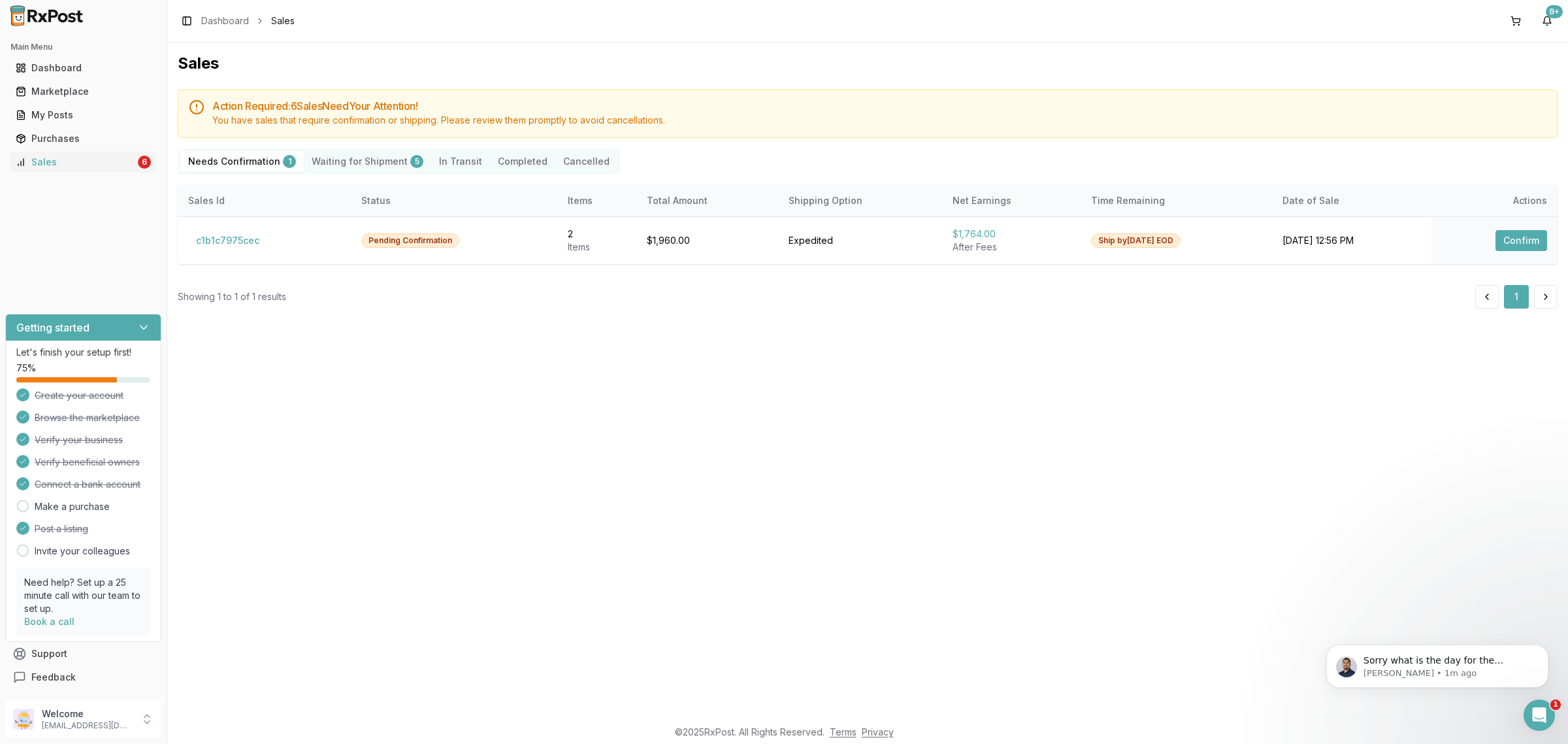
scroll to position [7898, 0]
click at [1422, 669] on p "[PERSON_NAME] • 1m ago" at bounding box center [1448, 673] width 169 height 12
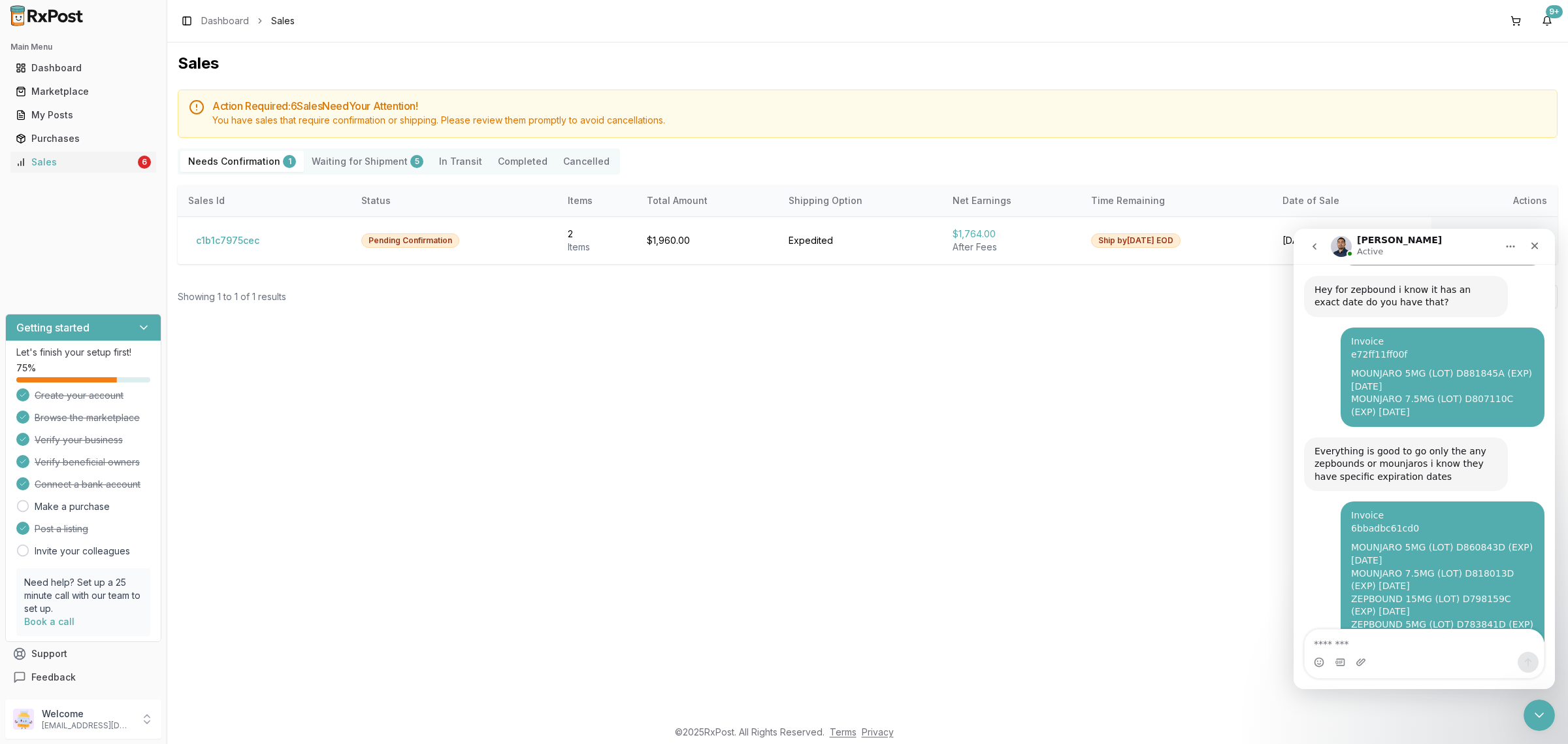
scroll to position [7920, 0]
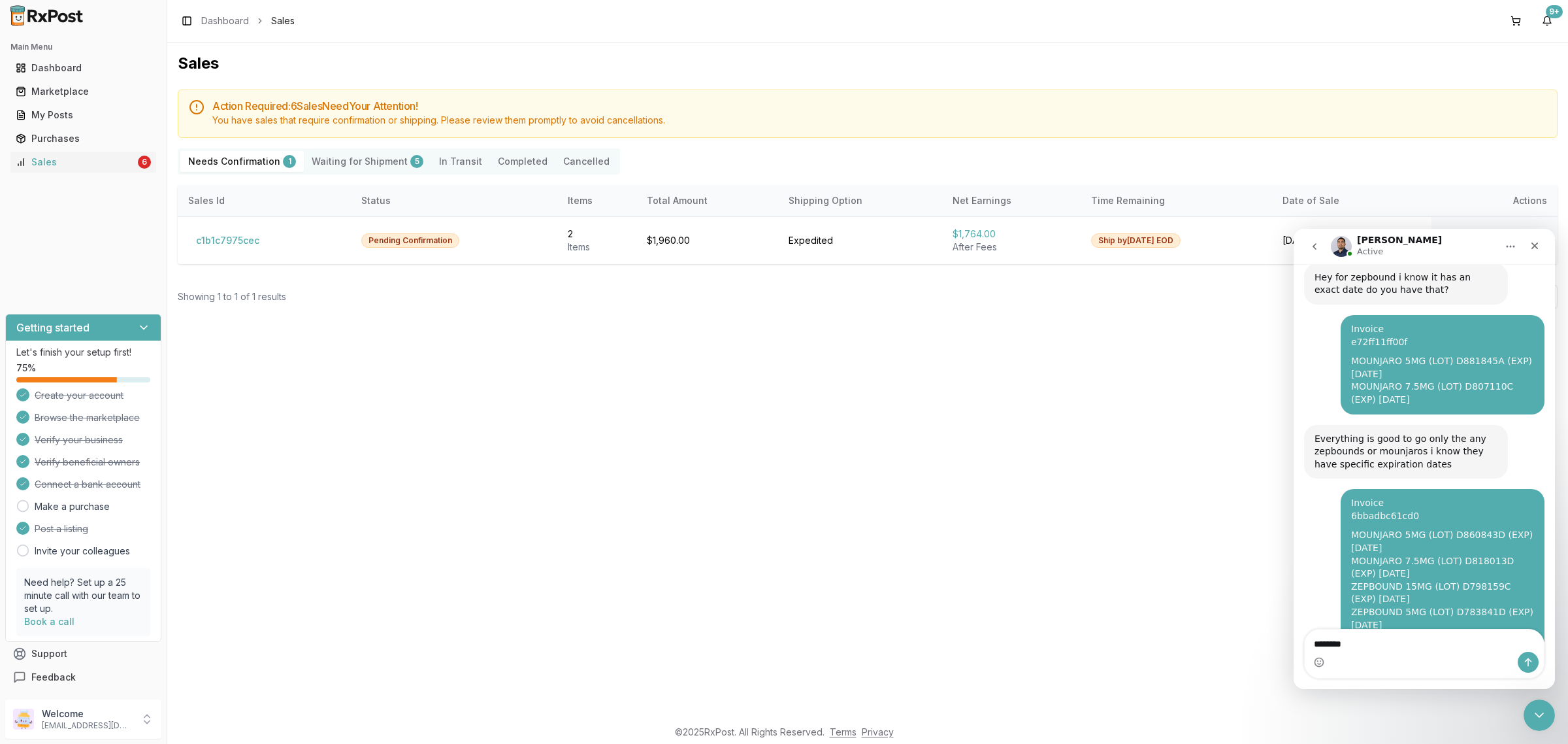
type textarea "*********"
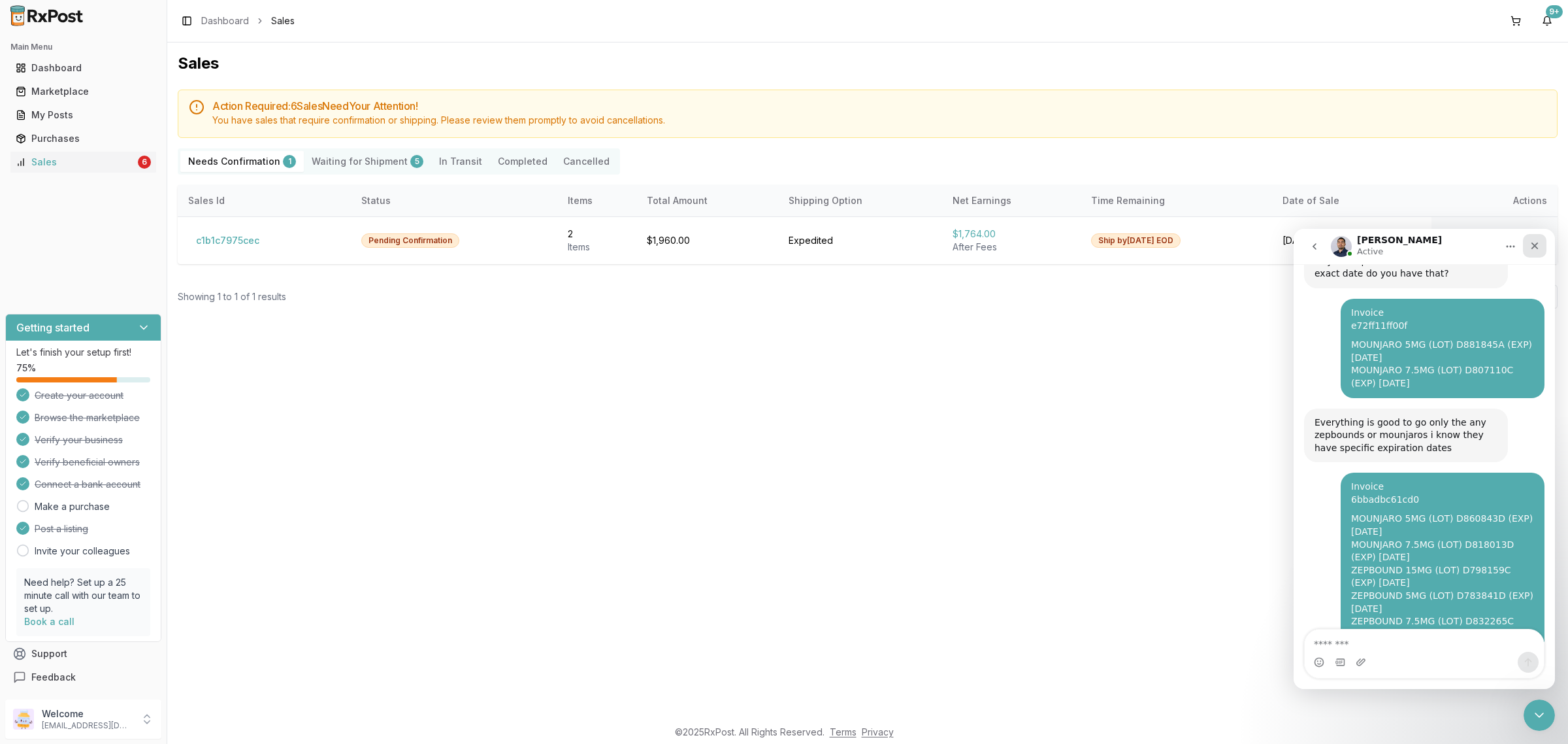
click at [1524, 252] on div "Close" at bounding box center [1535, 246] width 23 height 23
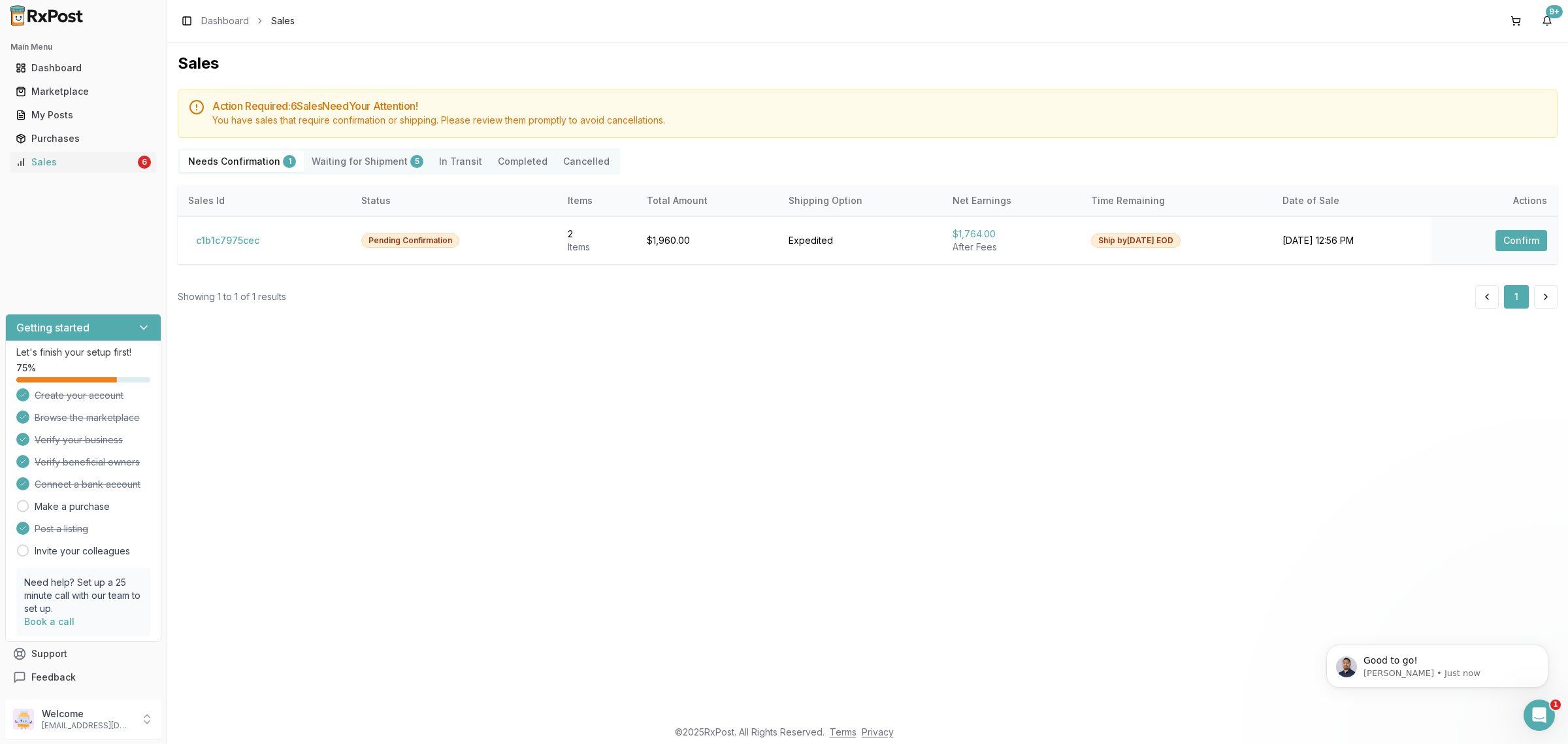
scroll to position [7977, 0]
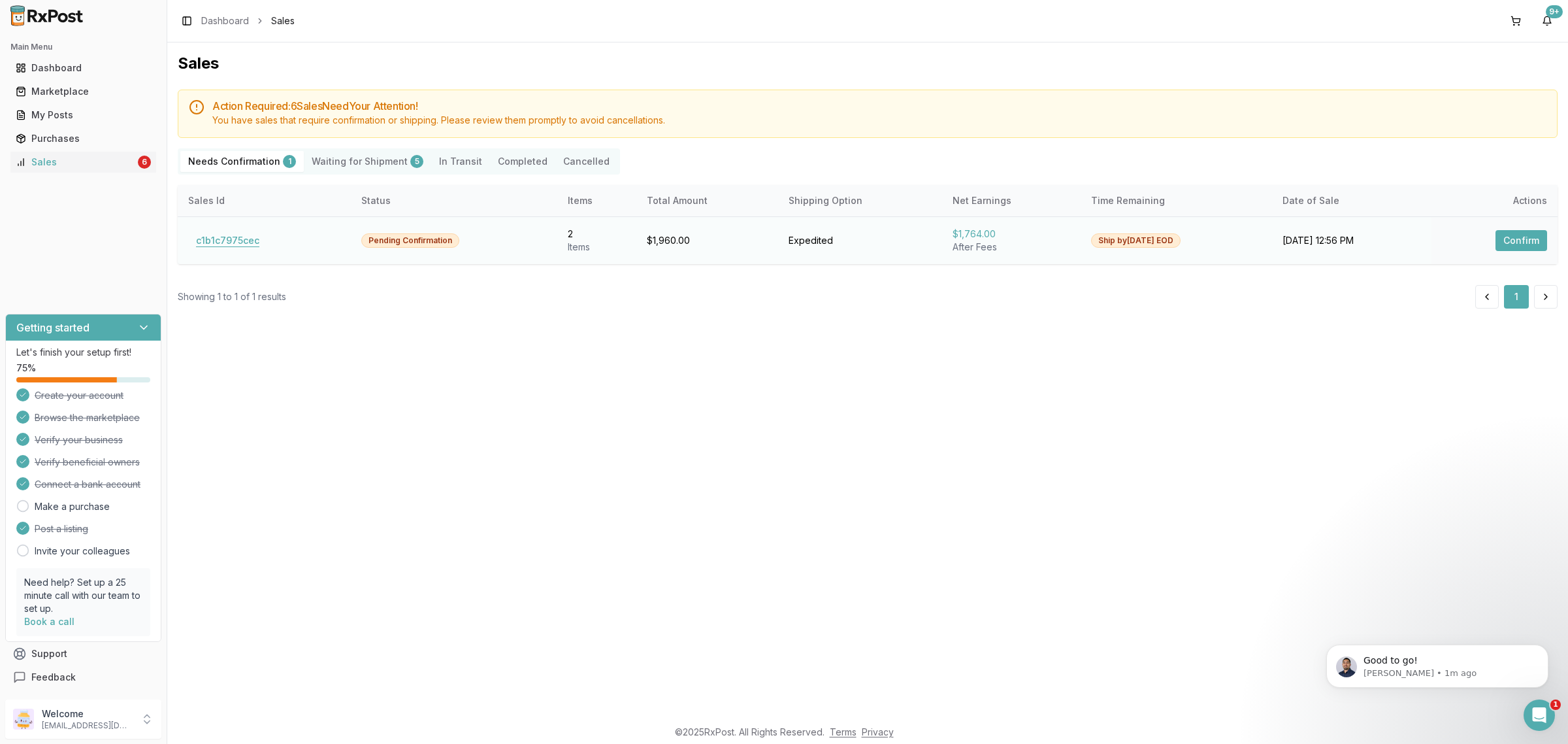
click at [248, 243] on button "c1b1c7975cec" at bounding box center [228, 240] width 79 height 21
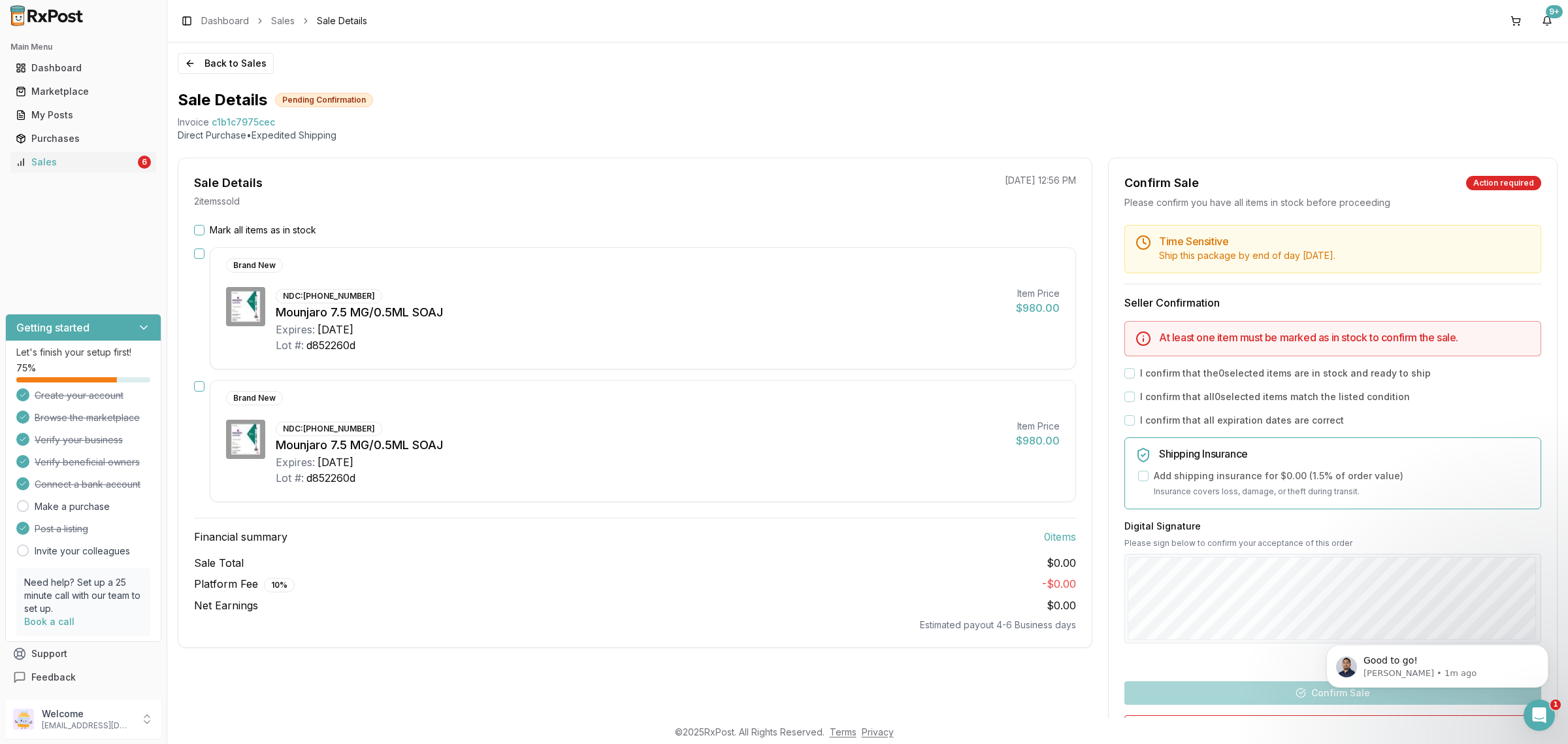
click at [194, 231] on button "Mark all items as in stock" at bounding box center [199, 230] width 10 height 10
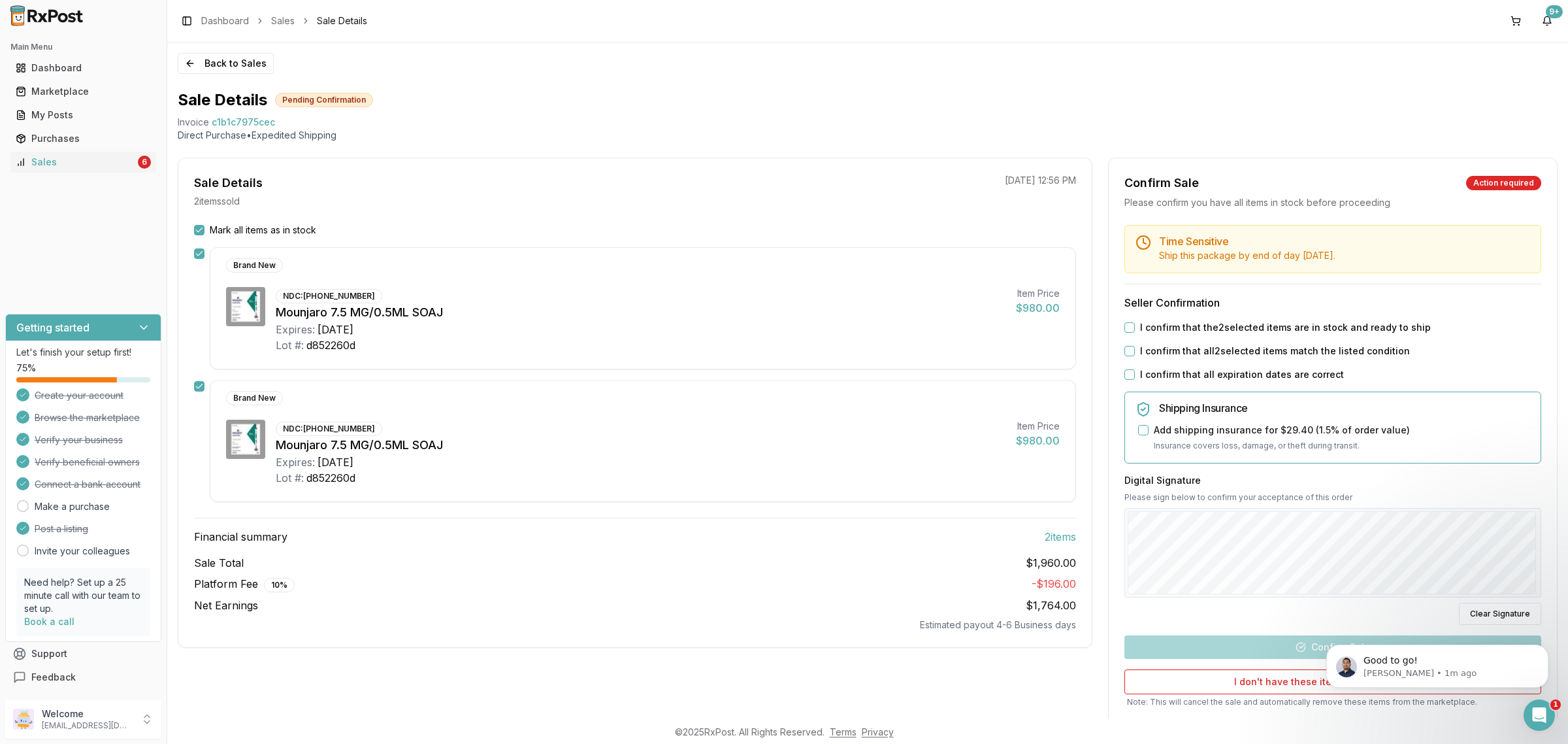
click at [1127, 328] on button "I confirm that the 2 selected items are in stock and ready to ship" at bounding box center [1129, 327] width 10 height 10
click at [1134, 360] on div "Time Sensitive Ship this package by end of day Monday, August 25th . Seller Con…" at bounding box center [1332, 489] width 448 height 528
click at [1124, 354] on button "I confirm that all 2 selected items match the listed condition" at bounding box center [1129, 351] width 10 height 10
click at [1128, 371] on button "I confirm that all expiration dates are correct" at bounding box center [1129, 374] width 10 height 10
click at [1262, 519] on div "Digital Signature Please sign below to confirm your acceptance of this order Cl…" at bounding box center [1332, 549] width 417 height 152
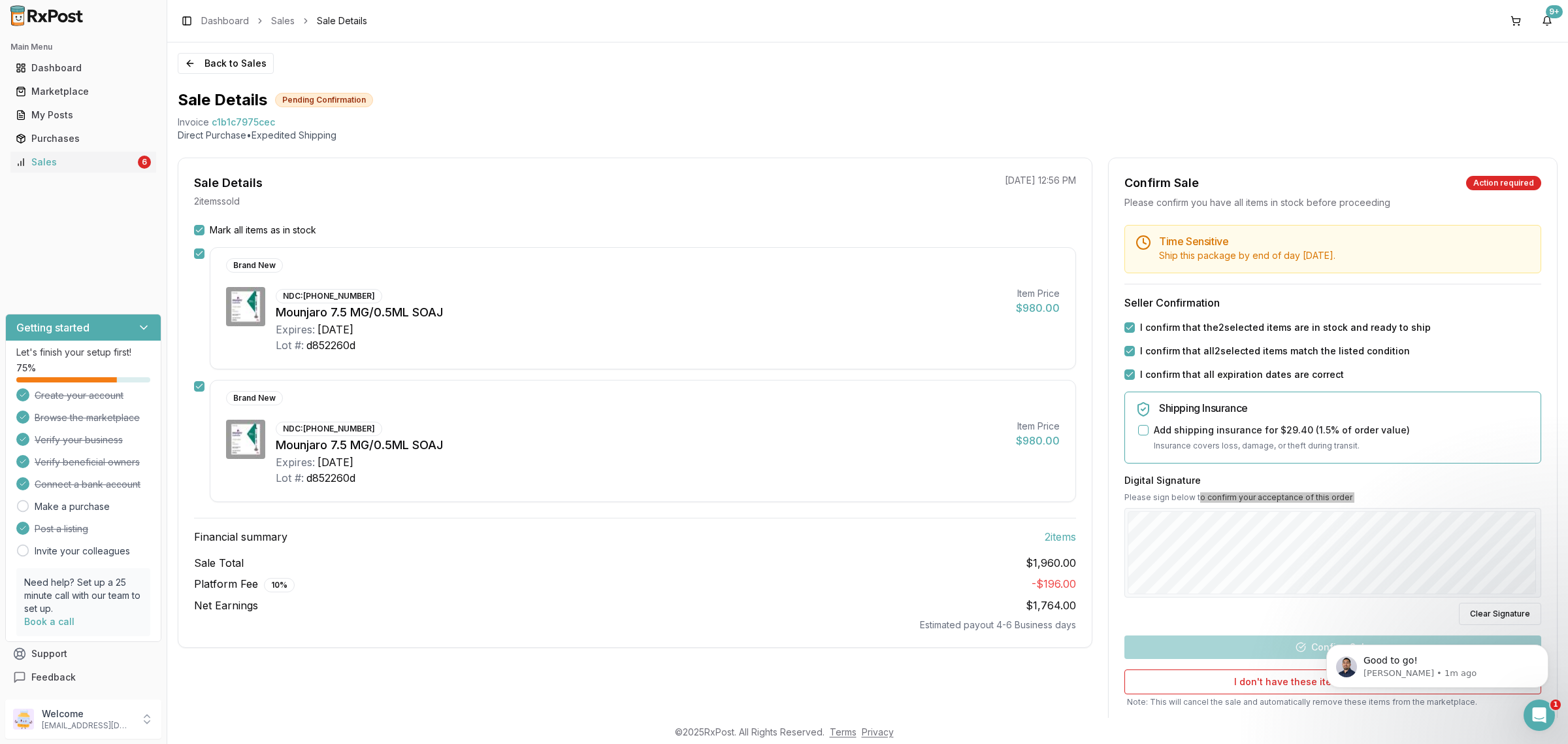
click at [1312, 650] on body "Good to go! Manuel • 1m ago" at bounding box center [1438, 663] width 251 height 81
click at [1302, 653] on div "Time Sensitive Ship this package by end of day Monday, August 25th . Seller Con…" at bounding box center [1332, 489] width 448 height 528
click at [1300, 651] on button "Confirm Sale" at bounding box center [1332, 647] width 417 height 23
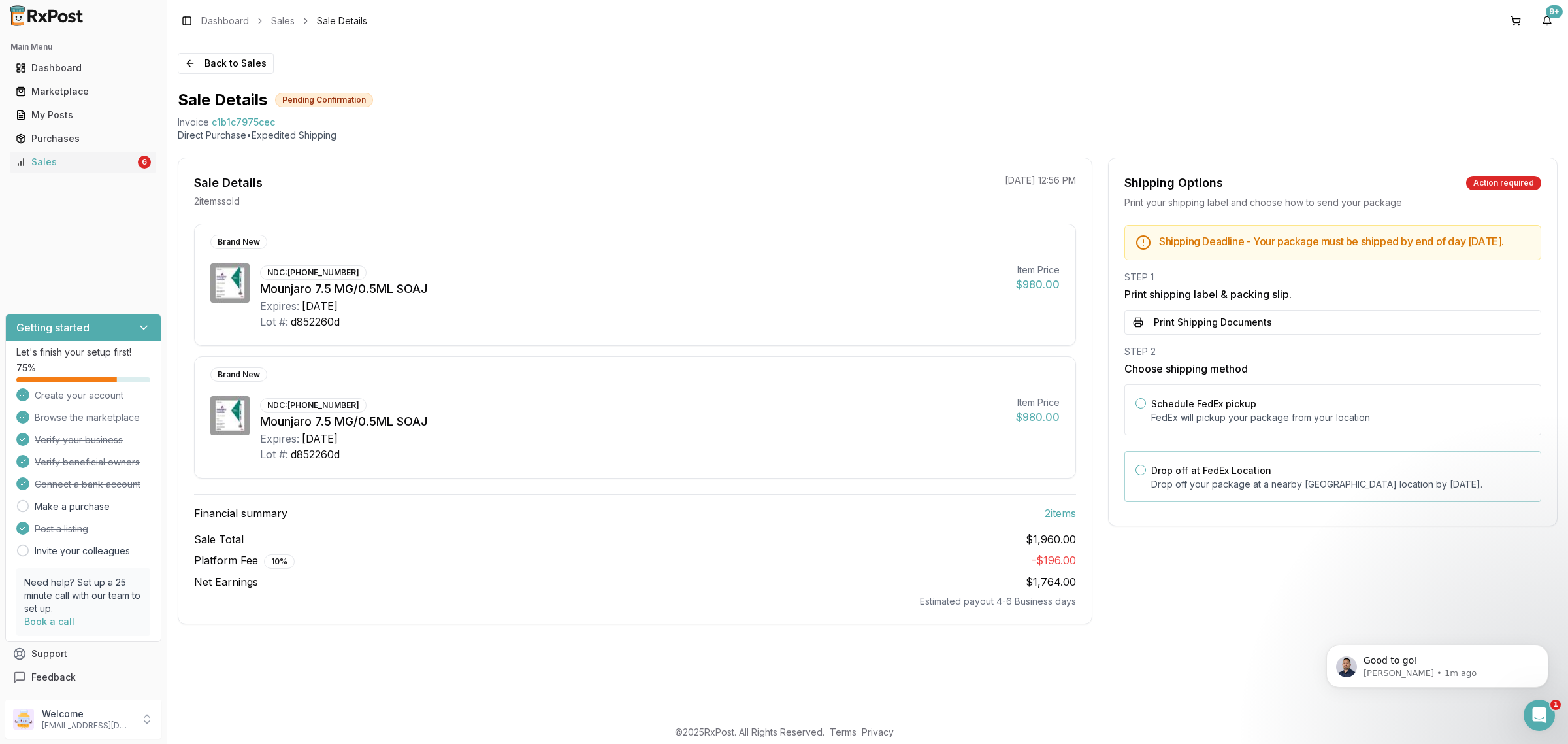
click at [1266, 491] on p "Drop off your package at a nearby FedEx location by August 25, 2025 ." at bounding box center [1340, 484] width 379 height 13
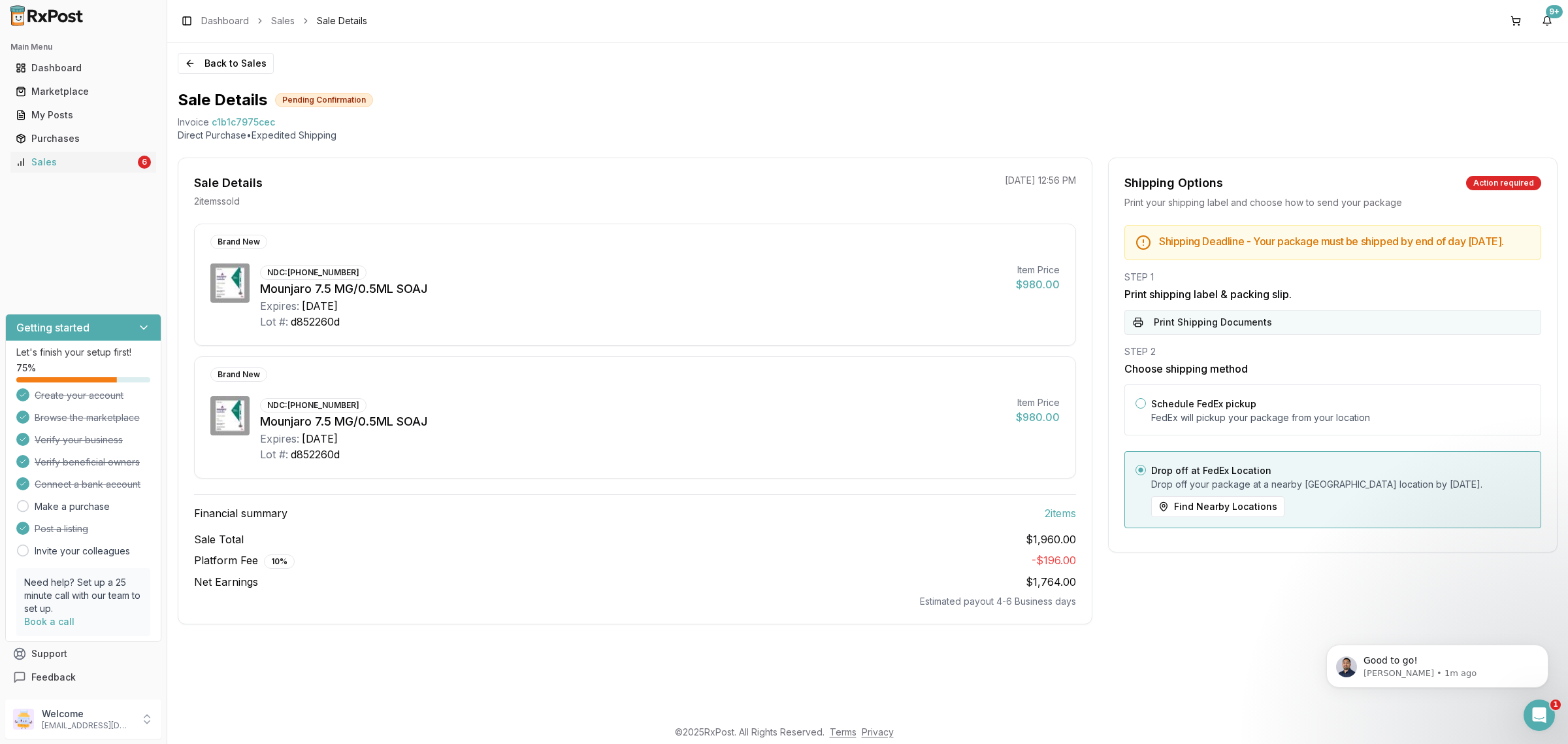
click at [1253, 334] on button "Print Shipping Documents" at bounding box center [1332, 322] width 417 height 25
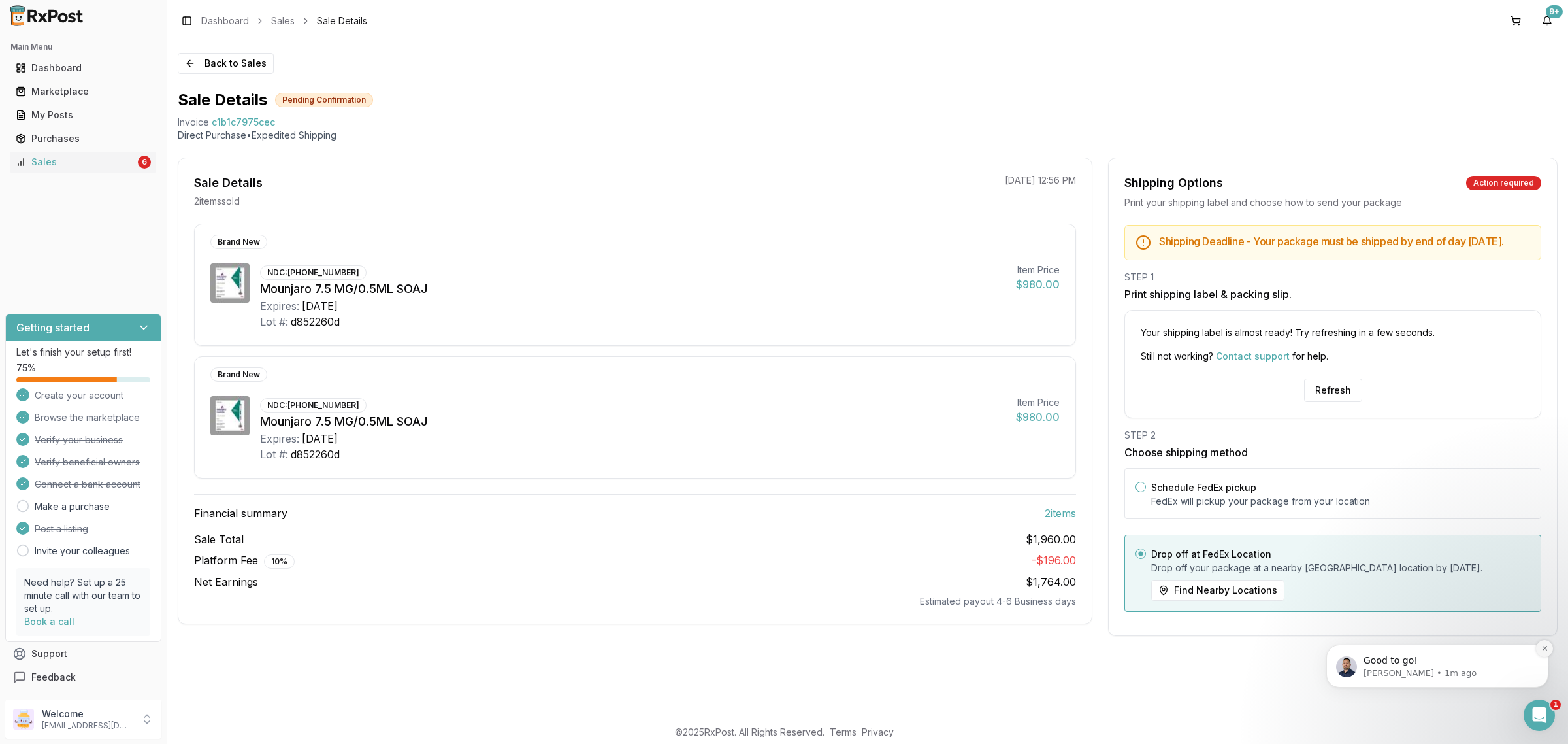
click at [1546, 643] on button "Dismiss notification" at bounding box center [1544, 648] width 17 height 17
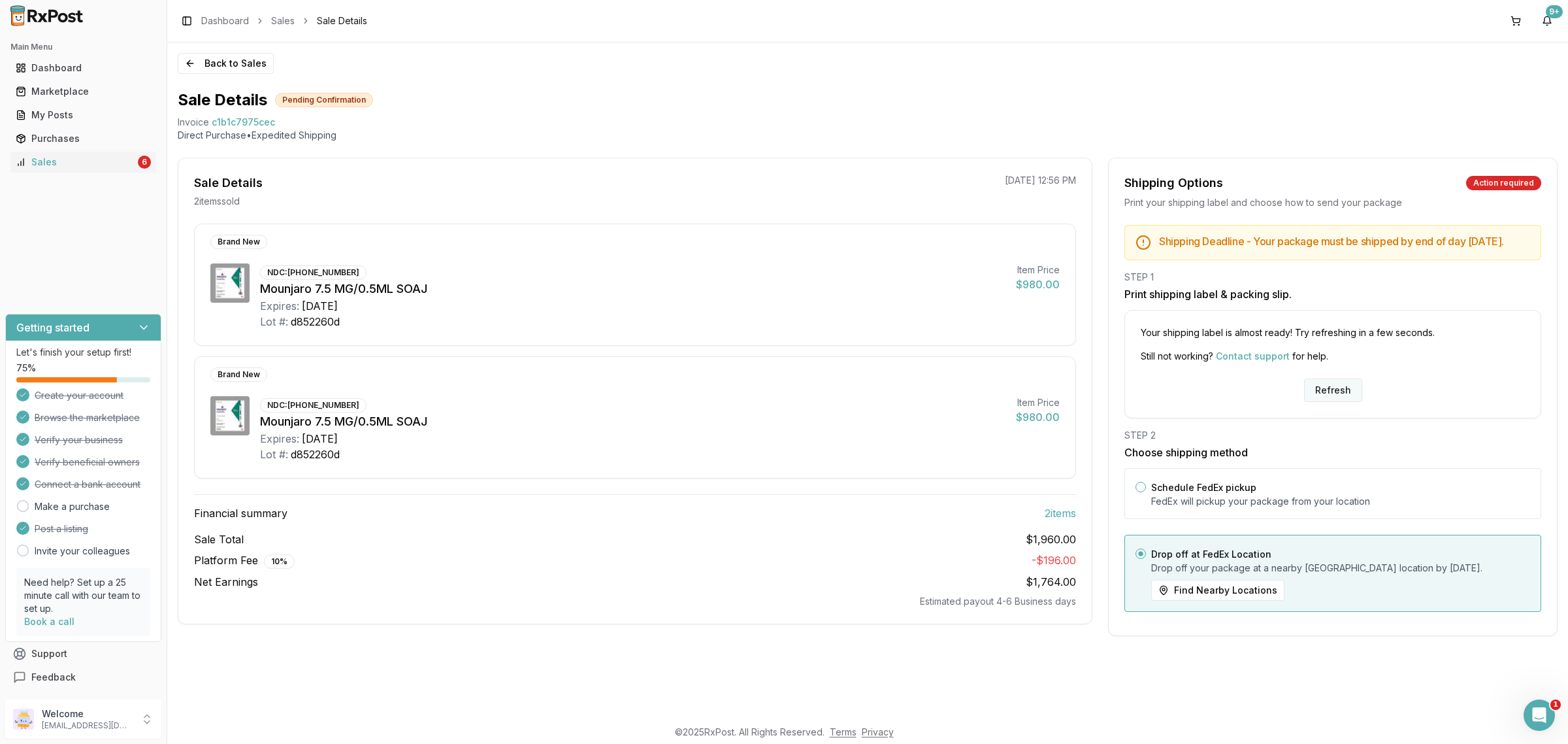
click at [1331, 402] on button "Refresh" at bounding box center [1333, 390] width 58 height 23
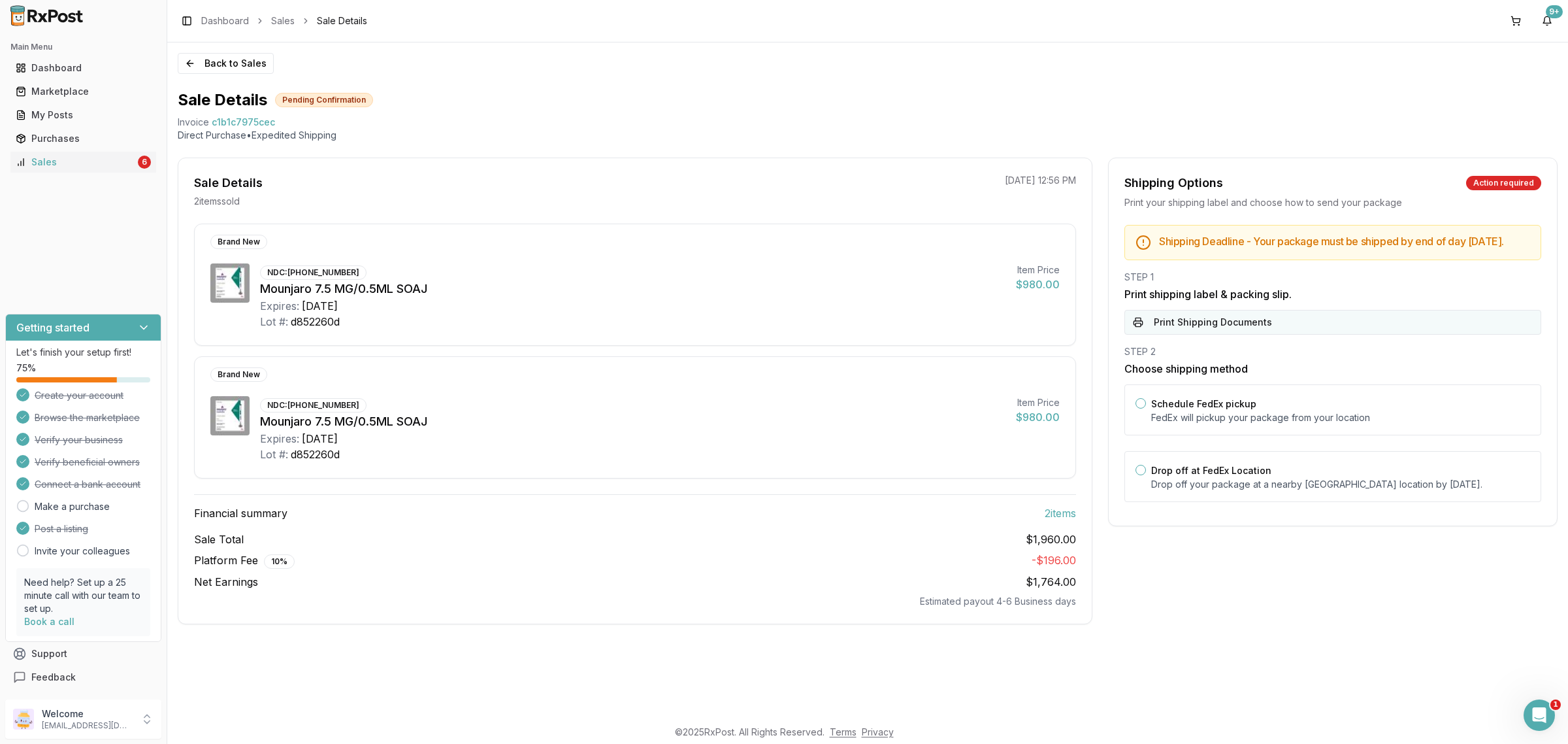
click at [1315, 334] on button "Print Shipping Documents" at bounding box center [1332, 322] width 417 height 25
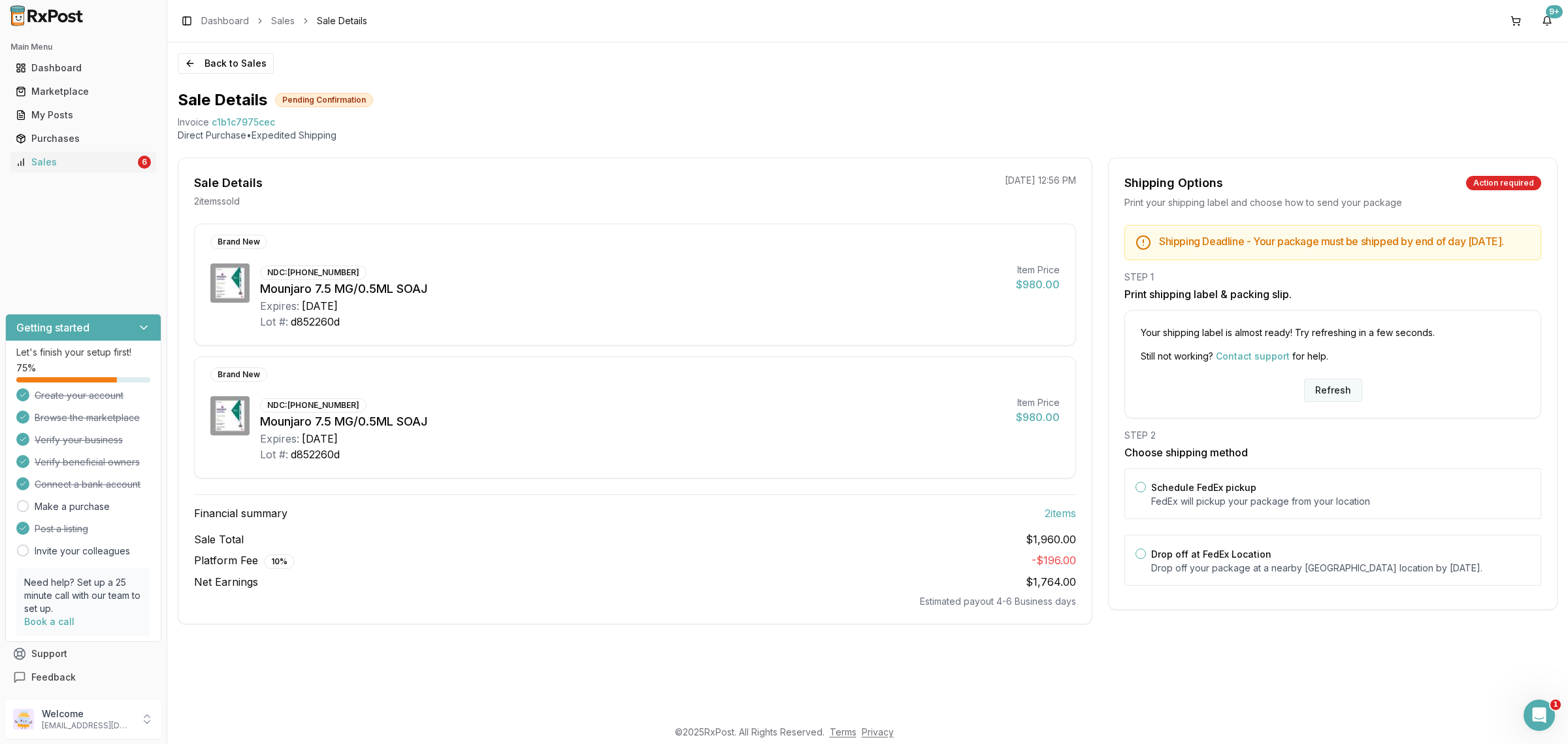
click at [1343, 402] on button "Refresh" at bounding box center [1333, 390] width 58 height 23
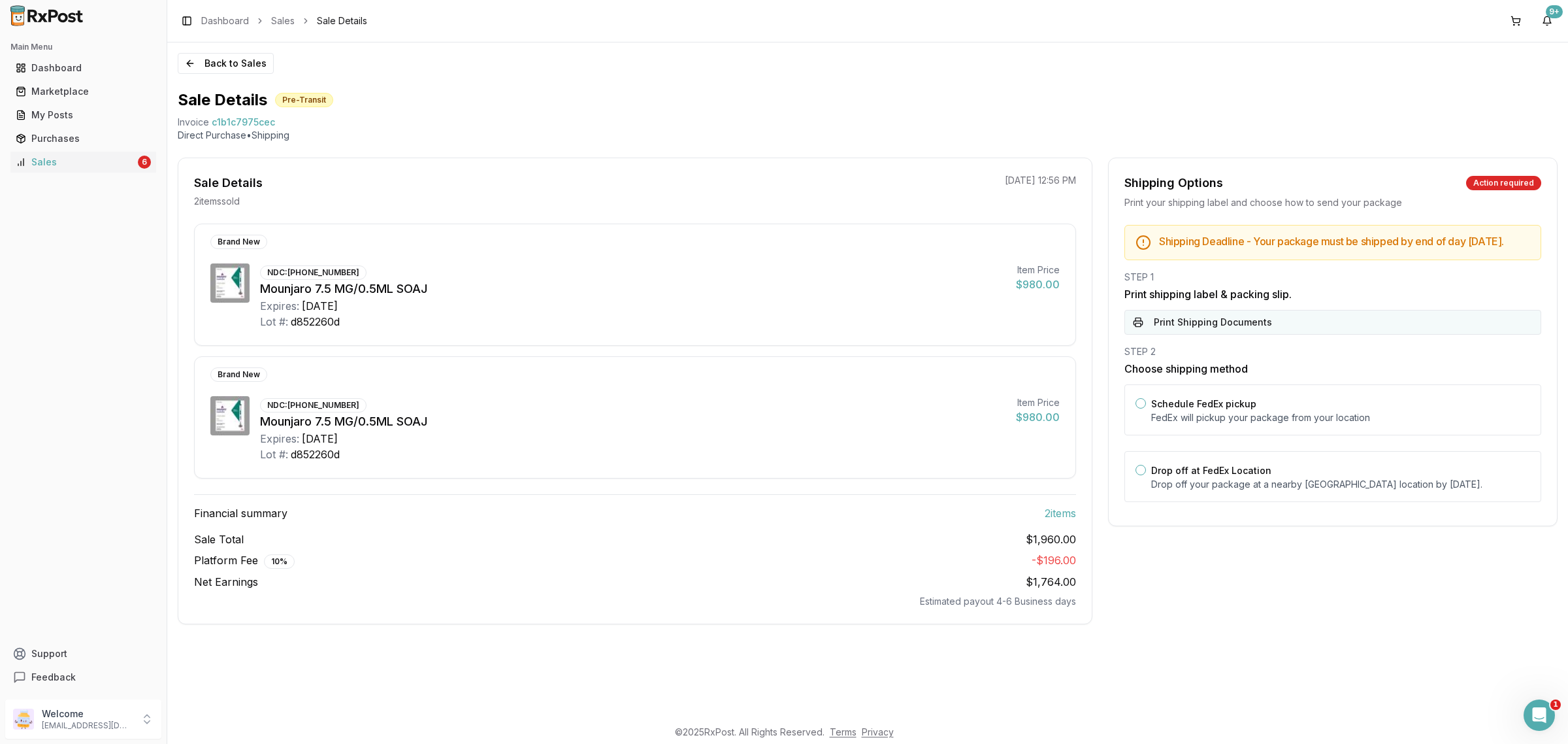
click at [1277, 334] on button "Print Shipping Documents" at bounding box center [1332, 322] width 417 height 25
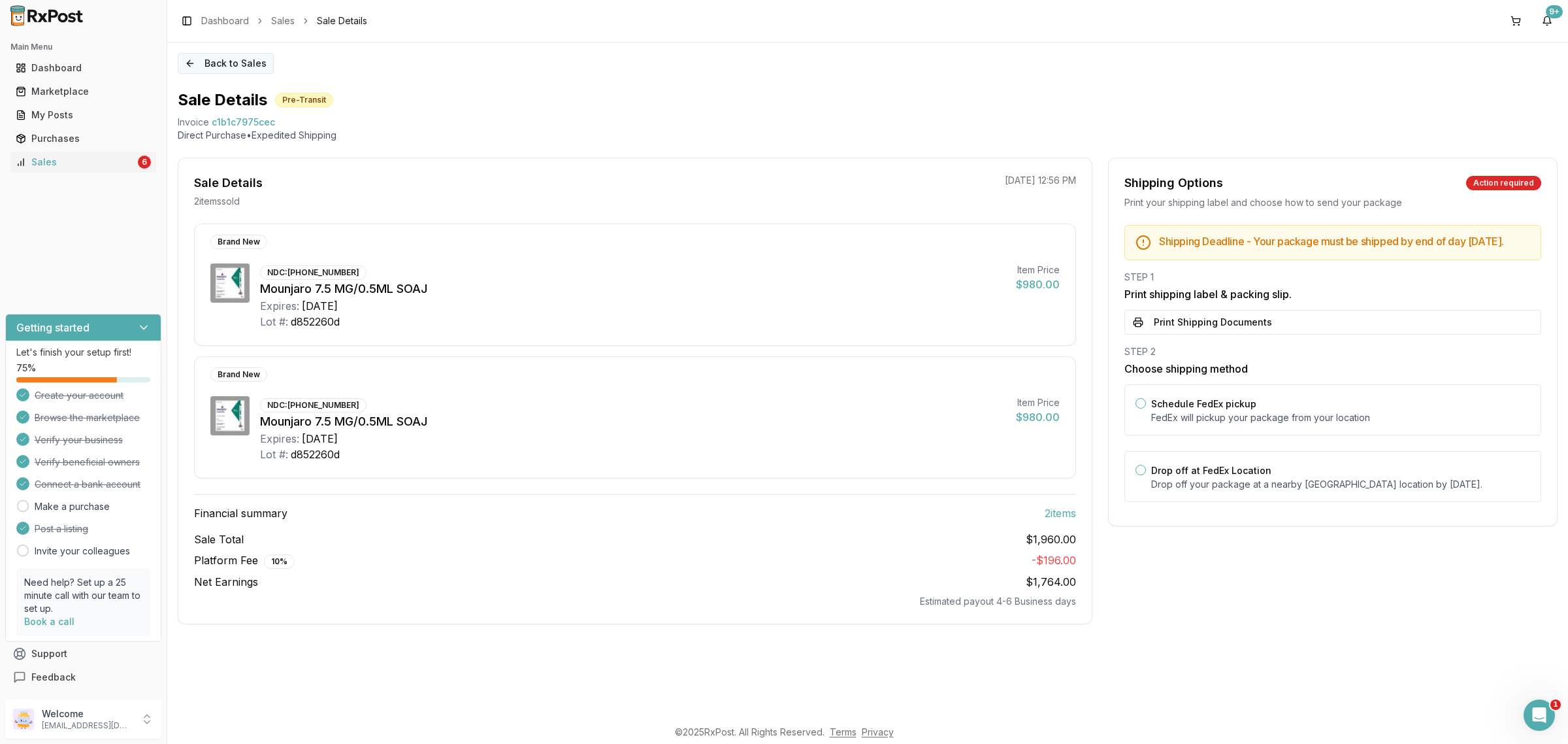
click at [227, 70] on button "Back to Sales" at bounding box center [225, 63] width 96 height 21
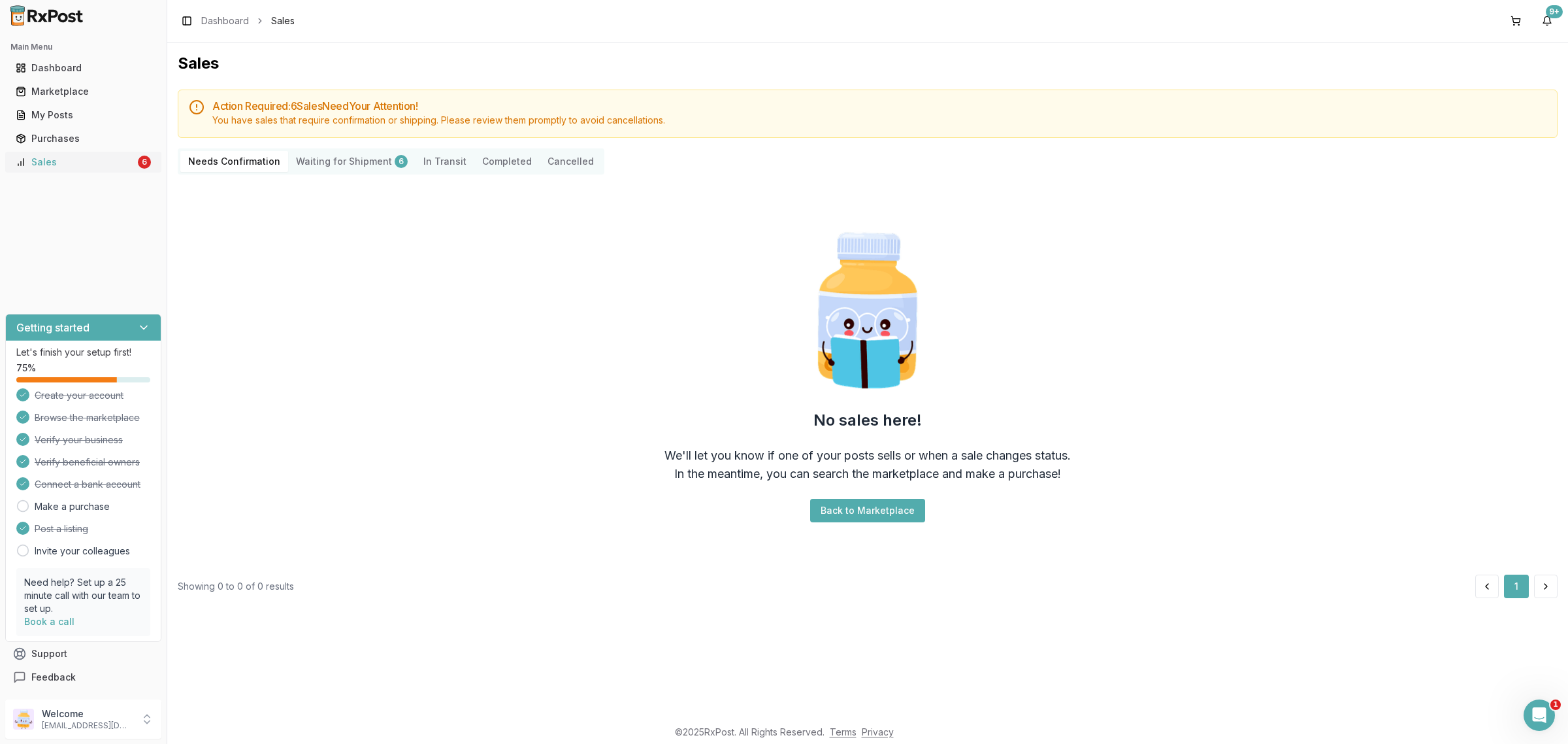
click at [96, 162] on div "Sales" at bounding box center [75, 162] width 120 height 13
click at [80, 10] on img at bounding box center [46, 15] width 83 height 21
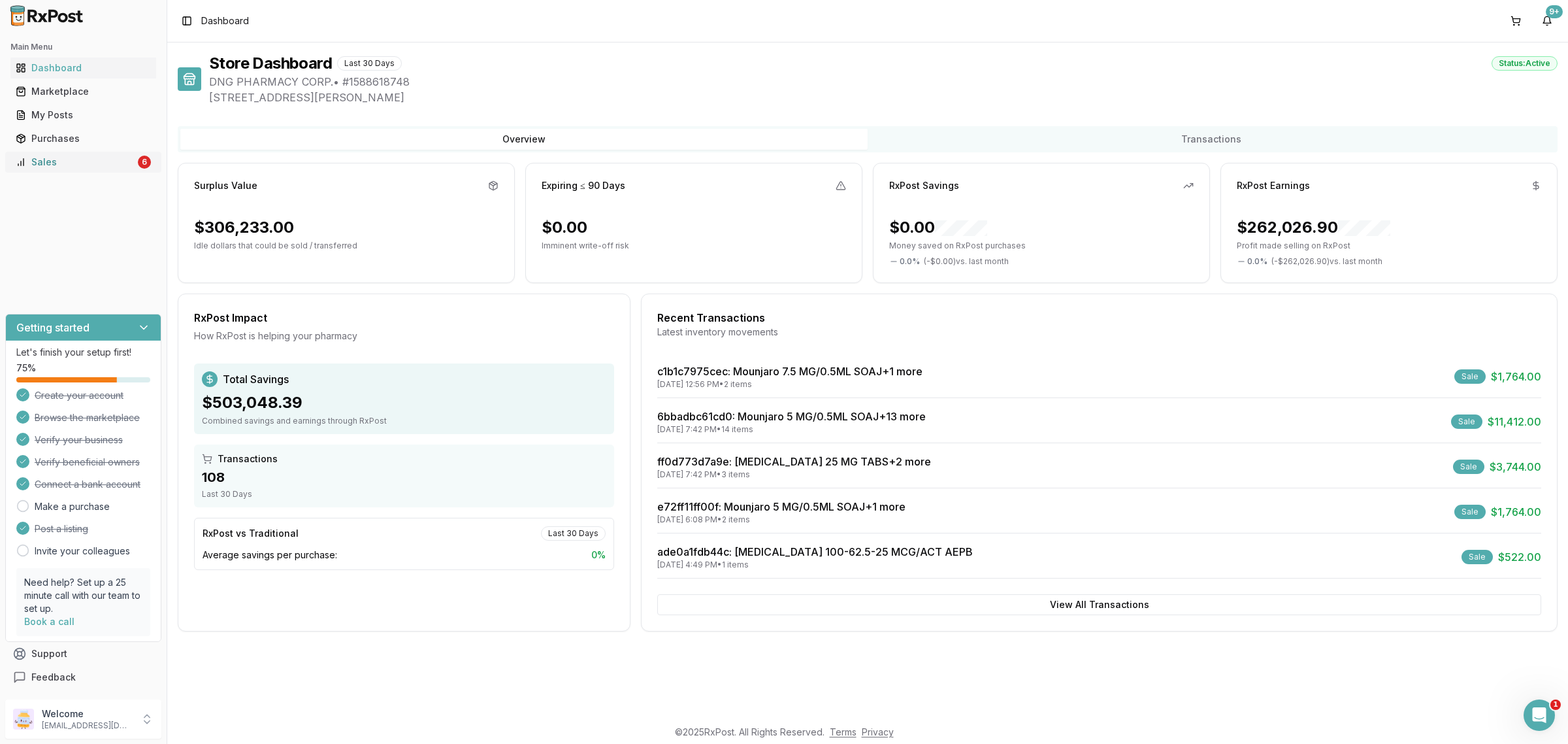
click at [87, 160] on div "Sales" at bounding box center [75, 162] width 120 height 13
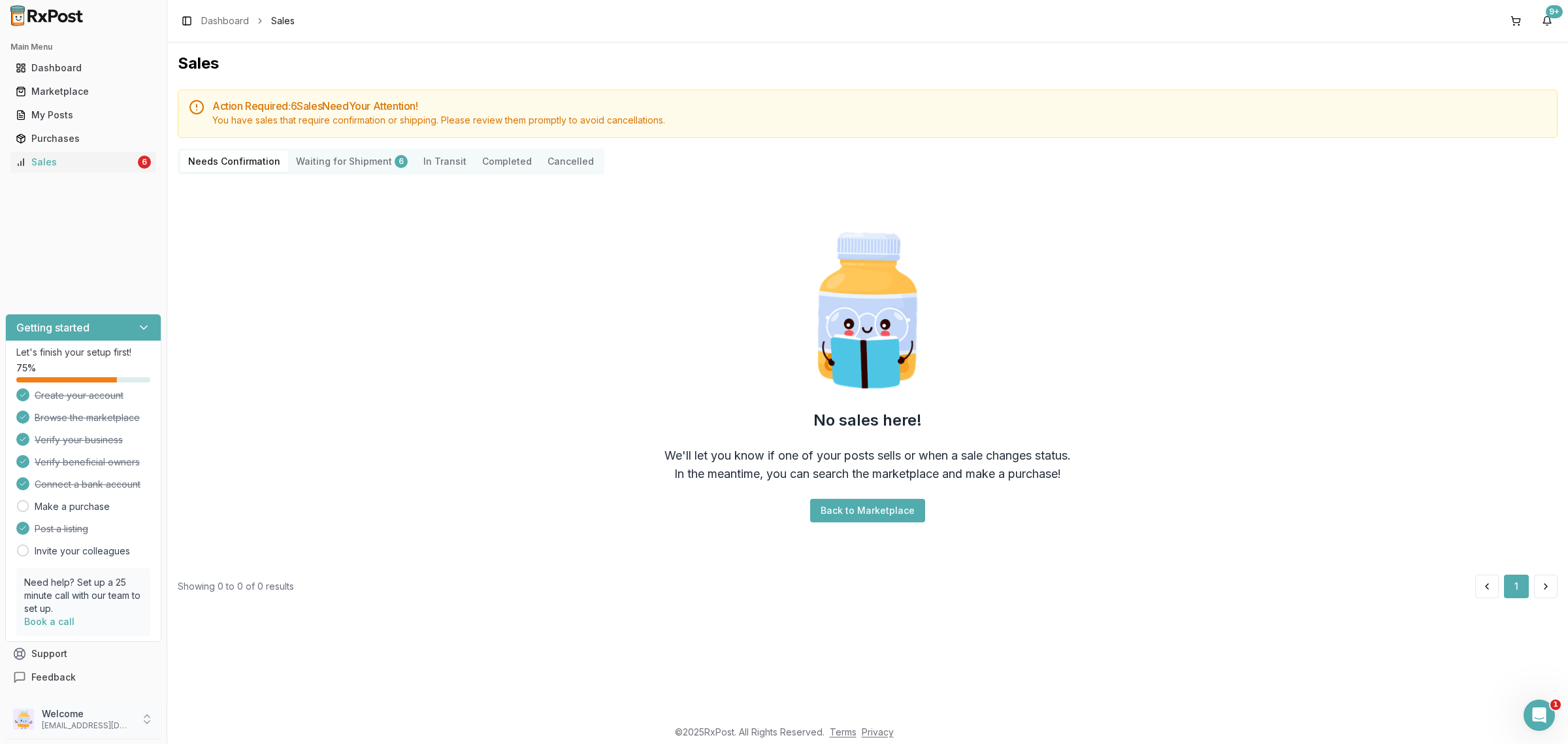
click at [96, 721] on p "dngpharmacy2@gmail.com" at bounding box center [87, 725] width 91 height 10
click at [215, 719] on span "Sign Out" at bounding box center [237, 722] width 124 height 13
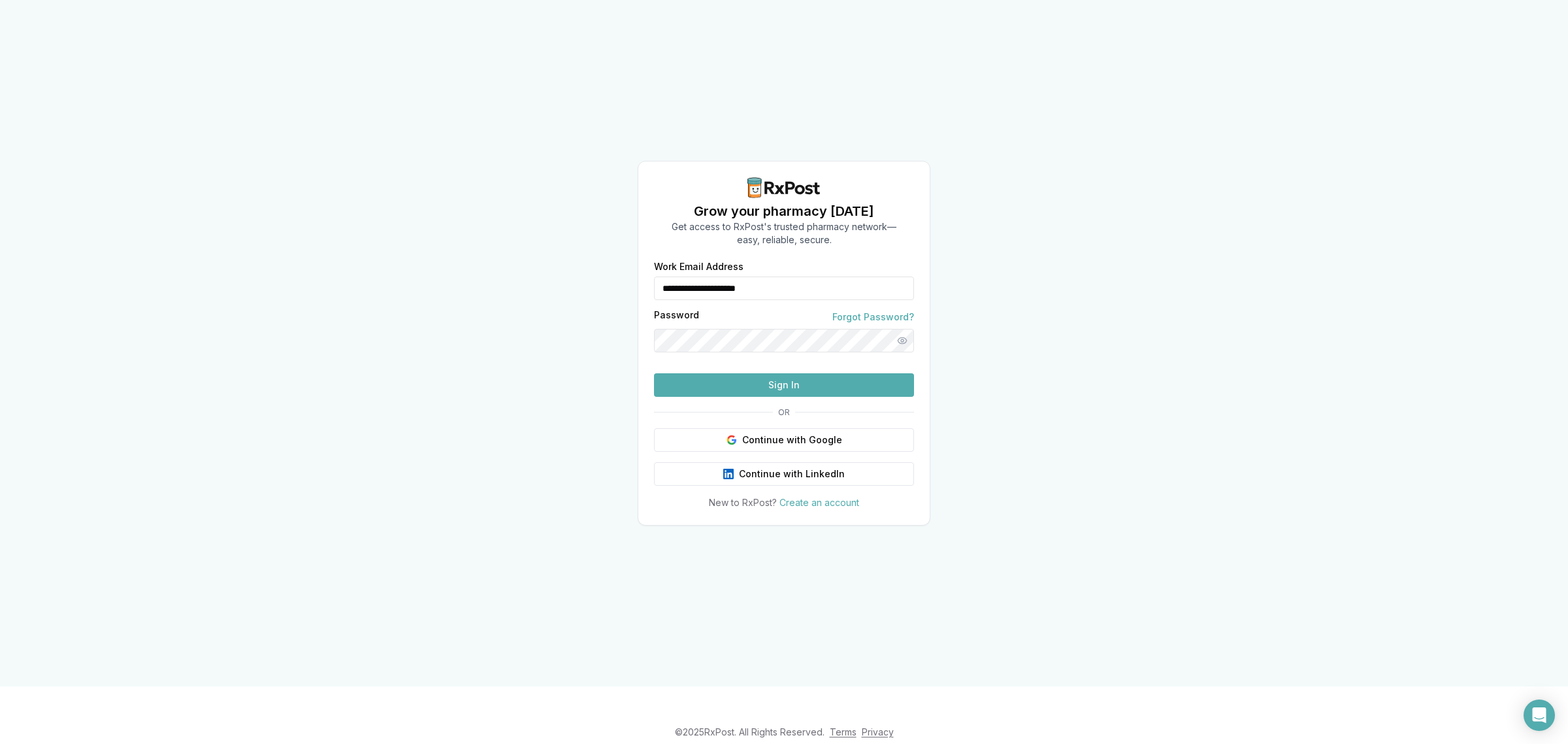
drag, startPoint x: 821, startPoint y: 265, endPoint x: 557, endPoint y: 272, distance: 264.1
click at [557, 272] on div "**********" at bounding box center [784, 343] width 1568 height 686
type input "**********"
click at [742, 397] on button "Sign In" at bounding box center [784, 385] width 260 height 23
click at [781, 397] on button "Sign In" at bounding box center [784, 385] width 260 height 23
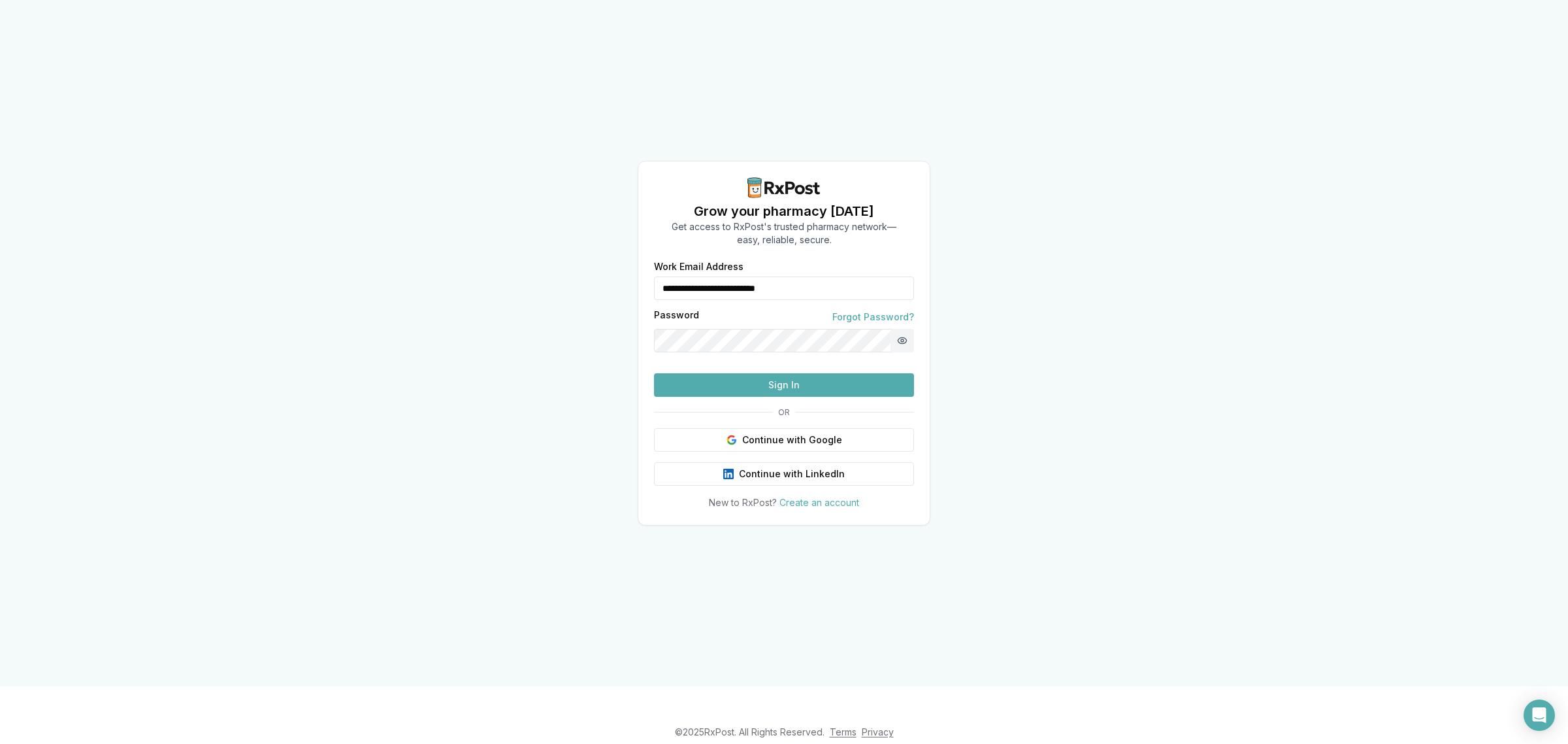
click at [909, 328] on button "Show password" at bounding box center [902, 340] width 23 height 23
click at [559, 360] on div "**********" at bounding box center [784, 343] width 1568 height 686
click at [654, 373] on button "Sign In" at bounding box center [784, 385] width 260 height 23
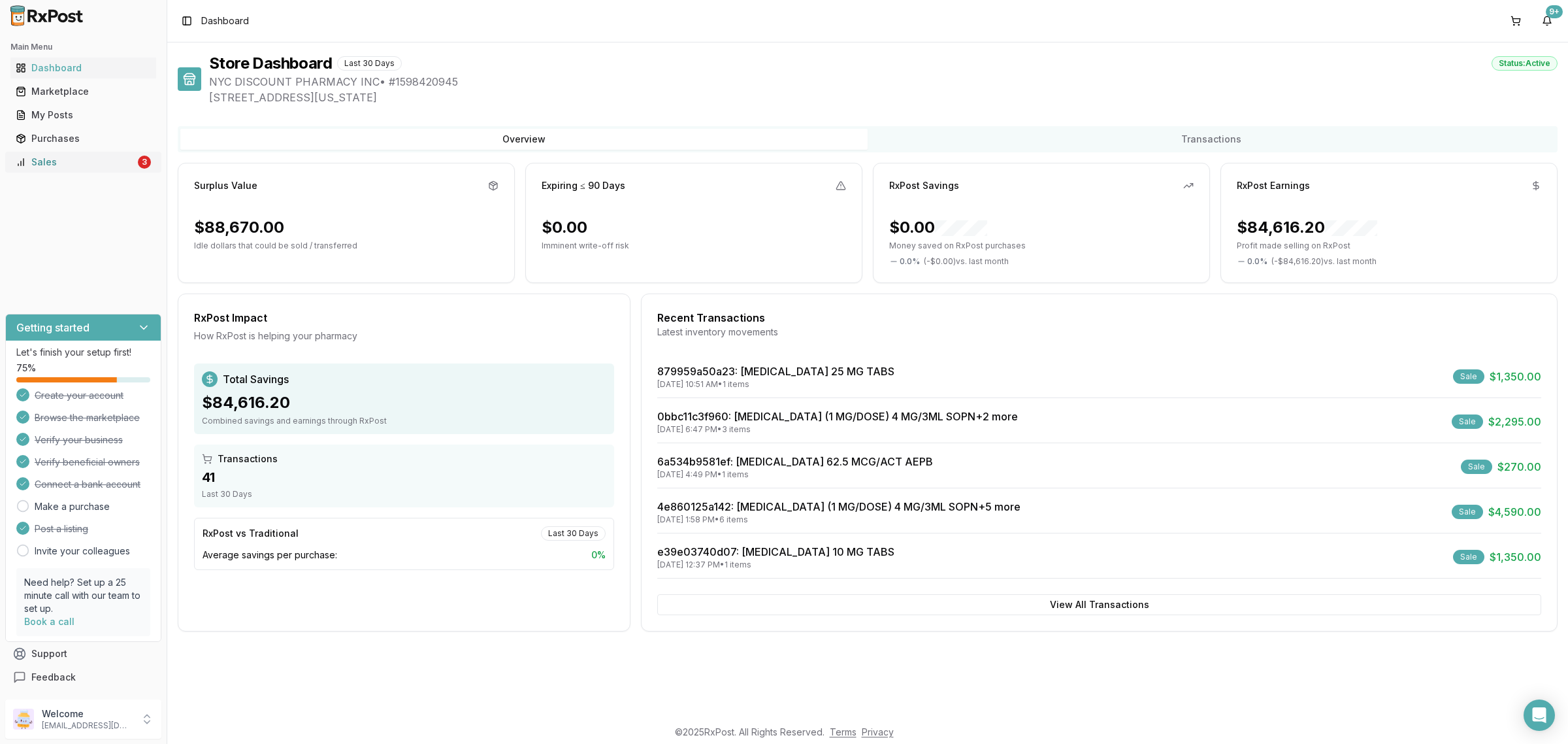
click at [69, 151] on link "Sales 3" at bounding box center [83, 162] width 146 height 23
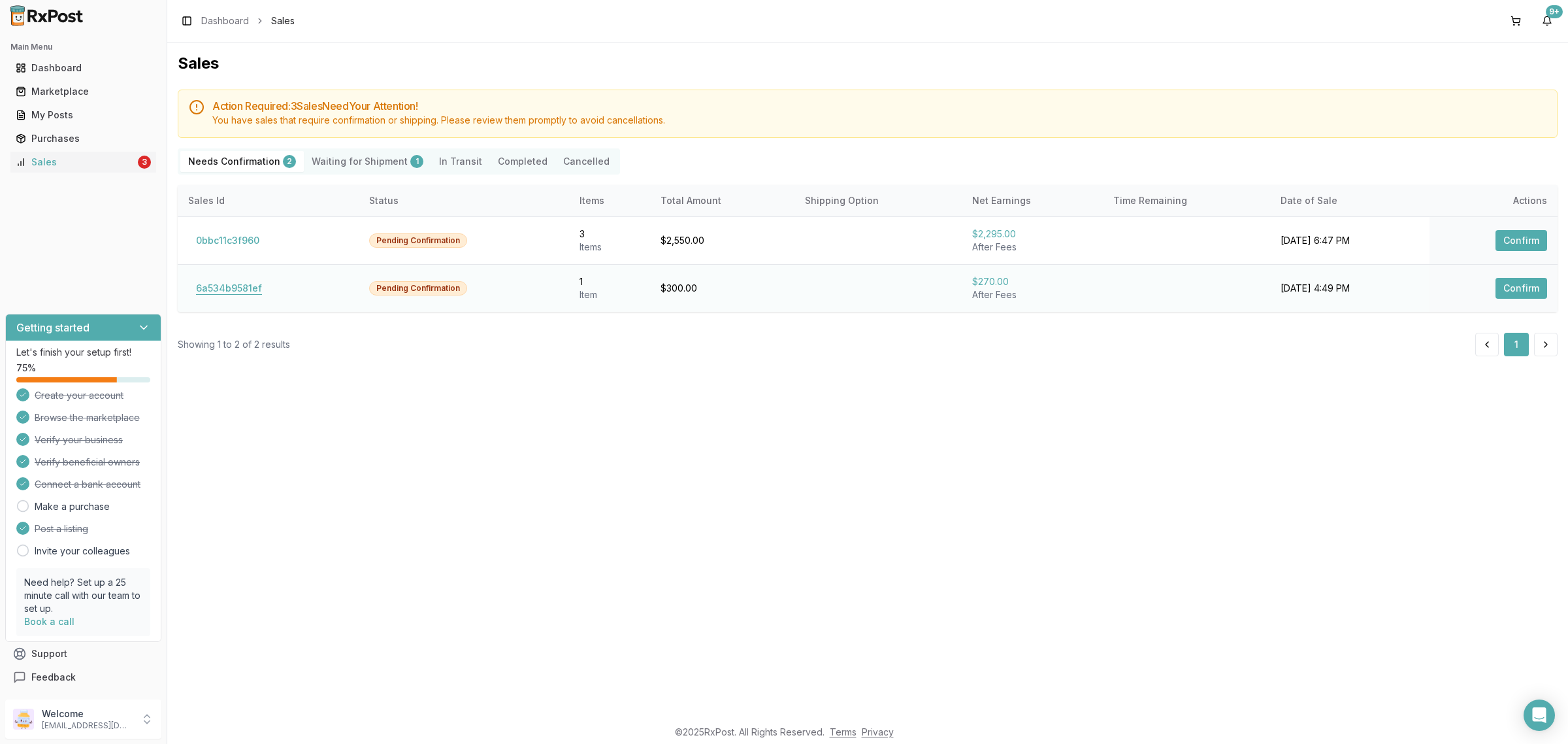
click at [224, 283] on button "6a534b9581ef" at bounding box center [229, 288] width 82 height 21
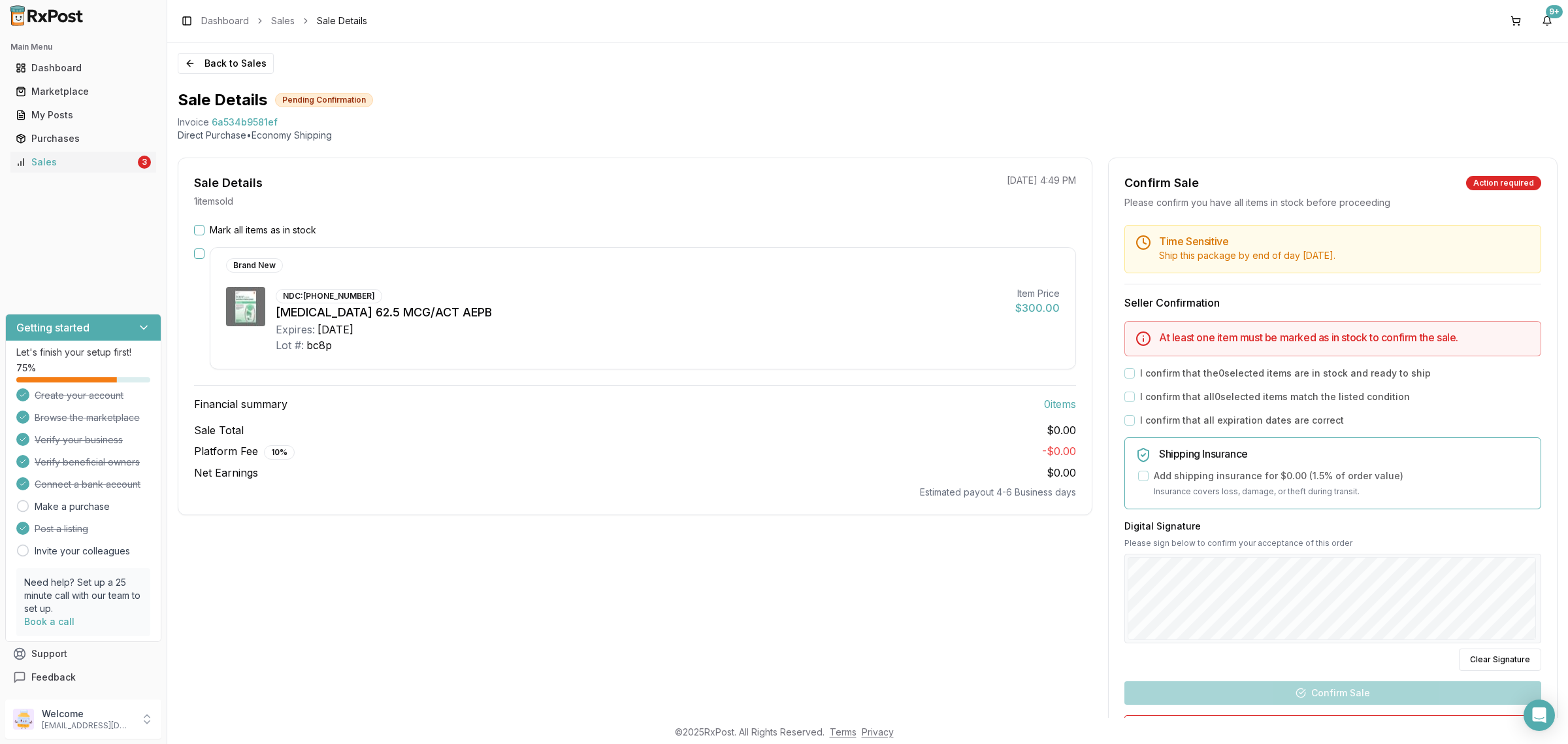
click at [199, 226] on button "Mark all items as in stock" at bounding box center [199, 230] width 10 height 10
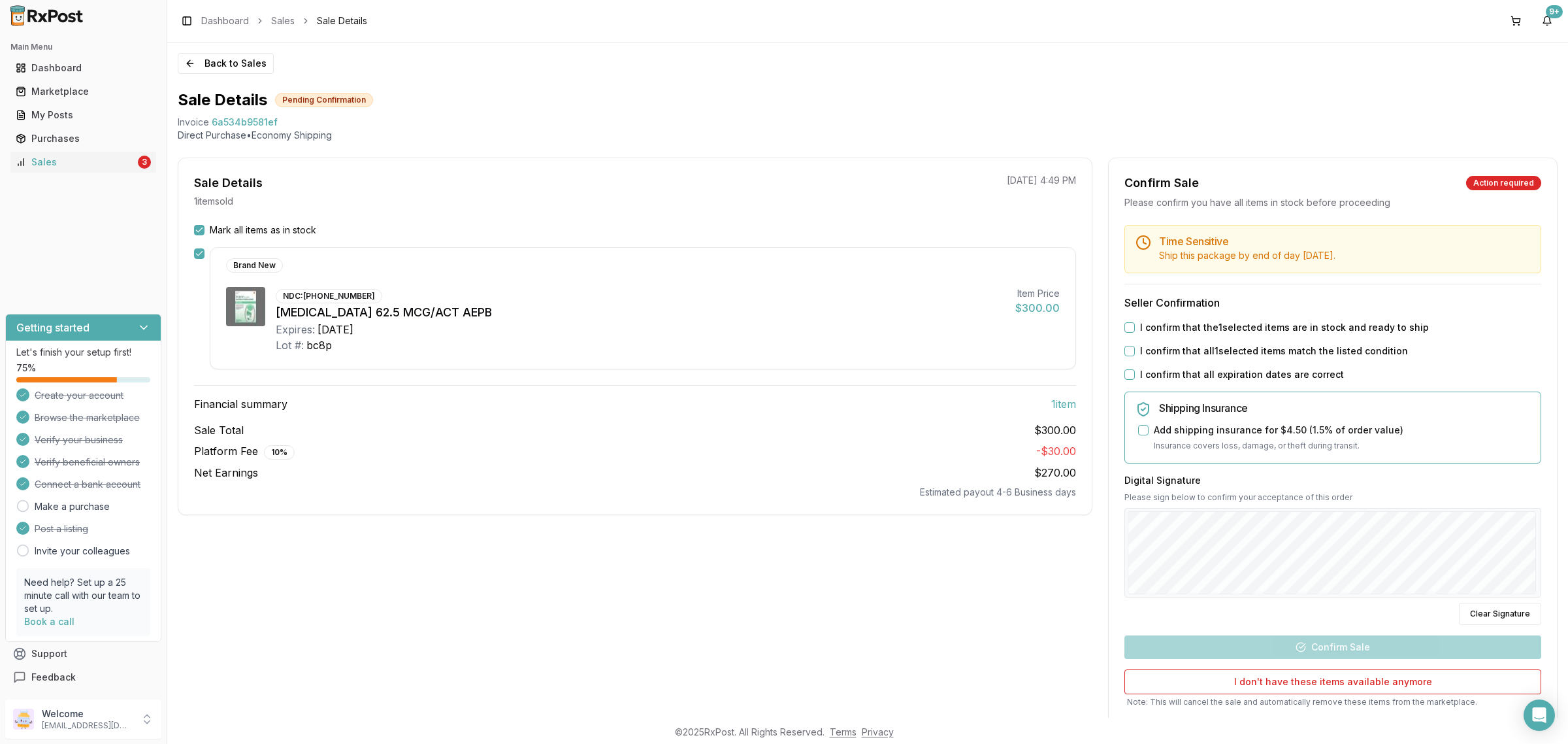
click at [1125, 327] on button "I confirm that the 1 selected items are in stock and ready to ship" at bounding box center [1129, 327] width 10 height 10
click at [1129, 354] on button "I confirm that all 1 selected items match the listed condition" at bounding box center [1129, 351] width 10 height 10
click at [1126, 378] on button "I confirm that all expiration dates are correct" at bounding box center [1129, 374] width 10 height 10
click at [1328, 645] on button "Confirm Sale" at bounding box center [1332, 647] width 417 height 23
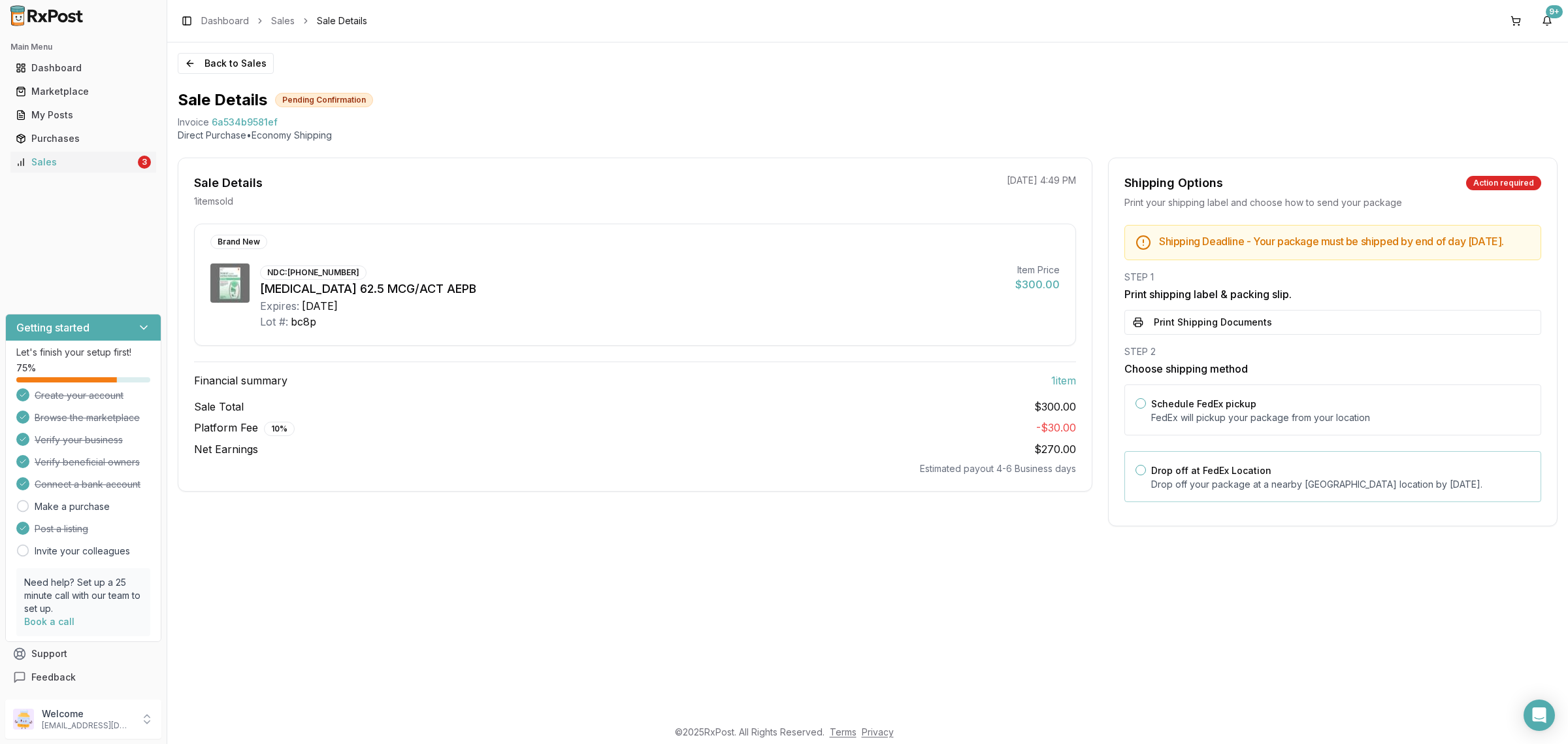
click at [1263, 476] on label "Drop off at FedEx Location" at bounding box center [1211, 470] width 120 height 11
click at [1146, 475] on button "Drop off at FedEx Location" at bounding box center [1140, 470] width 10 height 10
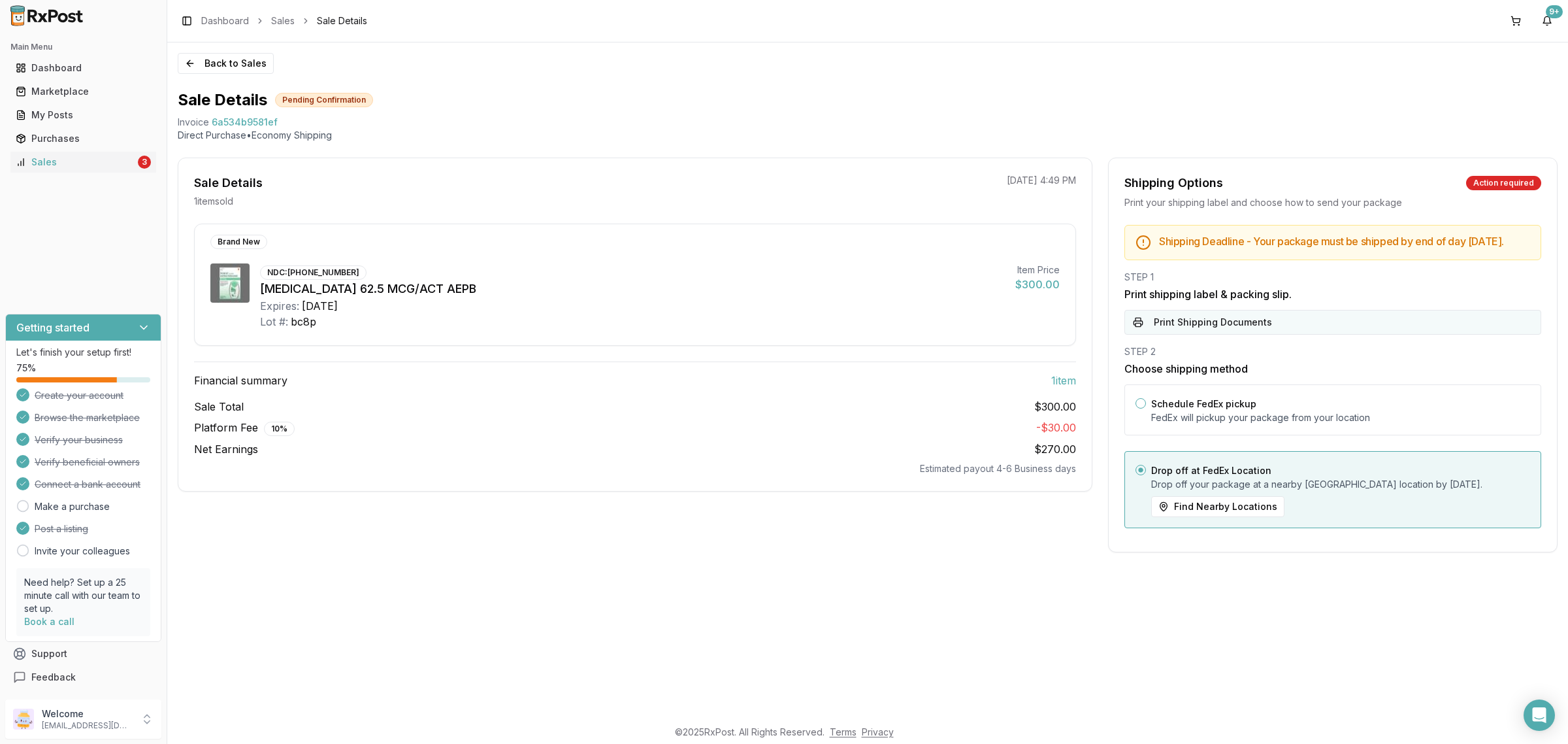
click at [1248, 334] on button "Print Shipping Documents" at bounding box center [1332, 322] width 417 height 25
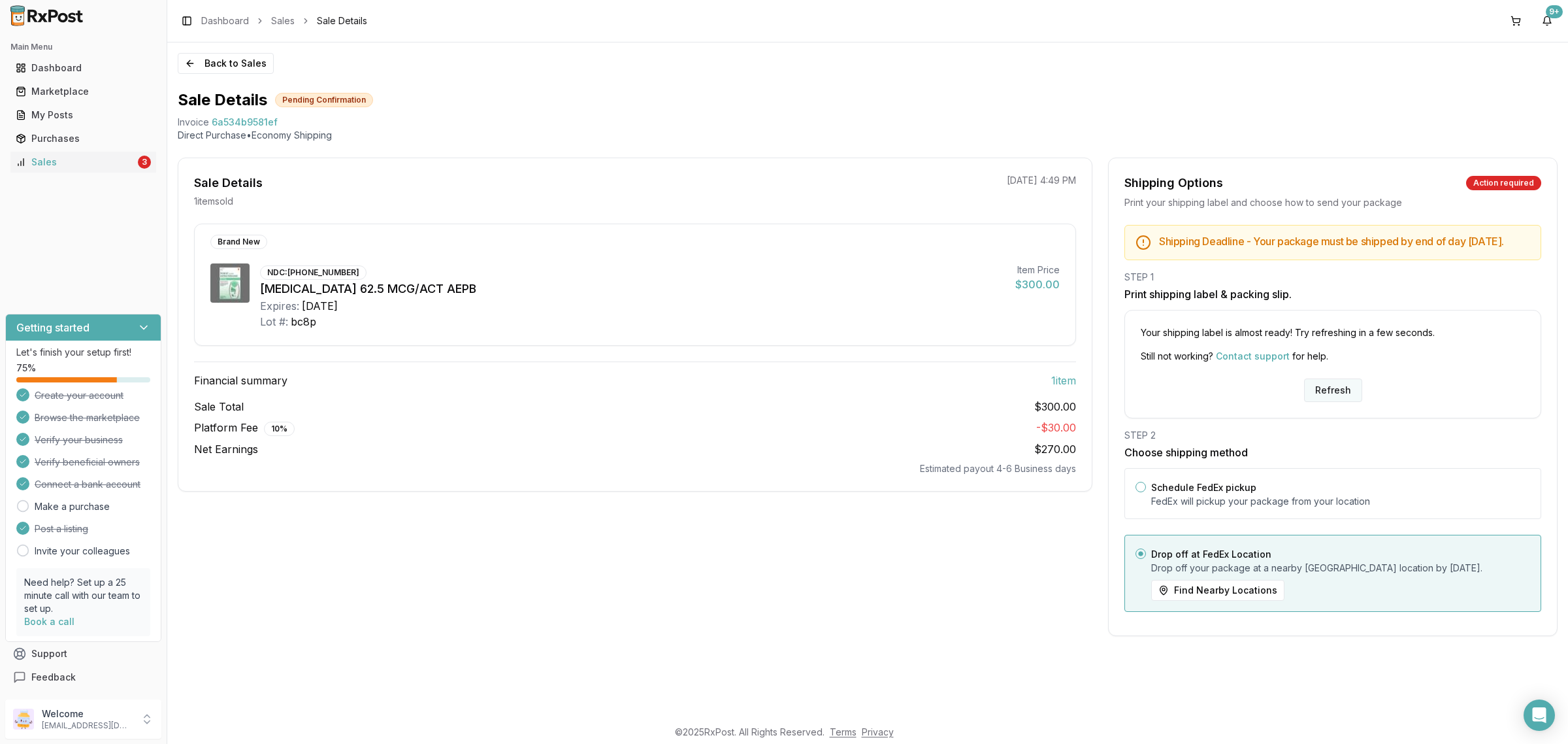
click at [1318, 392] on button "Refresh" at bounding box center [1333, 390] width 58 height 23
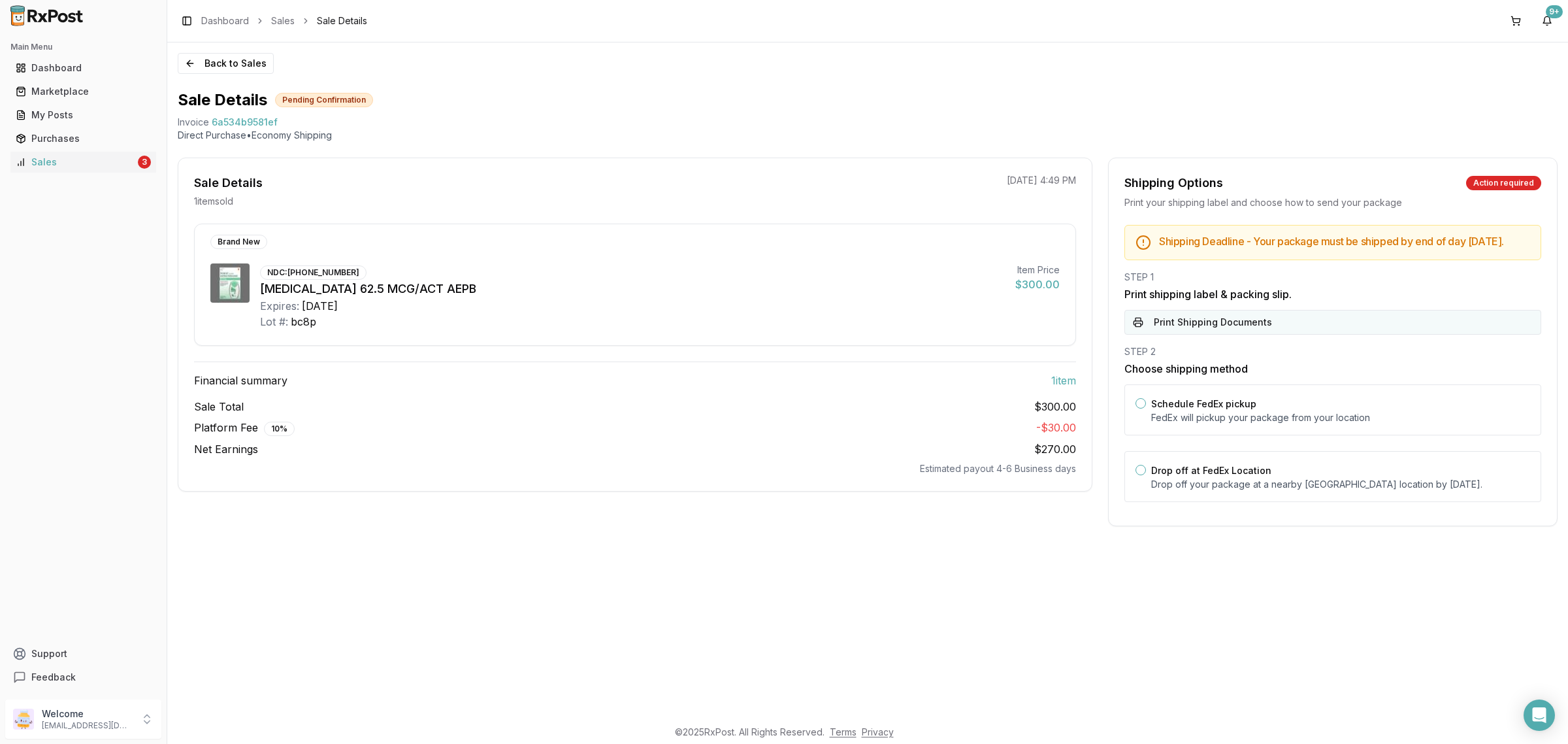
click at [1288, 334] on button "Print Shipping Documents" at bounding box center [1332, 322] width 417 height 25
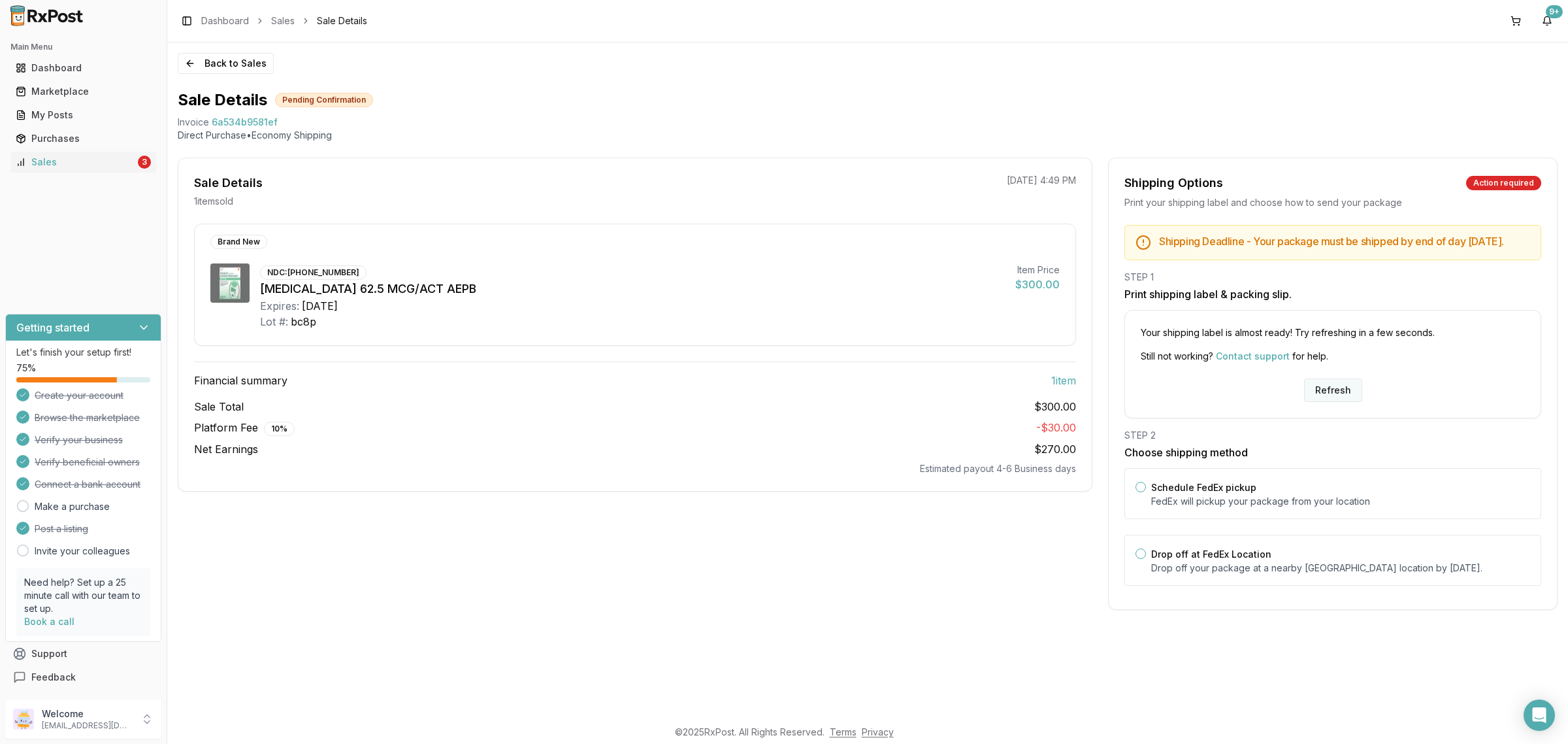
click at [1346, 399] on button "Refresh" at bounding box center [1333, 390] width 58 height 23
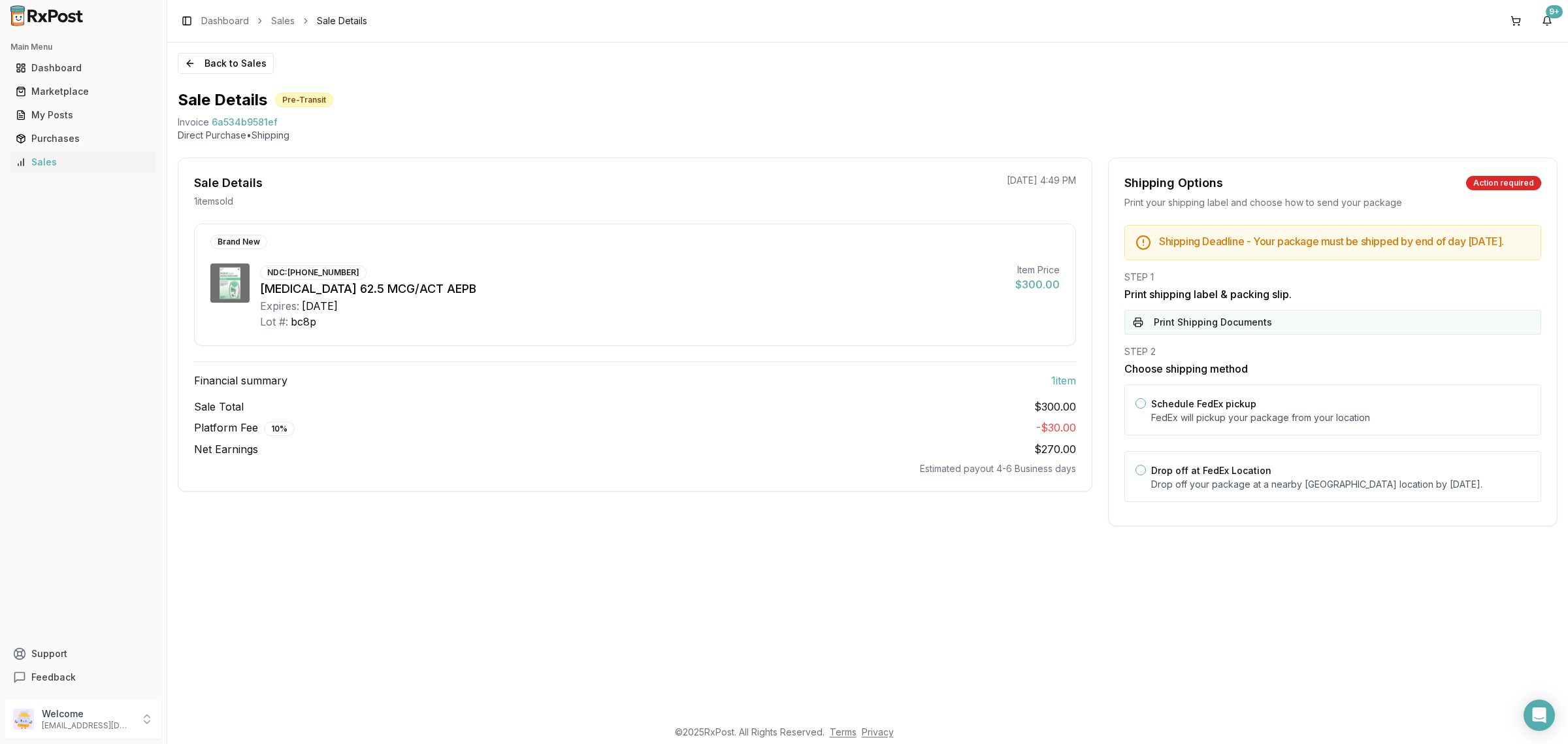
click at [1284, 334] on button "Print Shipping Documents" at bounding box center [1332, 322] width 417 height 25
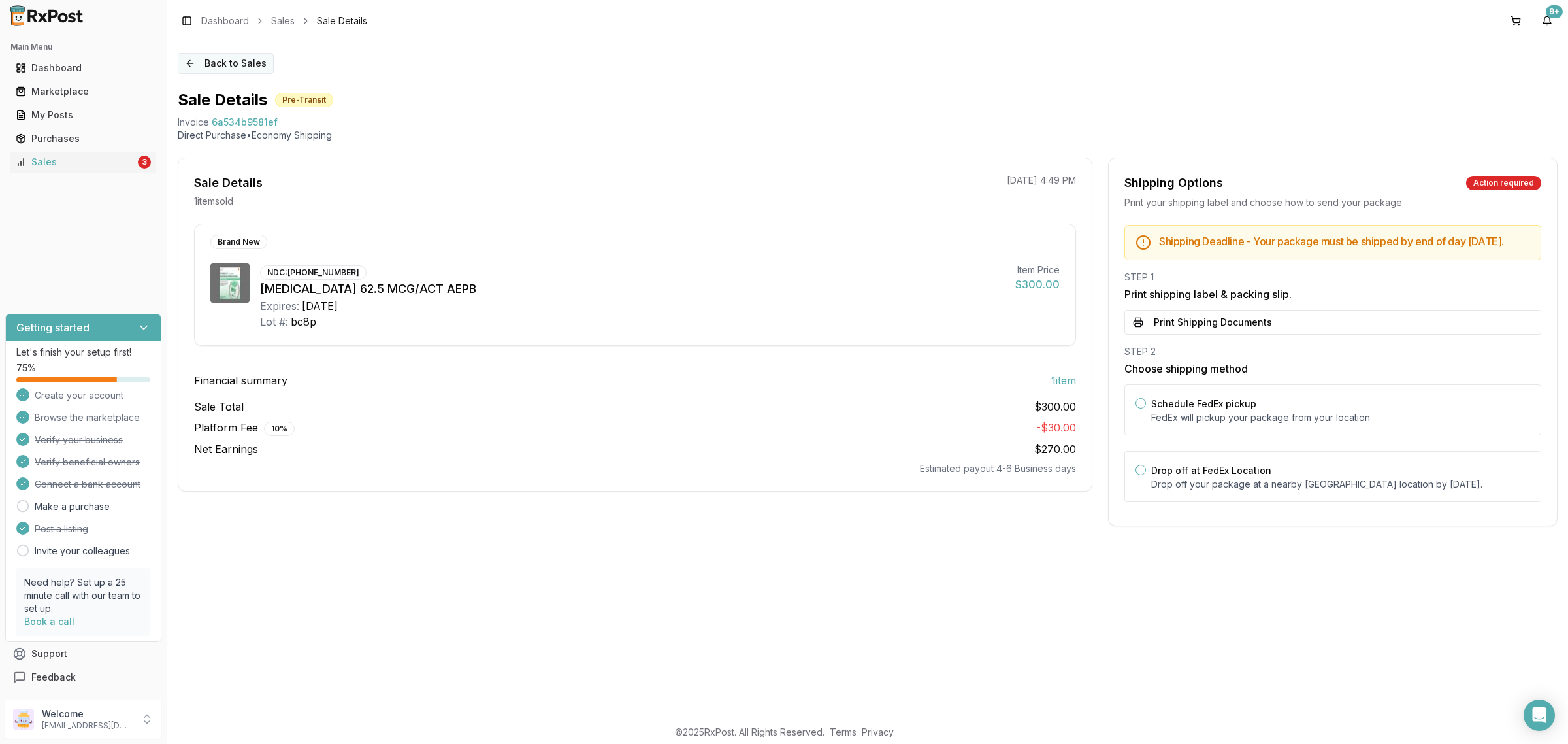
click at [195, 64] on button "Back to Sales" at bounding box center [225, 63] width 96 height 21
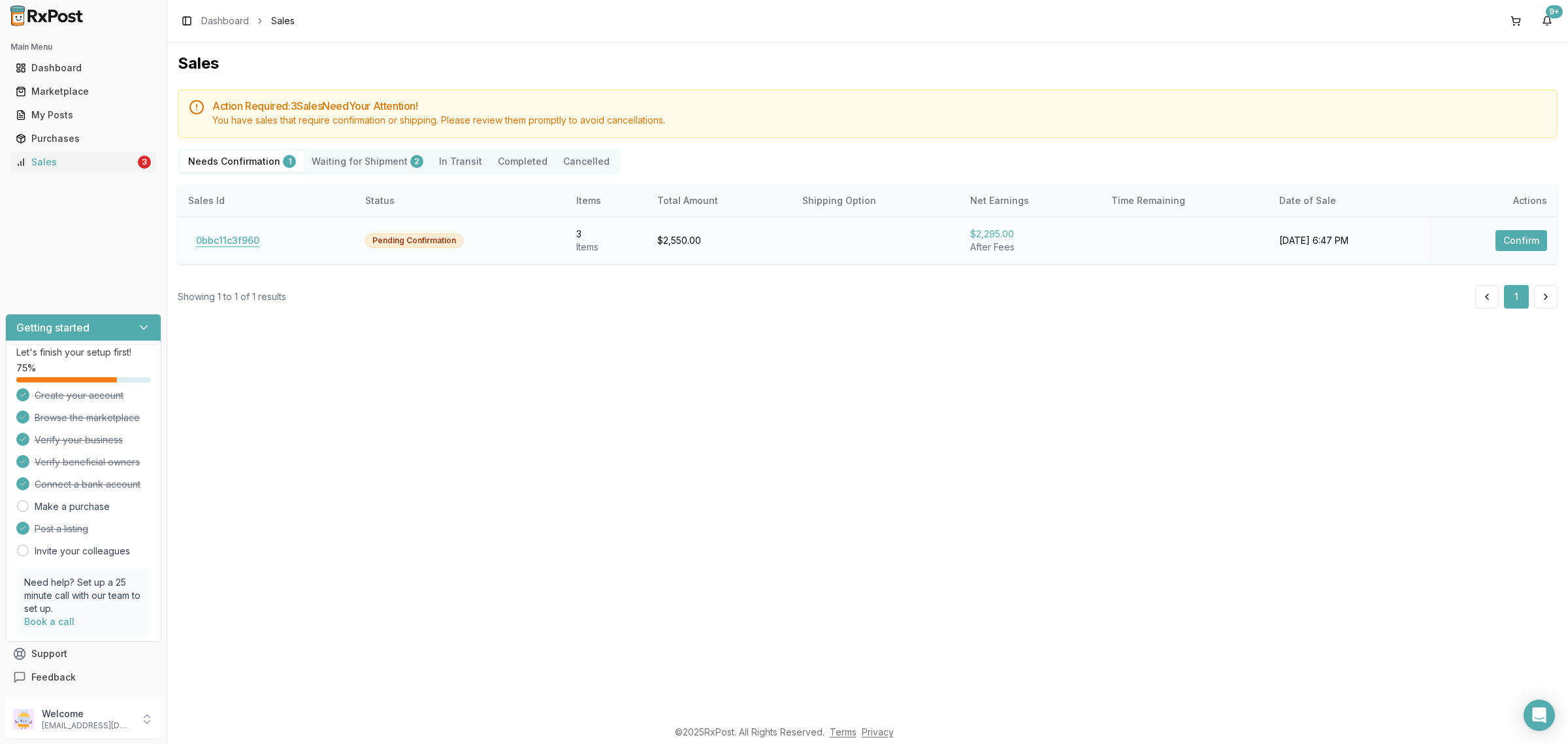
click at [202, 245] on button "0bbc11c3f960" at bounding box center [228, 240] width 79 height 21
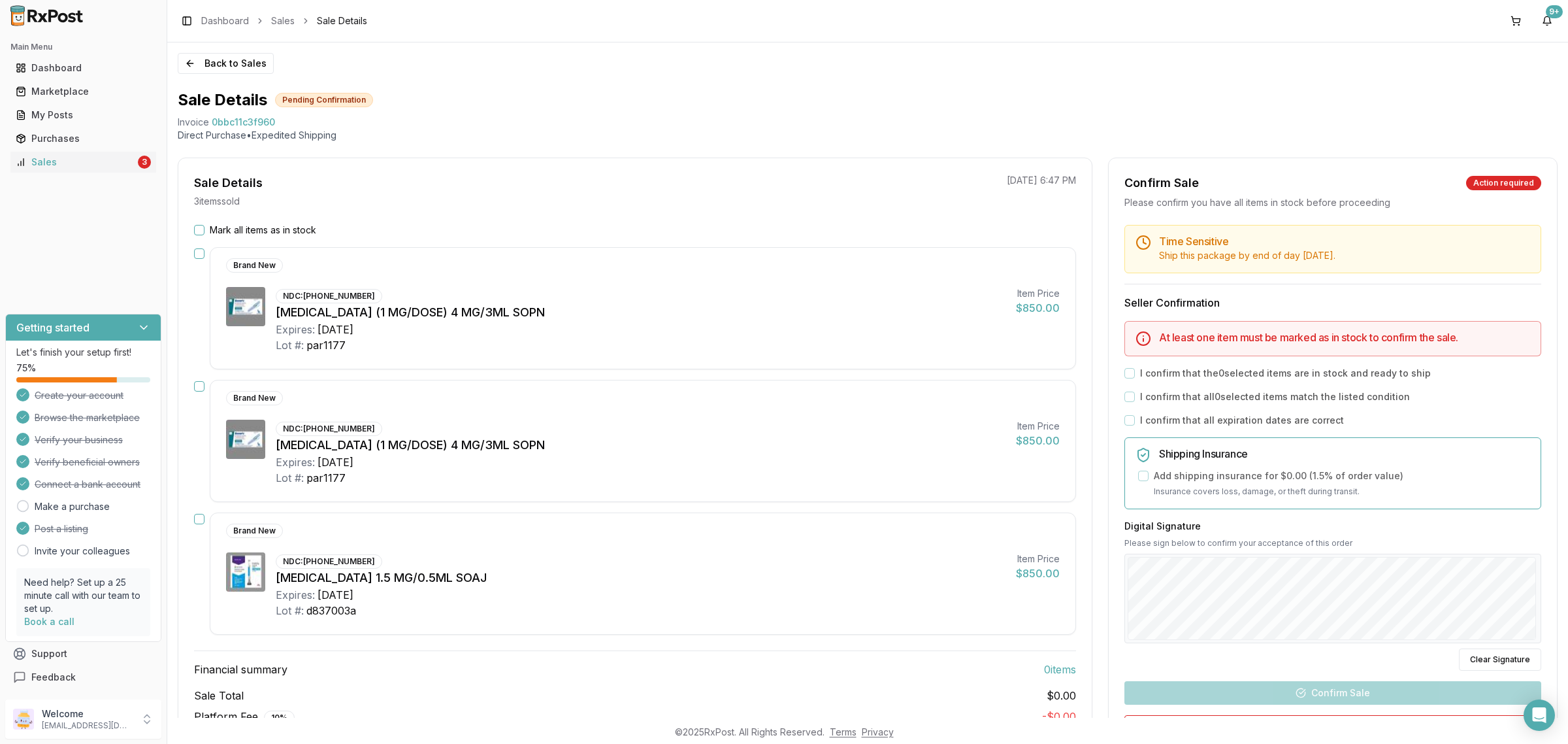
click at [202, 222] on div "Sale Details 3 item s sold [DATE] 6:47 PM Mark all items as in stock Brand New …" at bounding box center [635, 468] width 915 height 623
click at [201, 226] on button "Mark all items as in stock" at bounding box center [199, 230] width 10 height 10
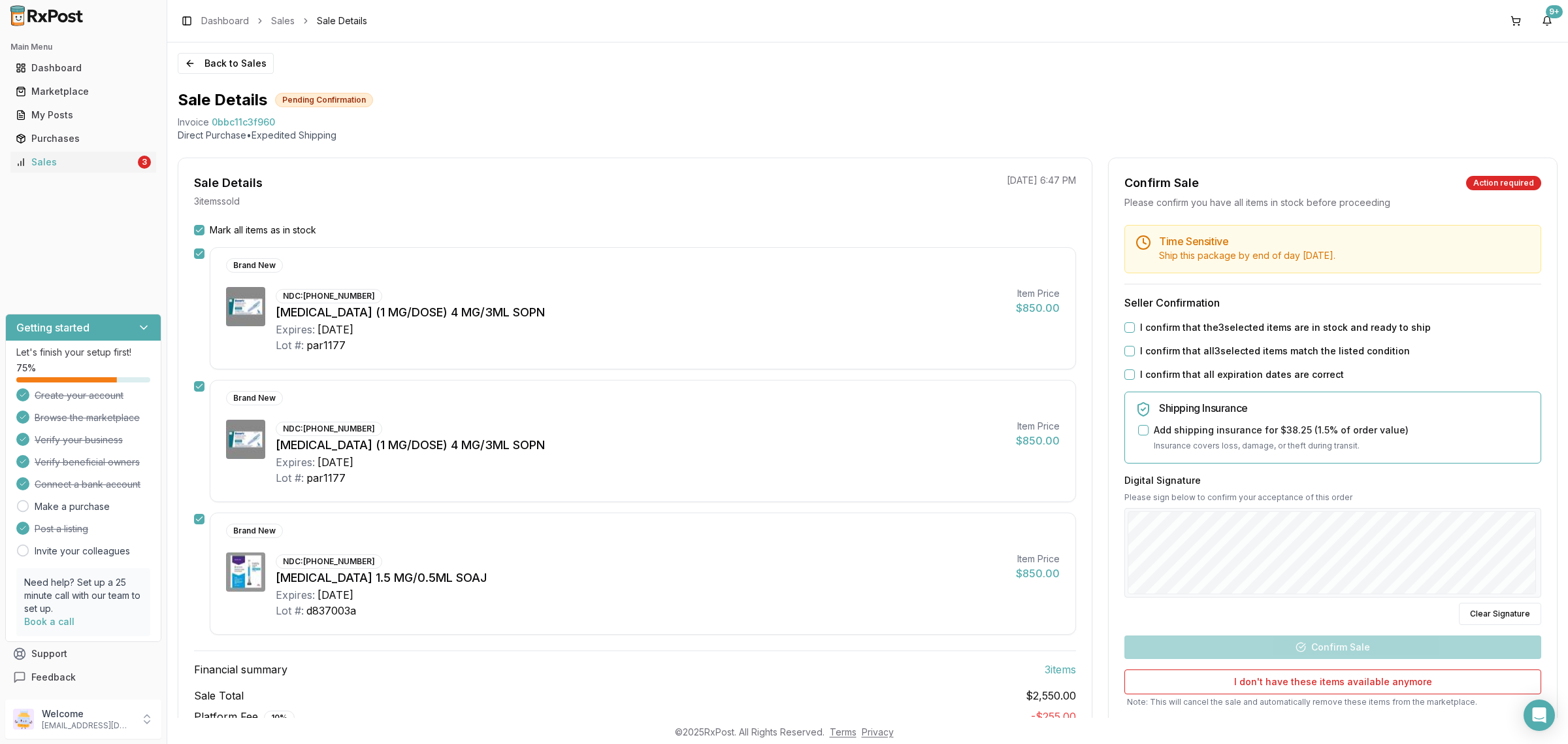
click at [1129, 328] on button "I confirm that the 3 selected items are in stock and ready to ship" at bounding box center [1129, 327] width 10 height 10
click at [1130, 353] on button "I confirm that all 3 selected items match the listed condition" at bounding box center [1129, 351] width 10 height 10
click at [1127, 367] on div "Time Sensitive Ship this package by end of day [DATE] . Seller Confirmation I c…" at bounding box center [1332, 489] width 448 height 528
drag, startPoint x: 1127, startPoint y: 373, endPoint x: 1129, endPoint y: 382, distance: 9.2
click at [1127, 376] on button "I confirm that all expiration dates are correct" at bounding box center [1129, 374] width 10 height 10
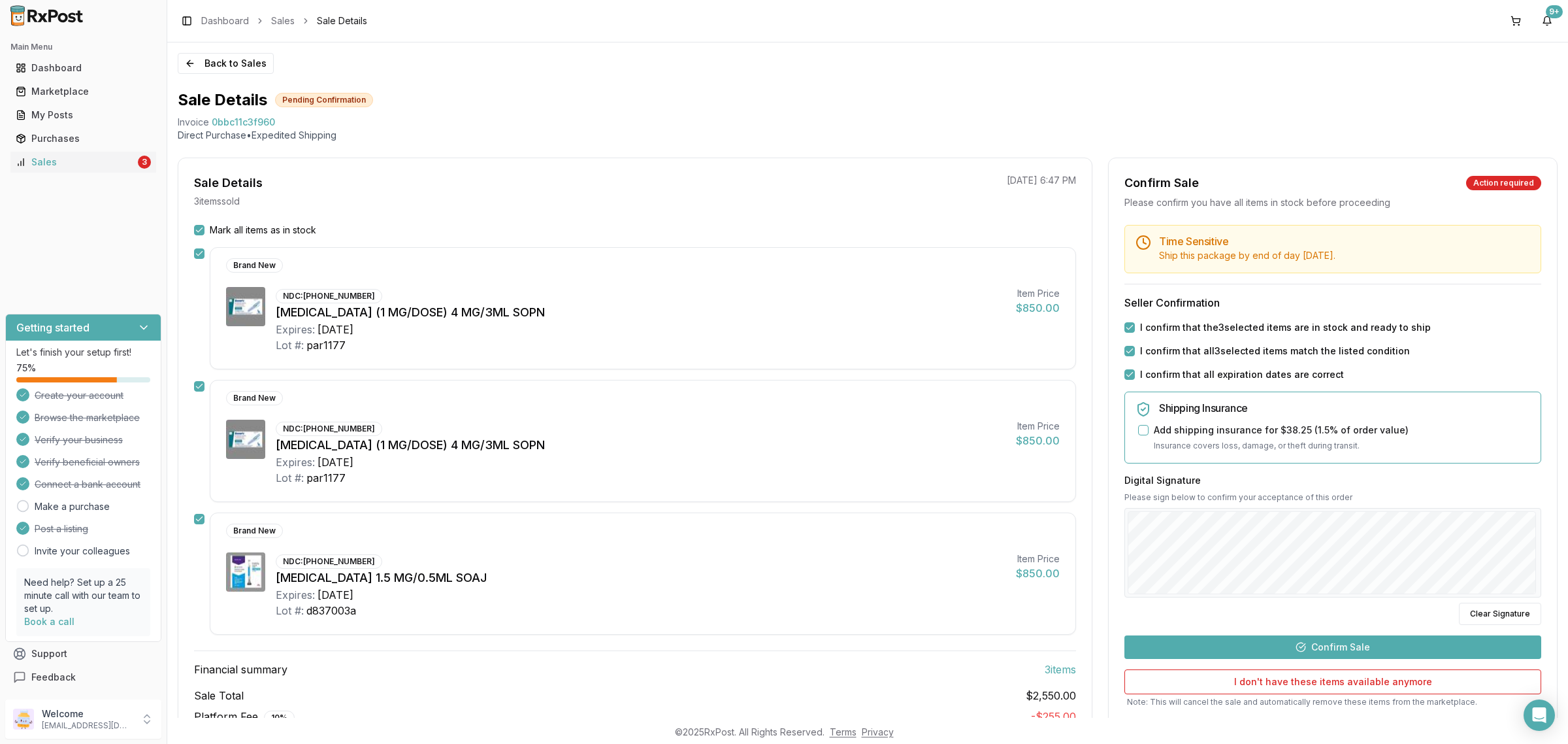
click at [1311, 645] on button "Confirm Sale" at bounding box center [1332, 647] width 417 height 23
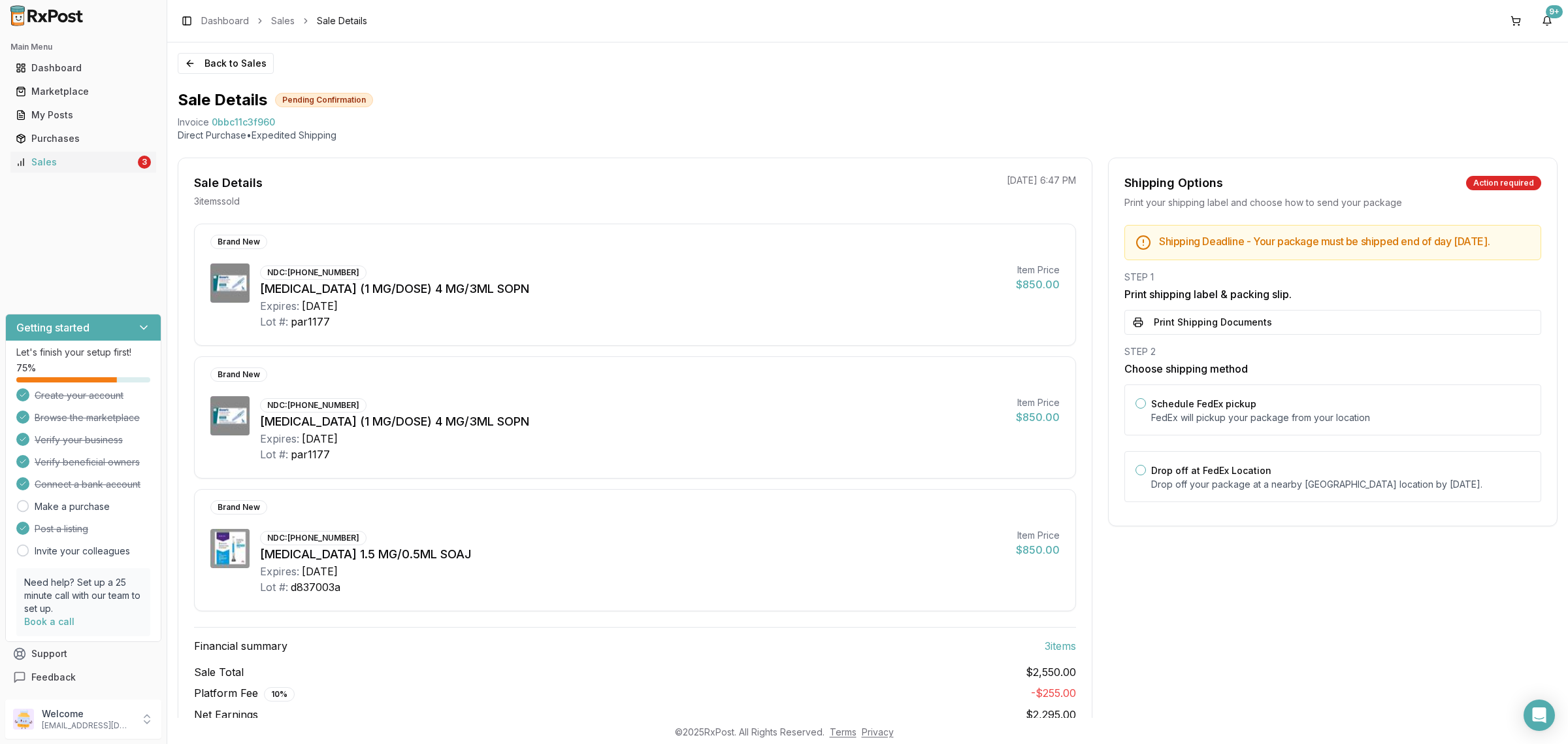
click at [1208, 330] on button "Print Shipping Documents" at bounding box center [1332, 322] width 417 height 25
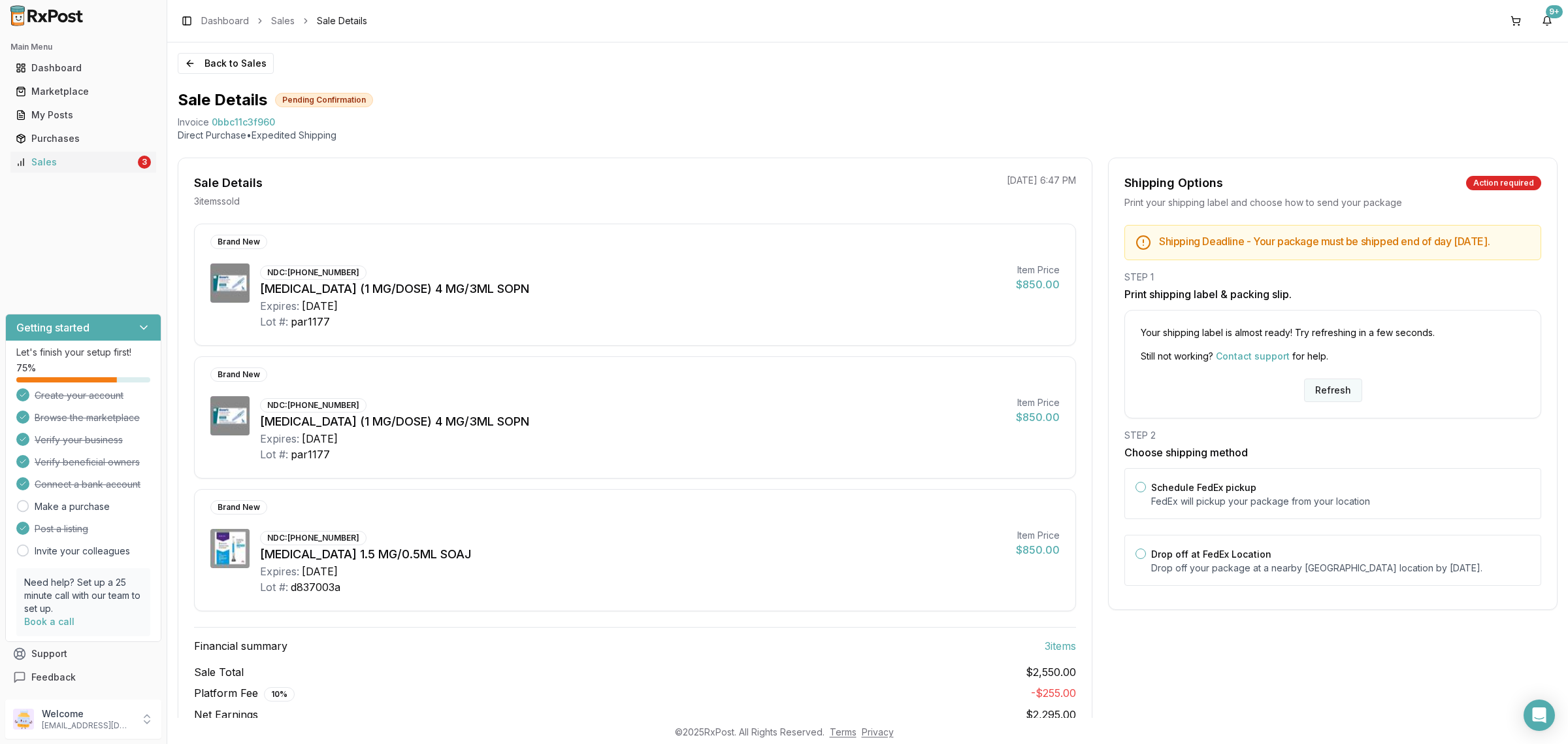
click at [1327, 394] on button "Refresh" at bounding box center [1333, 390] width 58 height 23
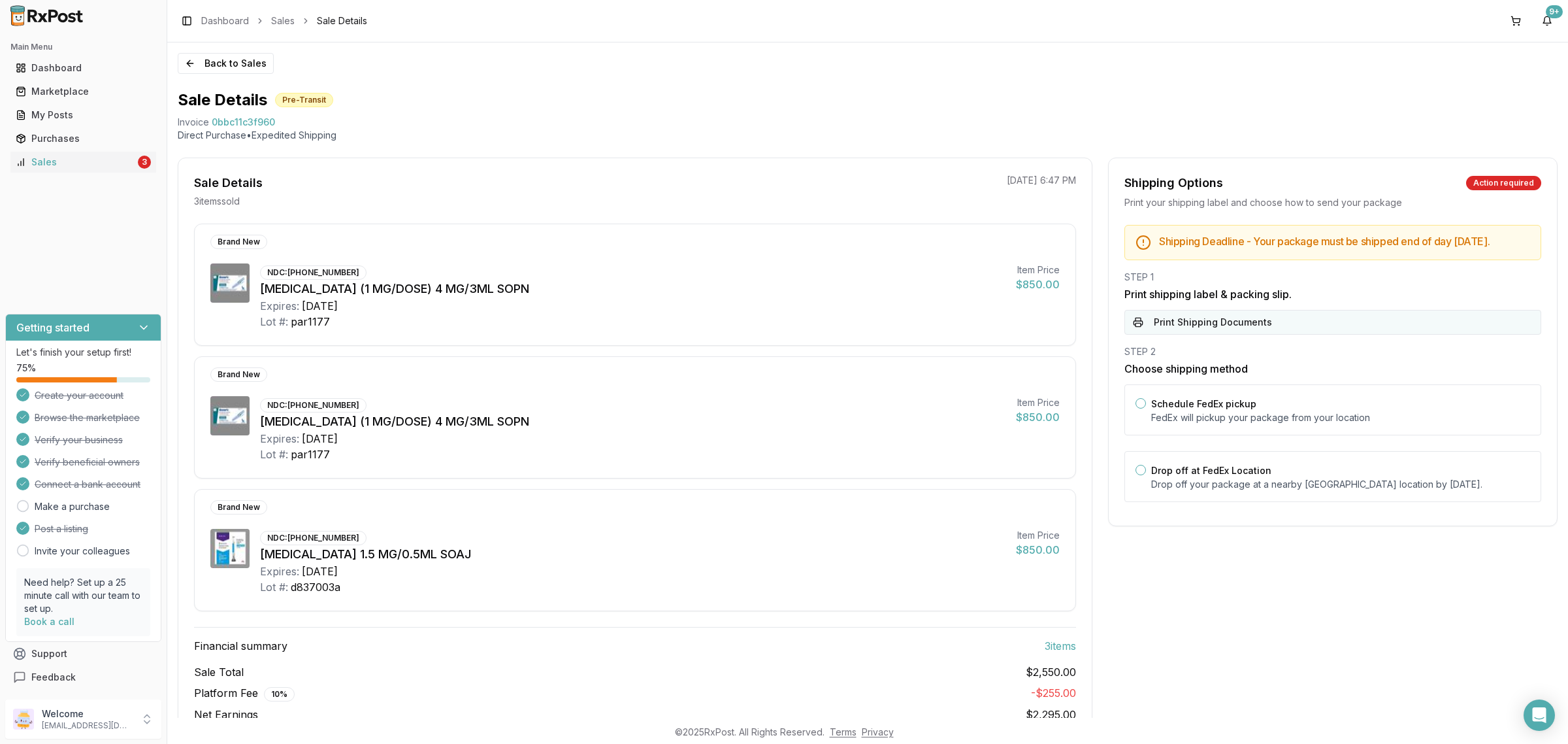
click at [1330, 319] on button "Print Shipping Documents" at bounding box center [1332, 322] width 417 height 25
click at [1243, 331] on button "Print Shipping Documents" at bounding box center [1332, 322] width 417 height 25
click at [234, 60] on button "Back to Sales" at bounding box center [225, 63] width 96 height 21
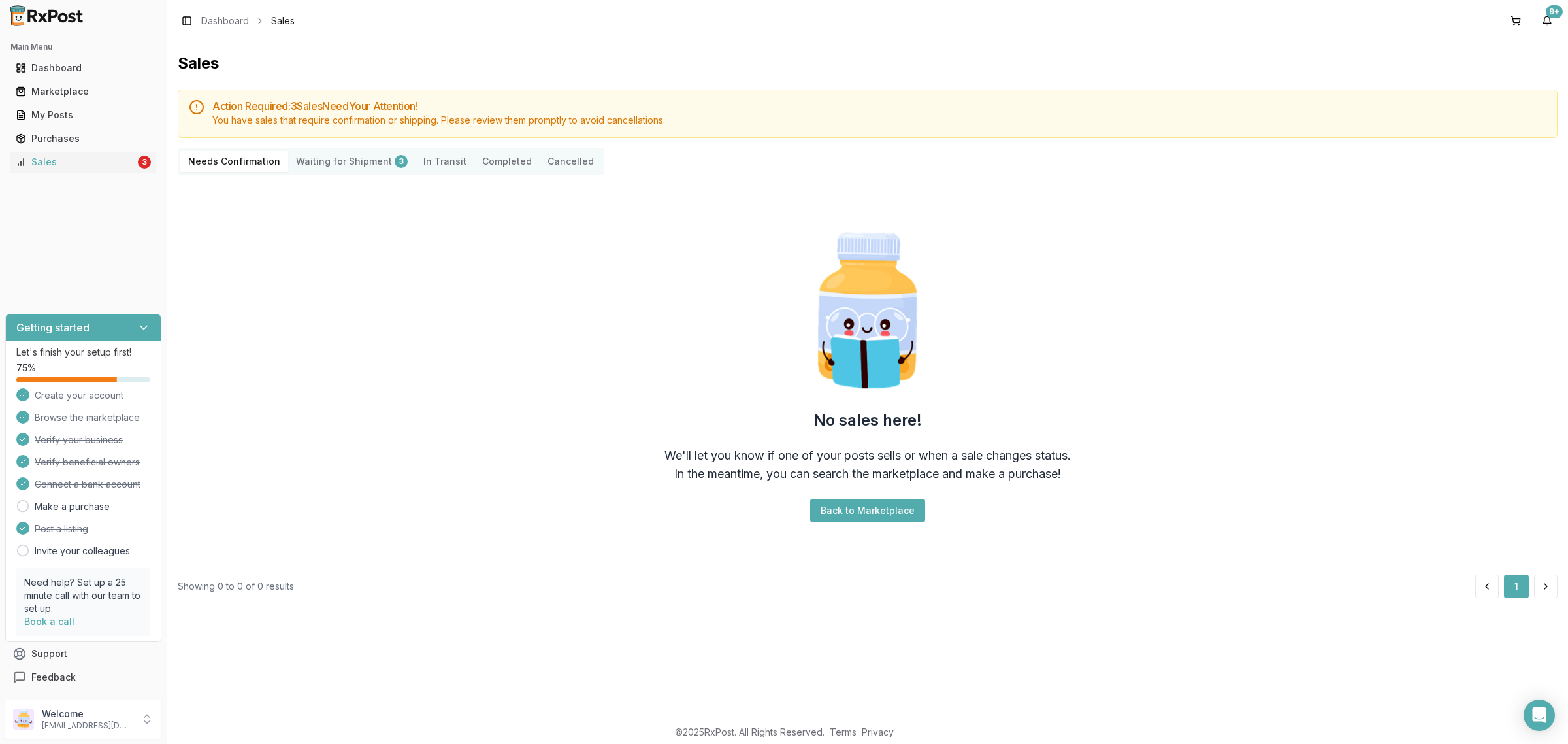
click at [59, 7] on img at bounding box center [46, 15] width 83 height 21
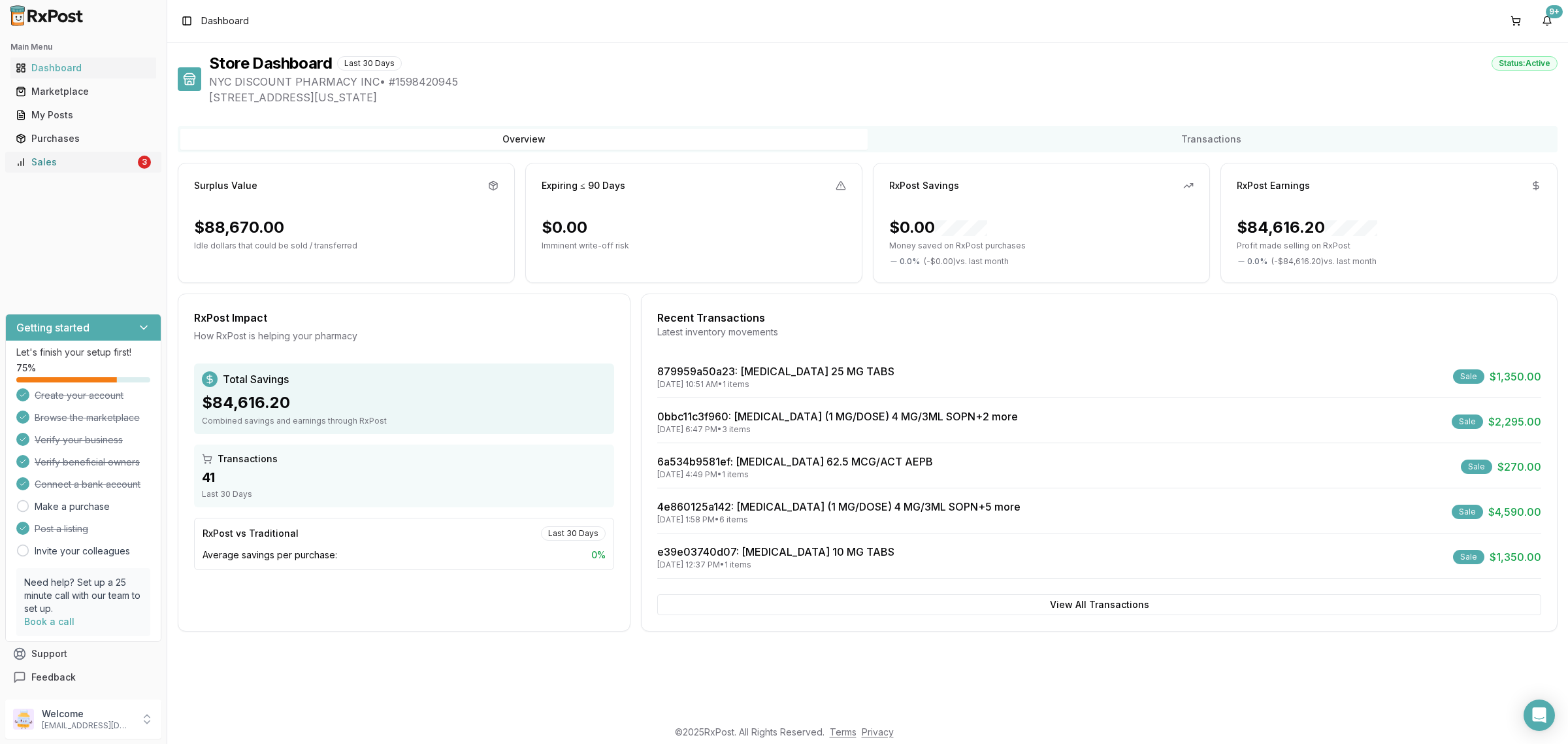
click at [128, 159] on div "Sales" at bounding box center [75, 162] width 120 height 13
